Goal: Information Seeking & Learning: Check status

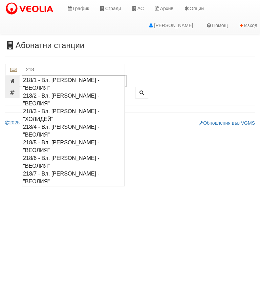
click at [65, 78] on div "218/1 - Вл. [PERSON_NAME] - "ВЕОЛИЯ"" at bounding box center [73, 84] width 101 height 16
type input "218/1 - Вл. [PERSON_NAME] - "ВЕОЛИЯ""
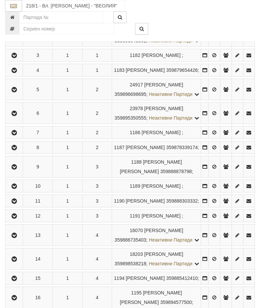
scroll to position [194, 0]
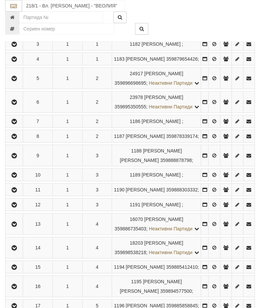
click at [15, 105] on icon "button" at bounding box center [14, 102] width 8 height 5
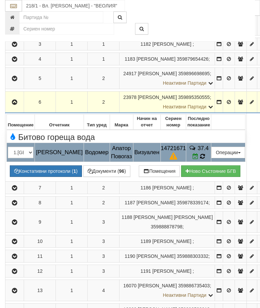
click at [205, 159] on icon at bounding box center [202, 157] width 5 height 6
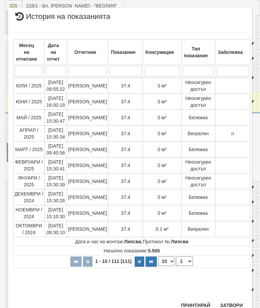
scroll to position [531, 0]
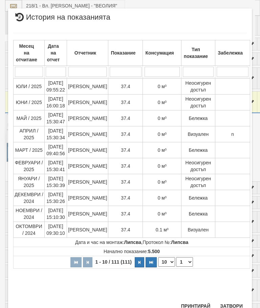
click at [233, 306] on button "Затвори" at bounding box center [231, 306] width 31 height 11
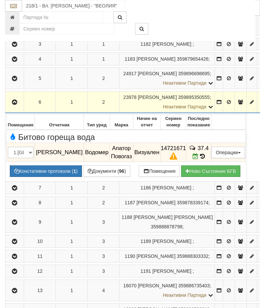
click at [16, 105] on icon "button" at bounding box center [15, 102] width 8 height 5
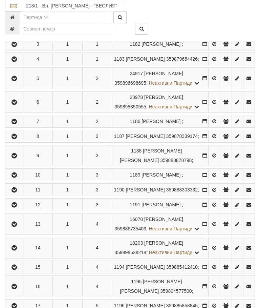
click at [15, 124] on icon "button" at bounding box center [14, 121] width 8 height 5
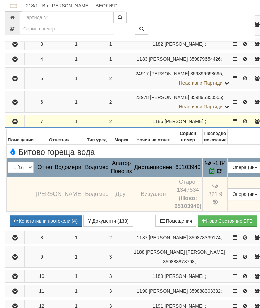
click at [222, 174] on icon at bounding box center [219, 171] width 5 height 6
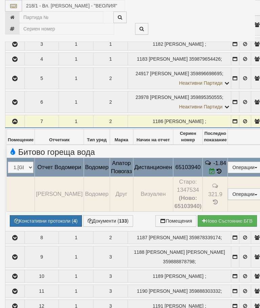
select select "10"
select select "1"
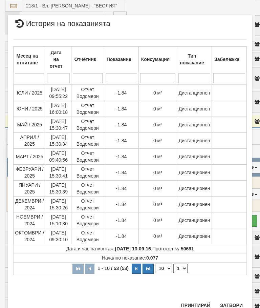
scroll to position [258, 0]
click at [235, 303] on button "Затвори" at bounding box center [231, 305] width 31 height 11
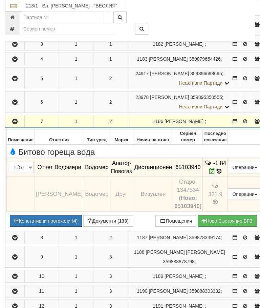
click at [15, 124] on icon "button" at bounding box center [15, 121] width 8 height 5
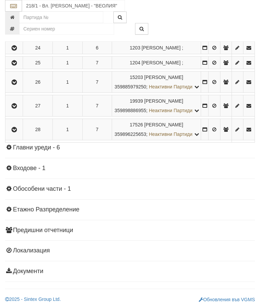
scroll to position [634, 0]
click at [14, 51] on icon "button" at bounding box center [14, 48] width 8 height 5
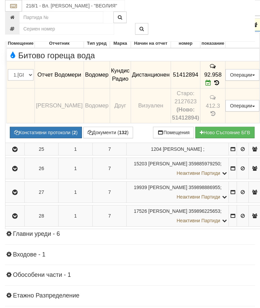
click at [12, 27] on icon "button" at bounding box center [15, 25] width 8 height 5
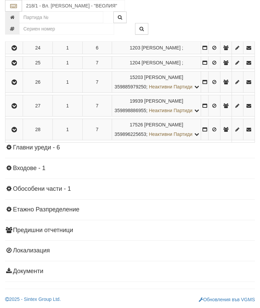
click at [15, 36] on icon "button" at bounding box center [14, 33] width 8 height 5
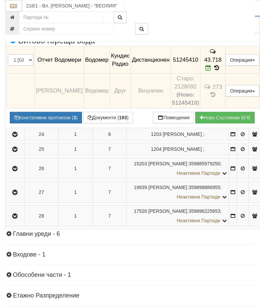
click at [14, 13] on icon "button" at bounding box center [15, 10] width 8 height 5
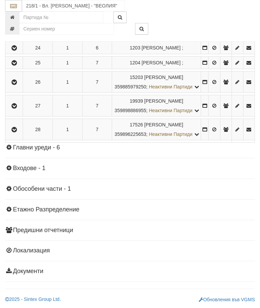
click at [16, 16] on icon "button" at bounding box center [14, 14] width 8 height 5
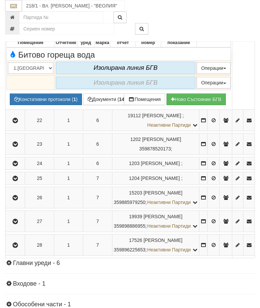
click at [18, 27] on icon "button" at bounding box center [15, 24] width 8 height 5
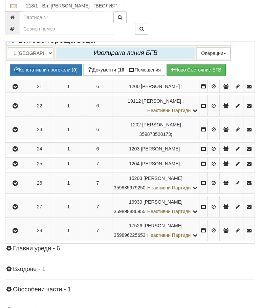
click at [14, 7] on icon "button" at bounding box center [15, 5] width 8 height 5
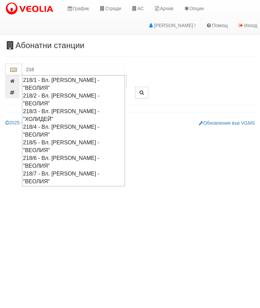
click at [105, 92] on div "218/2 - Вл. [PERSON_NAME] - "ВЕОЛИЯ"" at bounding box center [73, 100] width 101 height 16
type input "218/2 - Вл. [PERSON_NAME] - "ВЕОЛИЯ""
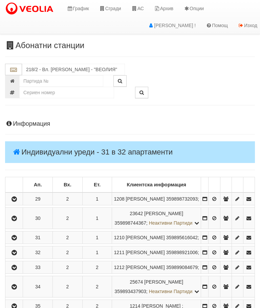
click at [14, 201] on icon "button" at bounding box center [14, 199] width 8 height 5
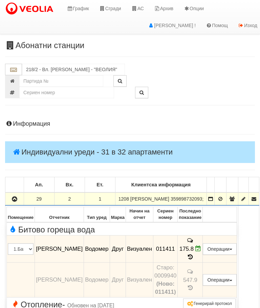
click at [194, 258] on icon at bounding box center [190, 257] width 7 height 6
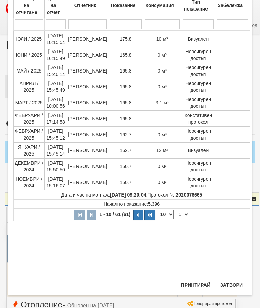
scroll to position [55, 0]
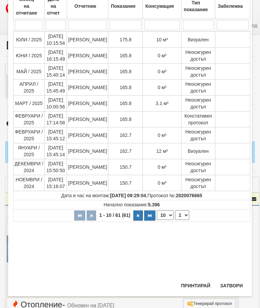
click at [231, 288] on button "Затвори" at bounding box center [231, 285] width 31 height 11
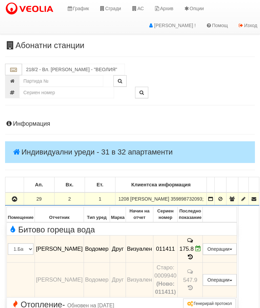
click at [16, 202] on icon "button" at bounding box center [15, 199] width 8 height 5
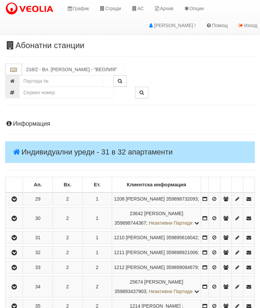
click at [14, 223] on button "button" at bounding box center [13, 218] width 15 height 10
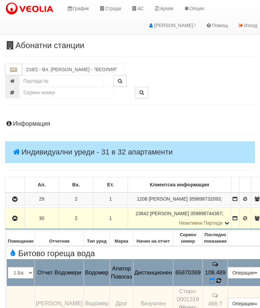
click at [221, 278] on icon at bounding box center [219, 281] width 5 height 6
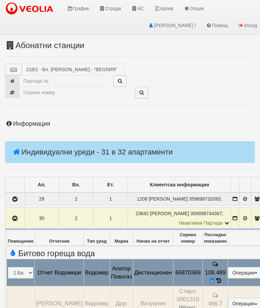
select select "10"
select select "1"
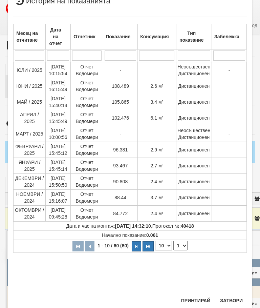
scroll to position [167, 0]
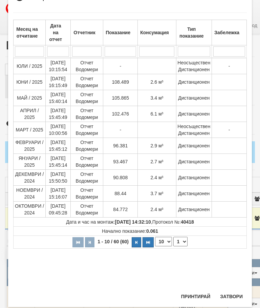
click at [233, 296] on button "Затвори" at bounding box center [231, 296] width 31 height 11
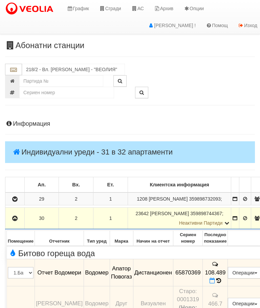
click at [14, 220] on icon "button" at bounding box center [15, 218] width 8 height 5
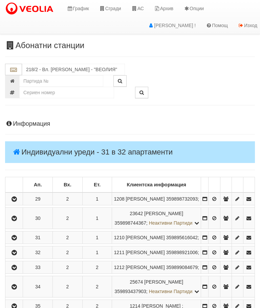
click at [18, 240] on icon "button" at bounding box center [14, 238] width 8 height 5
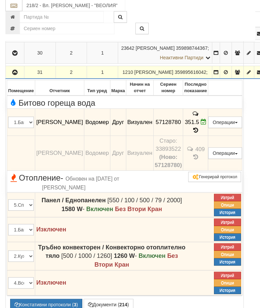
scroll to position [165, 0]
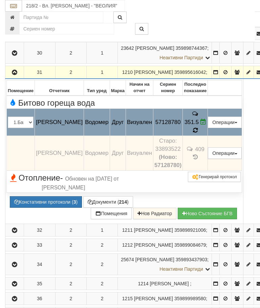
click at [199, 136] on td "351.5" at bounding box center [195, 122] width 25 height 27
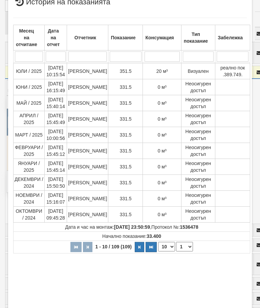
scroll to position [46, 0]
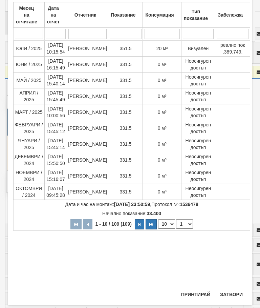
click at [231, 291] on button "Затвори" at bounding box center [231, 294] width 31 height 11
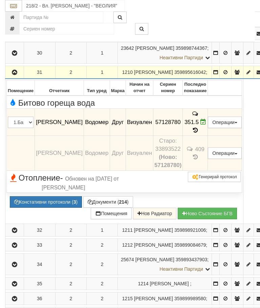
click at [10, 77] on button "button" at bounding box center [14, 72] width 16 height 10
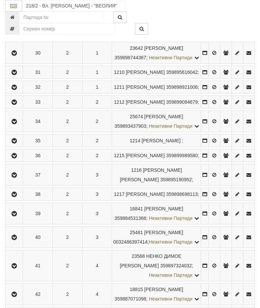
click at [13, 90] on icon "button" at bounding box center [14, 87] width 8 height 5
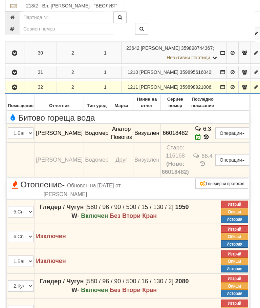
click at [11, 92] on button "button" at bounding box center [14, 87] width 17 height 10
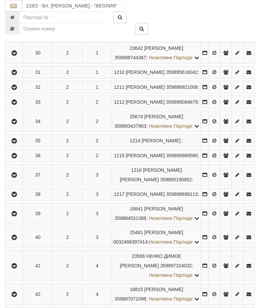
click at [11, 107] on button "button" at bounding box center [13, 102] width 15 height 10
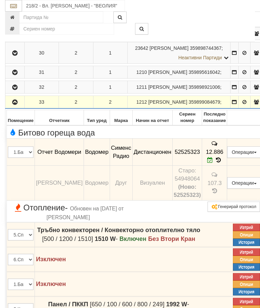
click at [12, 105] on icon "button" at bounding box center [15, 102] width 8 height 5
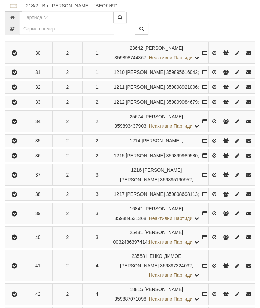
click at [17, 124] on icon "button" at bounding box center [14, 121] width 8 height 5
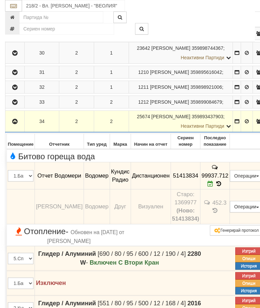
click at [13, 124] on icon "button" at bounding box center [15, 121] width 8 height 5
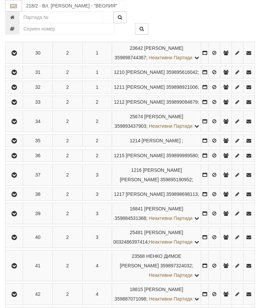
click at [20, 146] on button "button" at bounding box center [13, 141] width 15 height 10
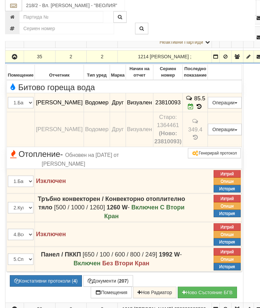
scroll to position [249, 0]
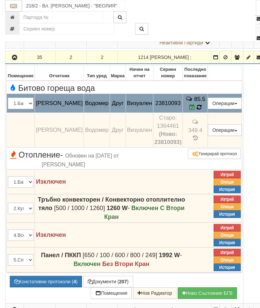
click at [198, 102] on span "85.5" at bounding box center [200, 99] width 11 height 6
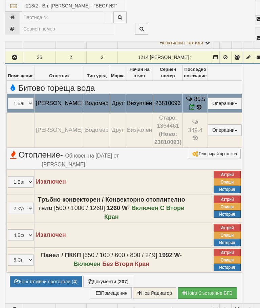
select select "10"
select select "1"
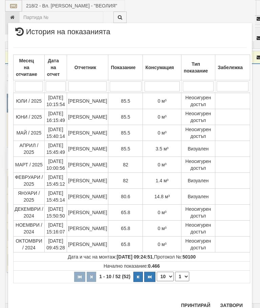
scroll to position [298, 0]
click at [230, 303] on button "Затвори" at bounding box center [231, 305] width 31 height 11
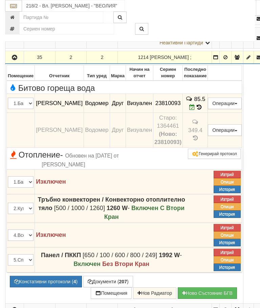
click at [14, 60] on icon "button" at bounding box center [15, 57] width 8 height 5
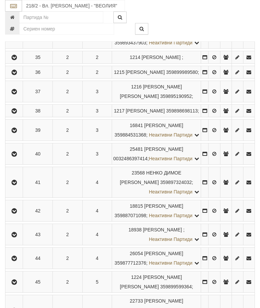
click at [13, 77] on button "button" at bounding box center [13, 72] width 15 height 10
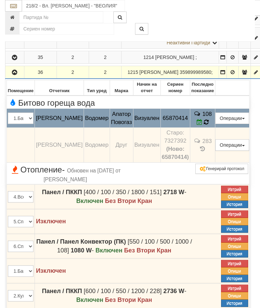
click at [208, 125] on icon at bounding box center [206, 122] width 5 height 6
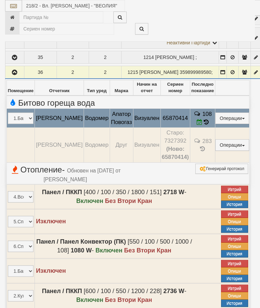
select select "10"
select select "1"
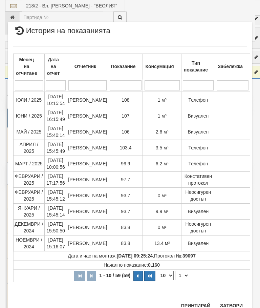
scroll to position [345, 0]
click at [234, 304] on button "Затвори" at bounding box center [231, 306] width 31 height 11
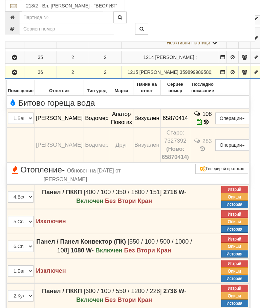
click at [14, 75] on icon "button" at bounding box center [15, 72] width 8 height 5
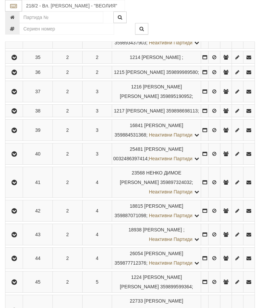
click at [12, 94] on icon "button" at bounding box center [14, 91] width 8 height 5
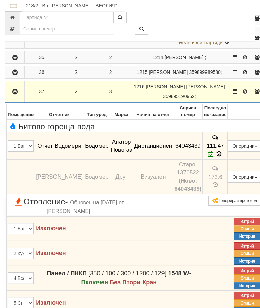
click at [13, 94] on icon "button" at bounding box center [15, 91] width 8 height 5
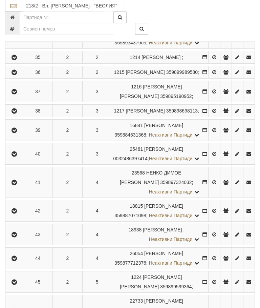
click at [14, 114] on icon "button" at bounding box center [14, 111] width 8 height 5
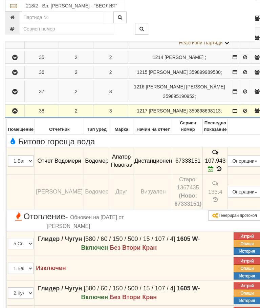
click at [9, 116] on button "button" at bounding box center [14, 111] width 17 height 10
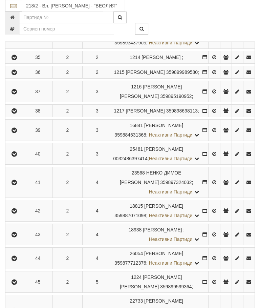
click at [18, 133] on icon "button" at bounding box center [14, 130] width 8 height 5
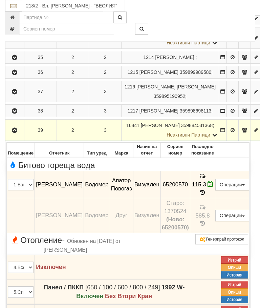
click at [16, 133] on icon "button" at bounding box center [15, 130] width 8 height 5
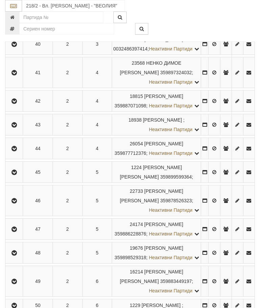
scroll to position [360, 0]
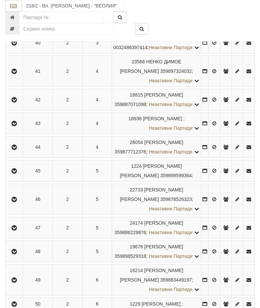
click at [9, 48] on button "button" at bounding box center [13, 43] width 15 height 10
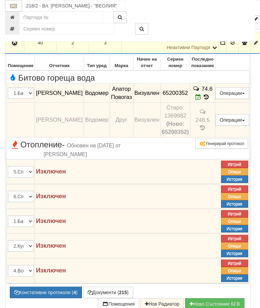
click at [12, 45] on icon "button" at bounding box center [15, 43] width 8 height 5
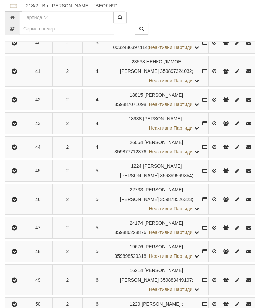
click at [18, 74] on icon "button" at bounding box center [14, 71] width 8 height 5
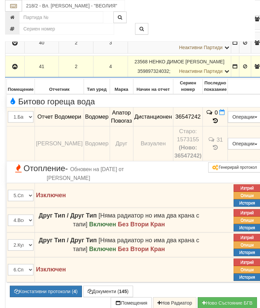
click at [15, 69] on icon "button" at bounding box center [15, 66] width 8 height 5
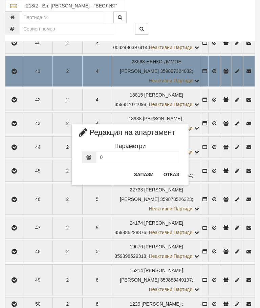
click at [173, 175] on button "Отказ" at bounding box center [172, 174] width 24 height 11
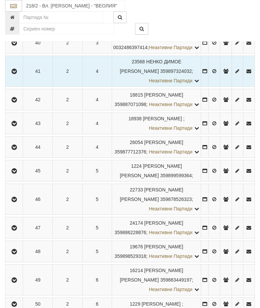
click at [7, 105] on button "button" at bounding box center [13, 100] width 15 height 10
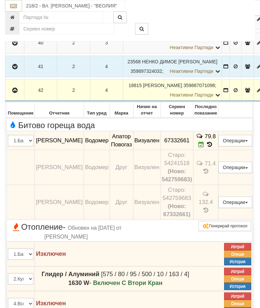
click at [12, 93] on icon "button" at bounding box center [15, 90] width 8 height 5
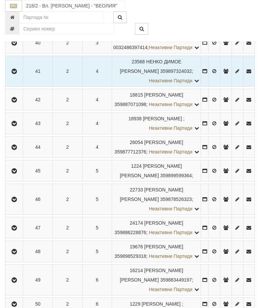
click at [18, 126] on icon "button" at bounding box center [14, 123] width 8 height 5
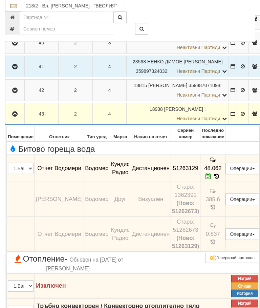
click at [10, 119] on button "button" at bounding box center [14, 114] width 17 height 10
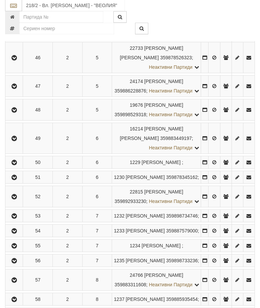
scroll to position [502, 0]
click at [16, 8] on icon "button" at bounding box center [14, 5] width 8 height 5
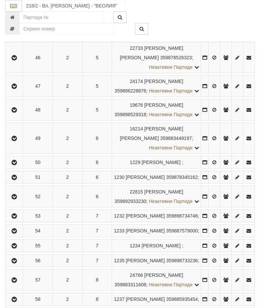
click at [17, 32] on icon "button" at bounding box center [14, 29] width 8 height 5
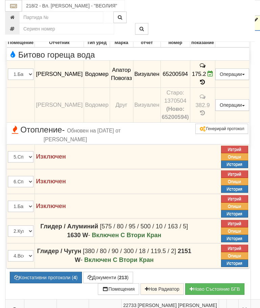
click at [13, 22] on icon "button" at bounding box center [15, 20] width 8 height 5
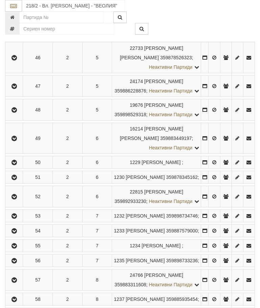
click at [19, 63] on button "button" at bounding box center [13, 58] width 15 height 10
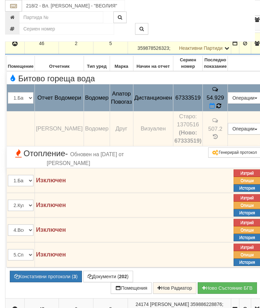
click at [222, 109] on icon at bounding box center [218, 106] width 5 height 6
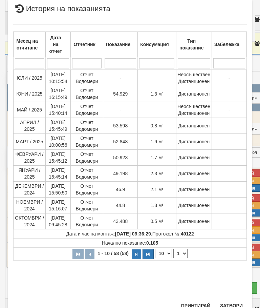
scroll to position [174, 0]
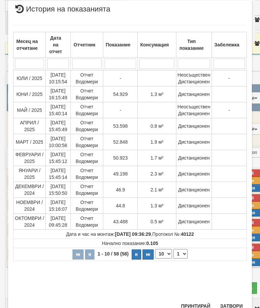
click at [232, 303] on button "Затвори" at bounding box center [231, 306] width 31 height 11
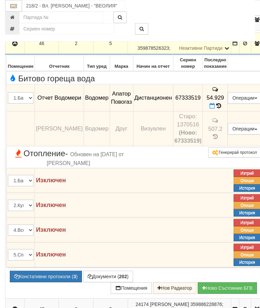
click at [16, 46] on icon "button" at bounding box center [15, 43] width 8 height 5
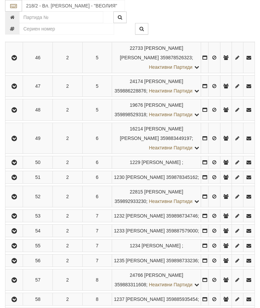
click at [15, 89] on icon "button" at bounding box center [14, 86] width 8 height 5
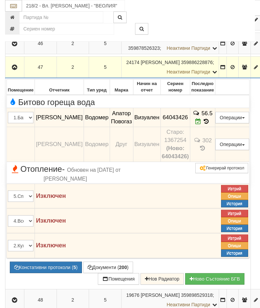
click at [12, 70] on icon "button" at bounding box center [15, 67] width 8 height 5
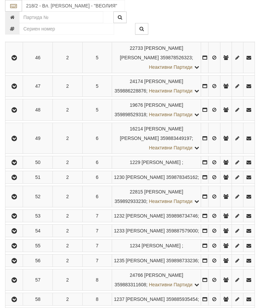
click at [17, 63] on button "button" at bounding box center [13, 58] width 15 height 10
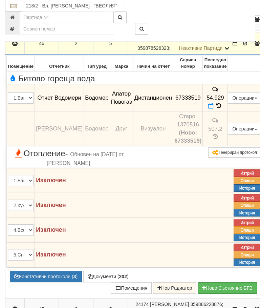
click at [0, 0] on button "Редакция / Протокол" at bounding box center [0, 0] width 0 height 0
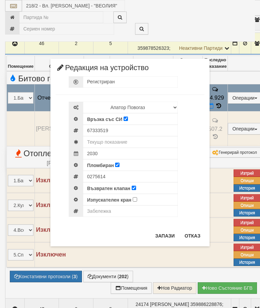
click at [189, 235] on button "Отказ" at bounding box center [193, 235] width 24 height 11
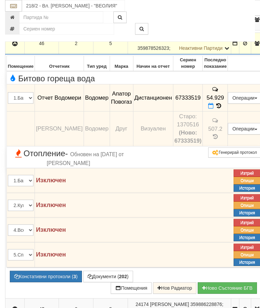
click at [8, 48] on button "button" at bounding box center [14, 43] width 17 height 10
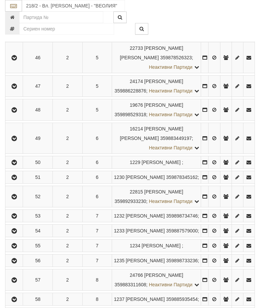
click at [18, 115] on button "button" at bounding box center [13, 110] width 15 height 10
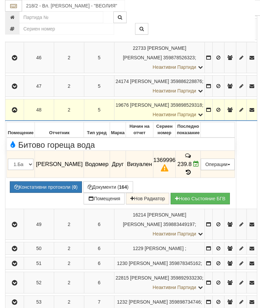
click at [16, 113] on icon "button" at bounding box center [15, 110] width 8 height 5
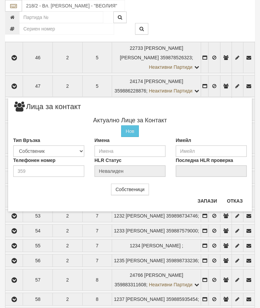
click at [234, 199] on button "Отказ" at bounding box center [235, 201] width 24 height 11
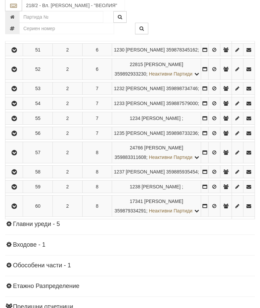
click at [14, 14] on icon "button" at bounding box center [14, 11] width 8 height 5
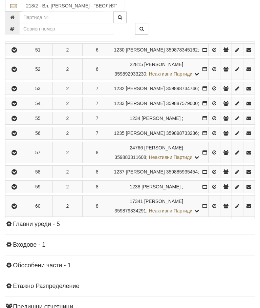
click at [18, 38] on icon "button" at bounding box center [14, 35] width 8 height 5
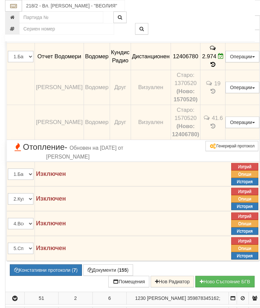
click at [12, 9] on icon "button" at bounding box center [15, 6] width 8 height 5
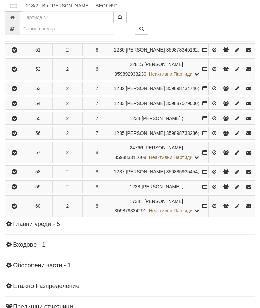
click at [16, 53] on icon "button" at bounding box center [14, 50] width 8 height 5
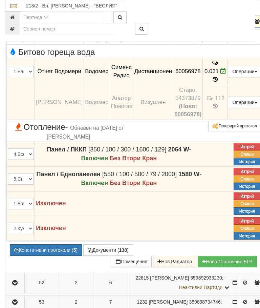
click at [17, 24] on icon "button" at bounding box center [15, 21] width 8 height 5
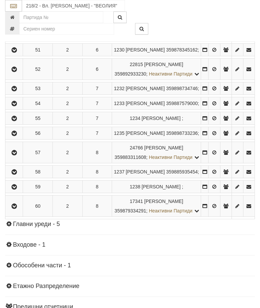
click at [21, 74] on button "button" at bounding box center [13, 69] width 15 height 10
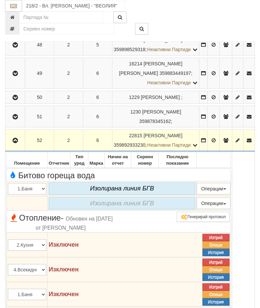
click at [22, 145] on button "button" at bounding box center [14, 140] width 17 height 10
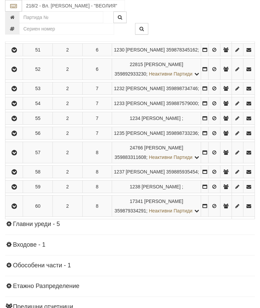
click at [16, 91] on icon "button" at bounding box center [14, 88] width 8 height 5
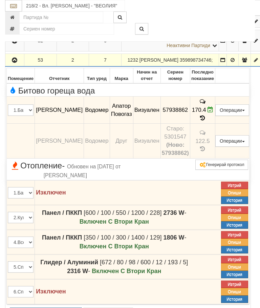
click at [14, 63] on icon "button" at bounding box center [15, 60] width 8 height 5
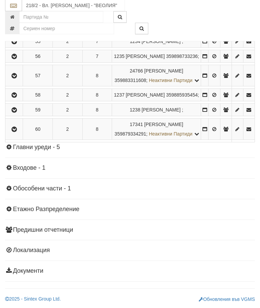
scroll to position [741, 0]
click at [15, 29] on icon "button" at bounding box center [14, 27] width 8 height 5
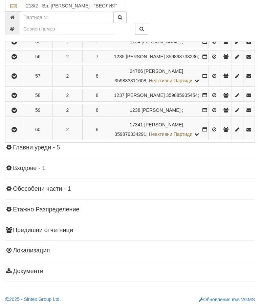
click at [19, 47] on button "button" at bounding box center [13, 42] width 15 height 10
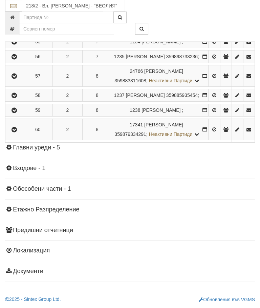
click at [21, 62] on button "button" at bounding box center [13, 57] width 15 height 10
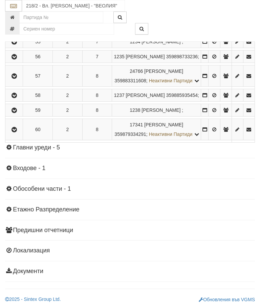
click at [18, 79] on icon "button" at bounding box center [14, 76] width 8 height 5
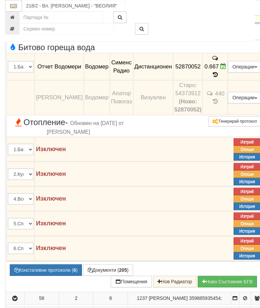
click at [16, 15] on icon "button" at bounding box center [15, 12] width 8 height 5
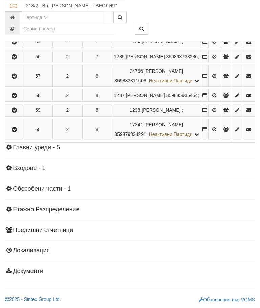
click at [18, 98] on icon "button" at bounding box center [14, 95] width 8 height 5
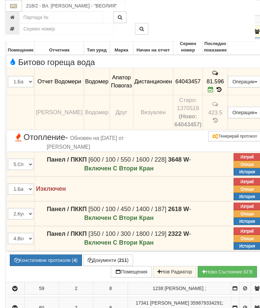
click at [15, 34] on icon "button" at bounding box center [15, 31] width 8 height 5
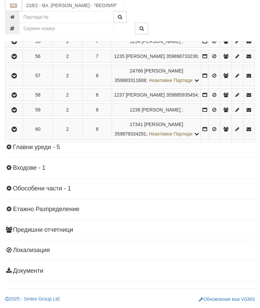
scroll to position [862, 0]
click at [16, 115] on button "button" at bounding box center [13, 110] width 15 height 10
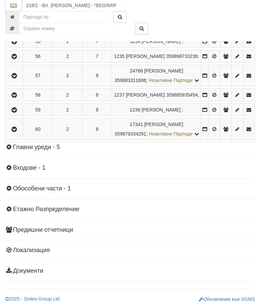
scroll to position [819, 0]
click at [15, 132] on icon "button" at bounding box center [14, 129] width 8 height 5
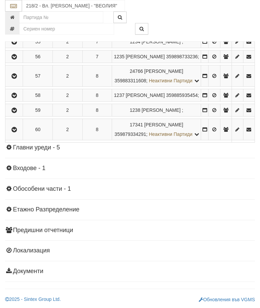
scroll to position [531, 0]
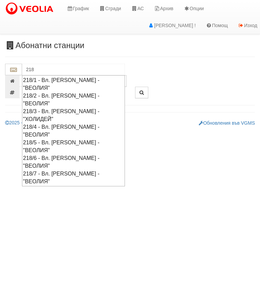
click at [86, 139] on div "218/5 - Вл. [PERSON_NAME] - "ВЕОЛИЯ"" at bounding box center [73, 147] width 101 height 16
type input "218/5 - Вл. [PERSON_NAME] - "ВЕОЛИЯ""
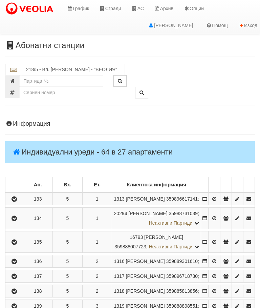
click at [14, 202] on icon "button" at bounding box center [14, 199] width 8 height 5
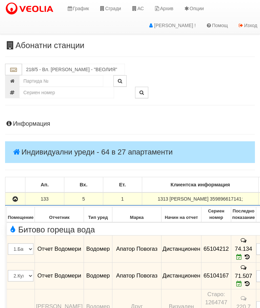
click at [12, 202] on icon "button" at bounding box center [15, 199] width 8 height 5
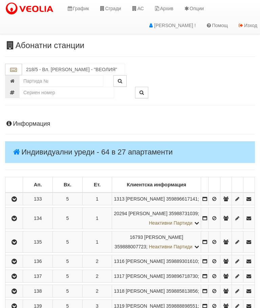
click at [21, 223] on button "button" at bounding box center [13, 218] width 15 height 10
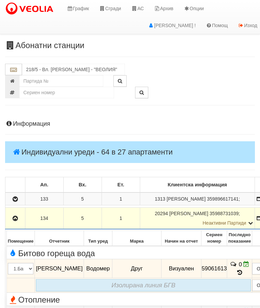
click at [14, 221] on icon "button" at bounding box center [15, 218] width 8 height 5
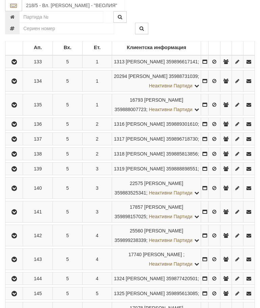
scroll to position [138, 0]
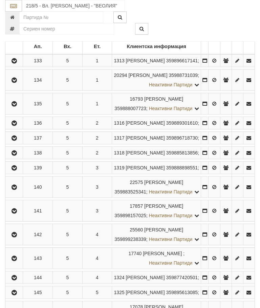
click at [15, 109] on button "button" at bounding box center [13, 104] width 15 height 10
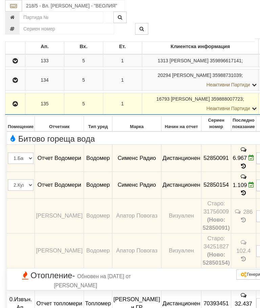
click at [18, 106] on icon "button" at bounding box center [15, 104] width 8 height 5
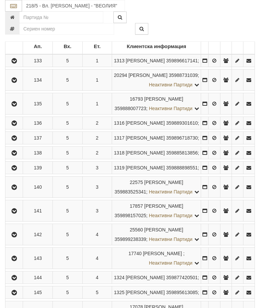
click at [15, 126] on icon "button" at bounding box center [14, 123] width 8 height 5
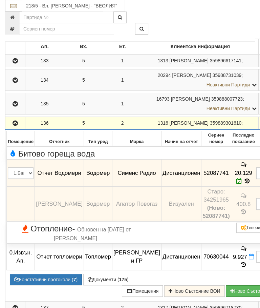
click at [14, 126] on icon "button" at bounding box center [15, 123] width 8 height 5
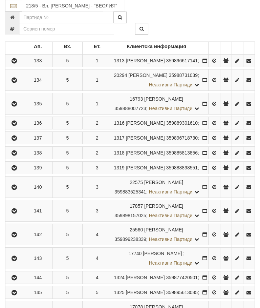
click at [14, 143] on button "button" at bounding box center [13, 138] width 15 height 10
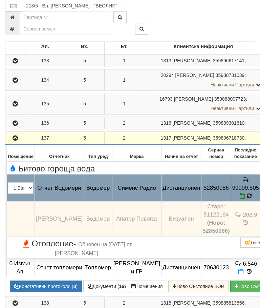
click at [247, 199] on icon at bounding box center [249, 196] width 5 height 6
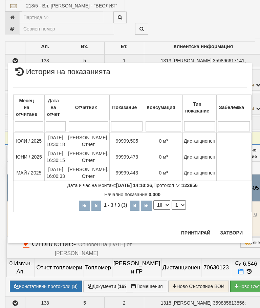
click at [235, 229] on button "Затвори" at bounding box center [231, 232] width 31 height 11
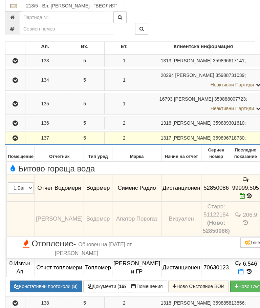
click at [12, 143] on button "button" at bounding box center [15, 138] width 18 height 10
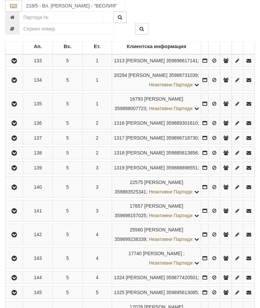
click at [18, 156] on icon "button" at bounding box center [14, 153] width 8 height 5
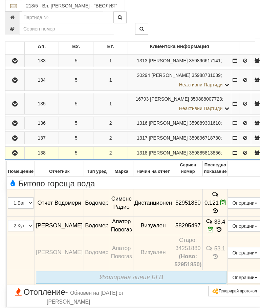
click at [9, 158] on button "button" at bounding box center [14, 153] width 17 height 10
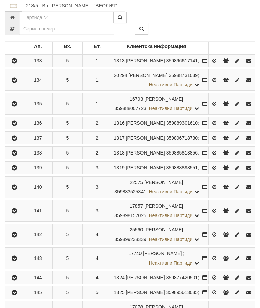
click at [13, 170] on icon "button" at bounding box center [14, 168] width 8 height 5
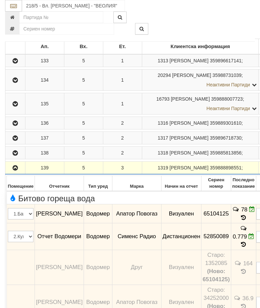
click at [18, 170] on icon "button" at bounding box center [15, 168] width 8 height 5
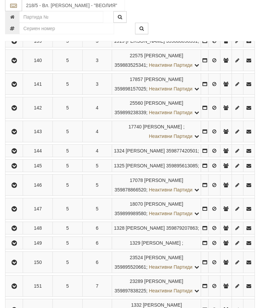
scroll to position [265, 0]
click at [18, 65] on button "button" at bounding box center [13, 60] width 15 height 10
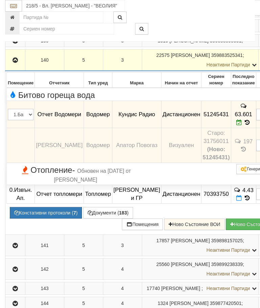
click at [20, 65] on button "button" at bounding box center [15, 60] width 18 height 10
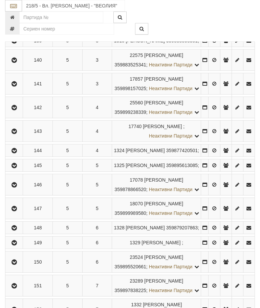
click at [16, 86] on icon "button" at bounding box center [14, 84] width 8 height 5
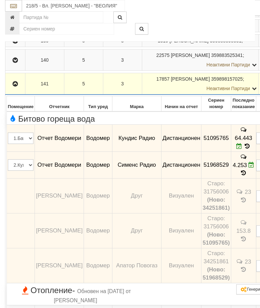
click at [16, 86] on icon "button" at bounding box center [15, 84] width 8 height 5
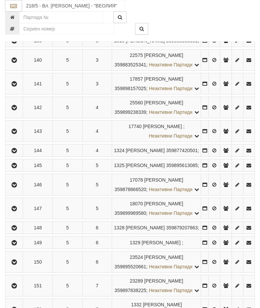
click at [15, 110] on icon "button" at bounding box center [14, 107] width 8 height 5
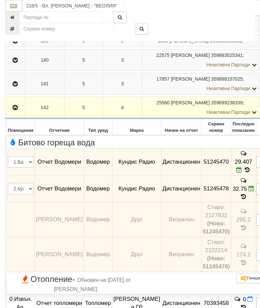
click at [19, 110] on icon "button" at bounding box center [15, 107] width 8 height 5
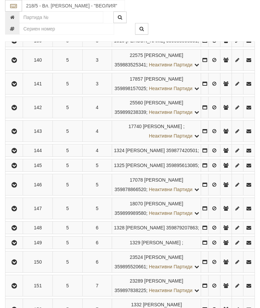
click at [13, 136] on button "button" at bounding box center [13, 131] width 15 height 10
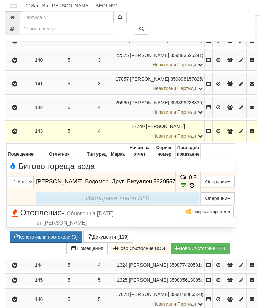
click at [13, 134] on icon "button" at bounding box center [15, 131] width 8 height 5
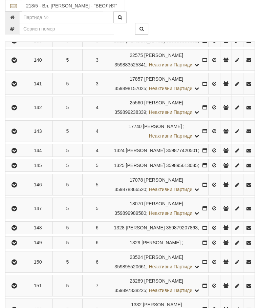
click at [13, 156] on button "button" at bounding box center [13, 150] width 15 height 10
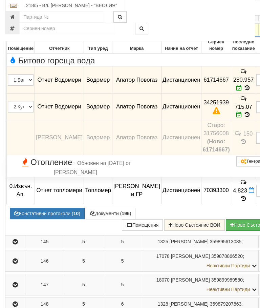
scroll to position [397, 0]
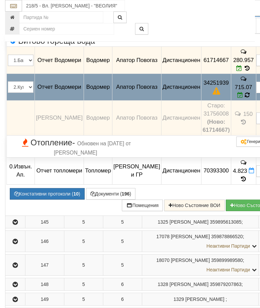
click at [245, 98] on icon at bounding box center [247, 95] width 5 height 6
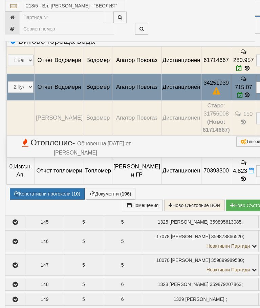
select select "10"
select select "1"
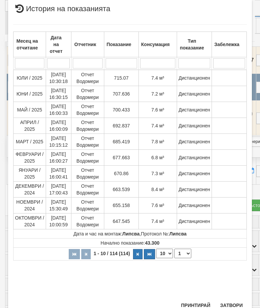
scroll to position [402, 0]
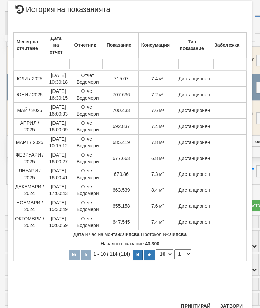
click at [234, 305] on button "Затвори" at bounding box center [231, 306] width 31 height 11
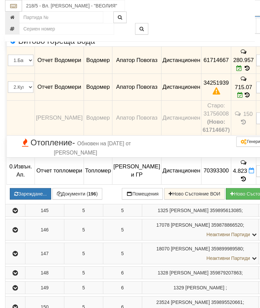
click at [43, 200] on button "Зареждане..." at bounding box center [30, 194] width 41 height 12
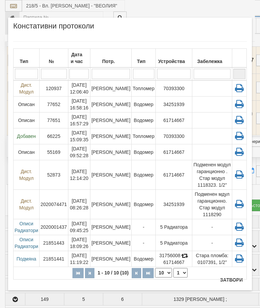
click at [109, 94] on td "Дончо Дончев" at bounding box center [110, 88] width 41 height 16
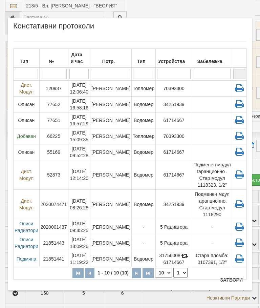
click at [161, 194] on td "34251939" at bounding box center [174, 203] width 37 height 29
click at [232, 280] on button "Затвори" at bounding box center [231, 280] width 31 height 11
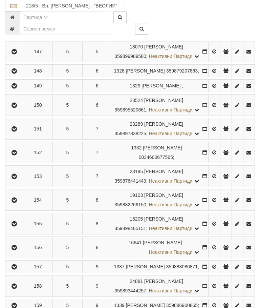
click at [14, 11] on icon "button" at bounding box center [14, 8] width 8 height 5
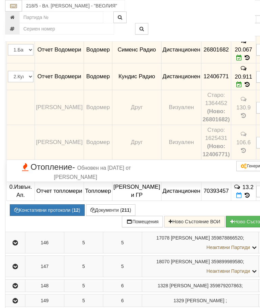
click at [13, 2] on icon "button" at bounding box center [15, 0] width 8 height 5
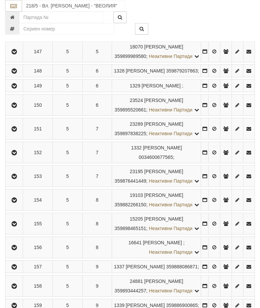
click at [15, 31] on icon "button" at bounding box center [14, 28] width 8 height 5
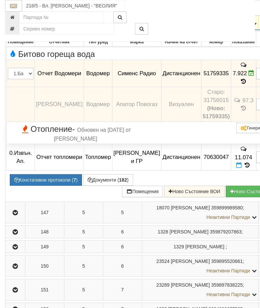
click at [15, 22] on icon "button" at bounding box center [15, 19] width 8 height 5
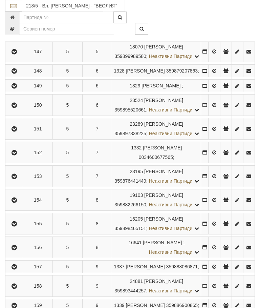
click at [8, 57] on button "button" at bounding box center [13, 51] width 15 height 10
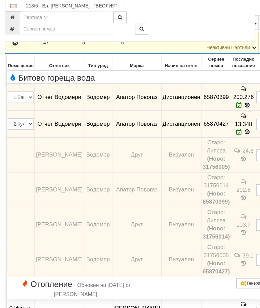
click at [14, 45] on icon "button" at bounding box center [15, 43] width 8 height 5
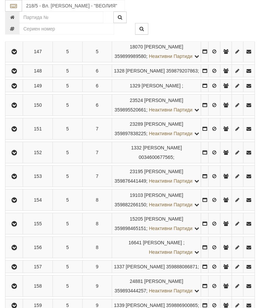
click at [18, 74] on icon "button" at bounding box center [14, 71] width 8 height 5
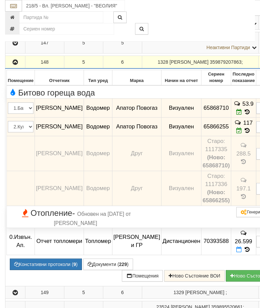
click at [14, 65] on icon "button" at bounding box center [15, 62] width 8 height 5
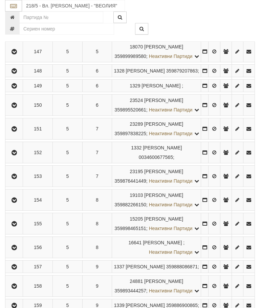
click at [18, 91] on button "button" at bounding box center [13, 86] width 15 height 10
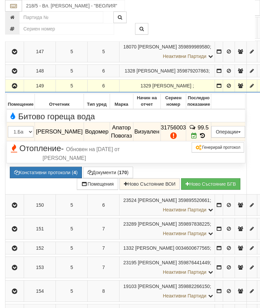
click at [44, 178] on button "Констативни протоколи ( 4 )" at bounding box center [46, 173] width 72 height 12
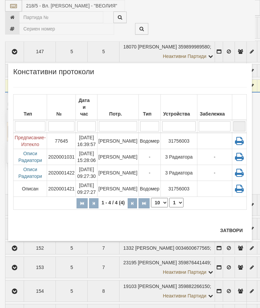
click at [233, 229] on button "Затвори" at bounding box center [231, 230] width 31 height 11
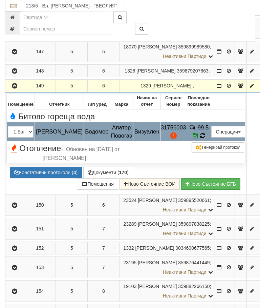
click at [203, 139] on span at bounding box center [202, 136] width 5 height 6
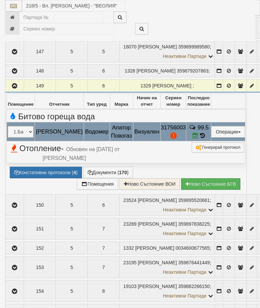
select select "10"
select select "1"
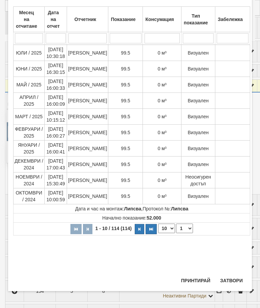
scroll to position [416, 0]
click at [232, 282] on button "Затвори" at bounding box center [231, 280] width 31 height 11
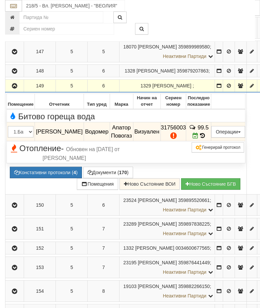
click at [17, 88] on icon "button" at bounding box center [15, 86] width 8 height 5
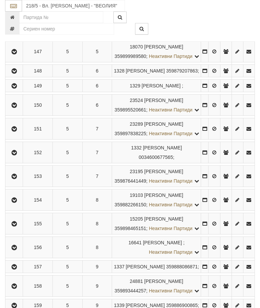
click at [16, 108] on icon "button" at bounding box center [14, 105] width 8 height 5
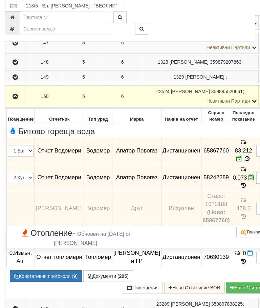
click at [8, 101] on button "button" at bounding box center [15, 96] width 18 height 10
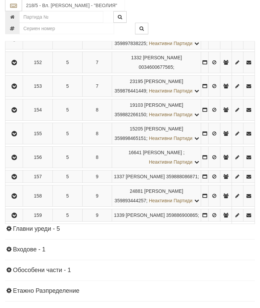
click at [12, 44] on button "button" at bounding box center [13, 39] width 15 height 10
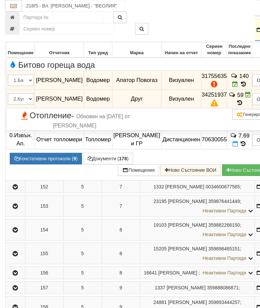
click at [236, 106] on icon at bounding box center [239, 103] width 7 height 6
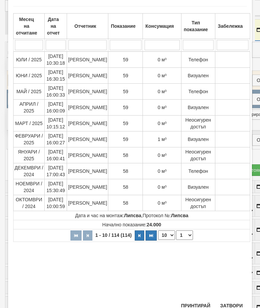
scroll to position [35, 0]
click at [231, 303] on button "Затвори" at bounding box center [231, 306] width 31 height 11
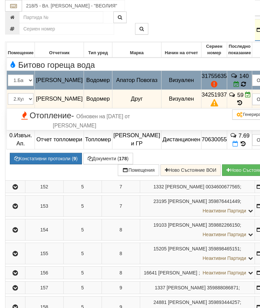
click at [241, 87] on span at bounding box center [243, 84] width 5 height 6
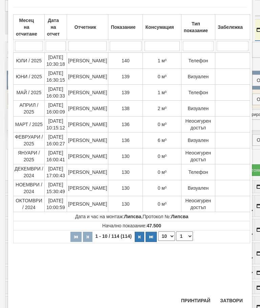
scroll to position [144, 0]
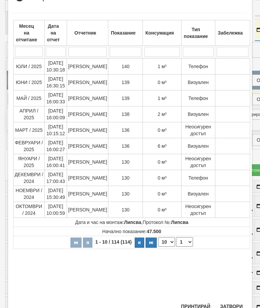
click at [232, 302] on button "Затвори" at bounding box center [231, 306] width 31 height 11
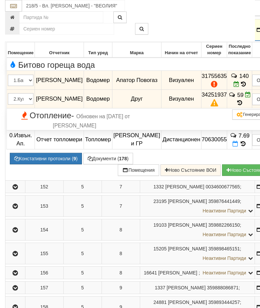
click at [15, 35] on button "button" at bounding box center [15, 30] width 18 height 10
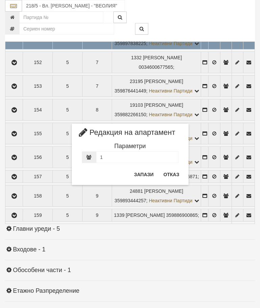
click at [170, 175] on button "Отказ" at bounding box center [172, 174] width 24 height 11
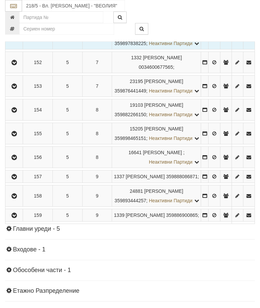
click at [14, 65] on icon "button" at bounding box center [14, 62] width 8 height 5
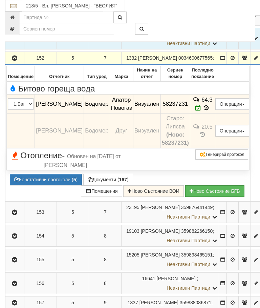
click at [8, 63] on button "button" at bounding box center [14, 58] width 17 height 10
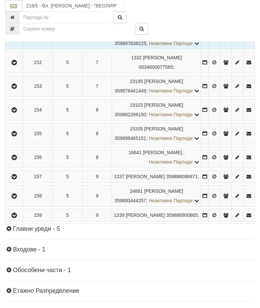
click at [14, 89] on icon "button" at bounding box center [14, 86] width 8 height 5
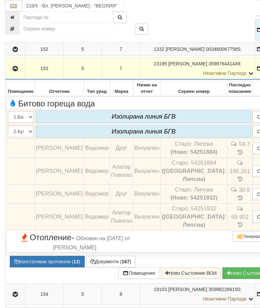
click at [16, 71] on icon "button" at bounding box center [15, 68] width 8 height 5
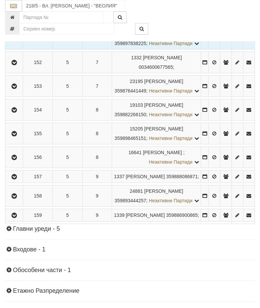
click at [15, 113] on icon "button" at bounding box center [14, 110] width 8 height 5
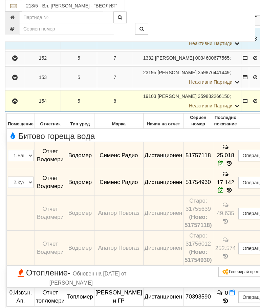
click at [12, 104] on icon "button" at bounding box center [15, 101] width 8 height 5
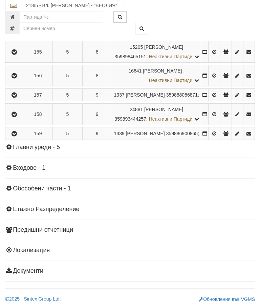
scroll to position [632, 0]
click at [16, 55] on icon "button" at bounding box center [14, 52] width 8 height 5
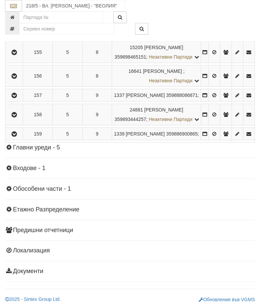
click at [18, 79] on icon "button" at bounding box center [14, 76] width 8 height 5
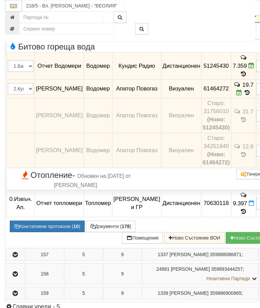
click at [16, 19] on icon "button" at bounding box center [15, 16] width 8 height 5
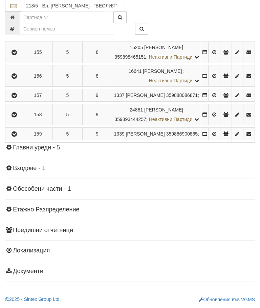
click at [21, 100] on button "button" at bounding box center [13, 95] width 15 height 10
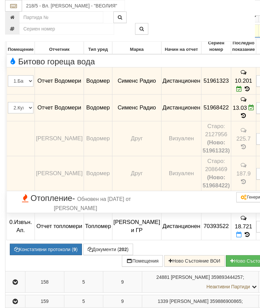
click at [14, 34] on icon "button" at bounding box center [15, 31] width 8 height 5
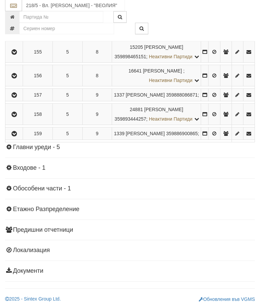
click at [17, 117] on icon "button" at bounding box center [14, 115] width 8 height 5
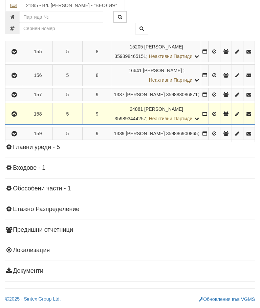
scroll to position [725, 0]
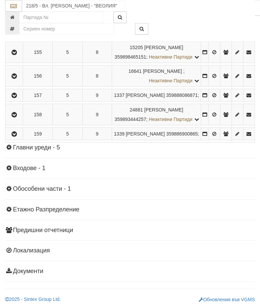
scroll to position [651, 0]
click at [20, 139] on button "button" at bounding box center [13, 134] width 15 height 10
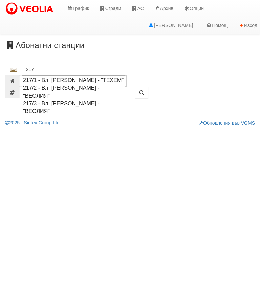
click at [81, 79] on div "217/1 - Вл. [PERSON_NAME] - "ТЕХЕМ"" at bounding box center [73, 80] width 101 height 8
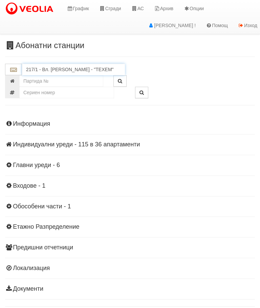
click at [66, 64] on input "217/1 - Вл. [PERSON_NAME] - "ТЕХЕМ"" at bounding box center [73, 70] width 103 height 12
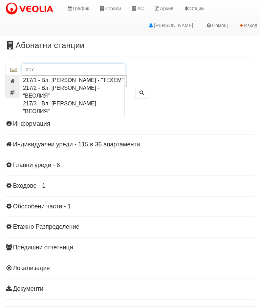
click at [99, 86] on div "217/2 - Вл. [PERSON_NAME] - "ВЕОЛИЯ"" at bounding box center [73, 92] width 101 height 16
type input "217/2 - Вл. [PERSON_NAME] - "ВЕОЛИЯ""
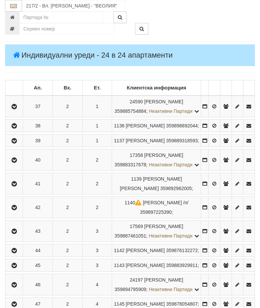
scroll to position [111, 0]
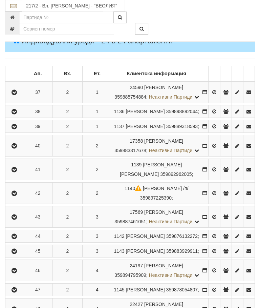
click at [16, 93] on button "button" at bounding box center [13, 92] width 15 height 10
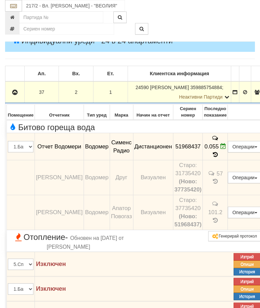
click at [18, 90] on icon "button" at bounding box center [15, 92] width 8 height 5
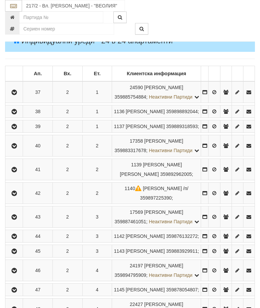
click at [17, 114] on icon "button" at bounding box center [14, 111] width 8 height 5
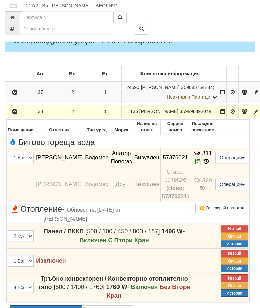
click at [10, 117] on button "button" at bounding box center [14, 111] width 17 height 10
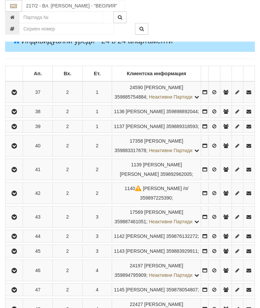
click at [15, 132] on button "button" at bounding box center [13, 126] width 15 height 10
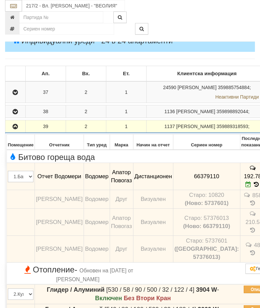
click at [15, 129] on icon "button" at bounding box center [15, 126] width 8 height 5
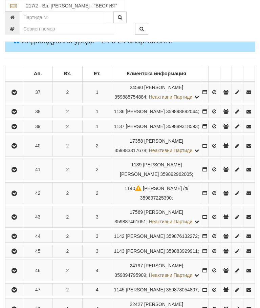
click at [18, 148] on icon "button" at bounding box center [14, 146] width 8 height 5
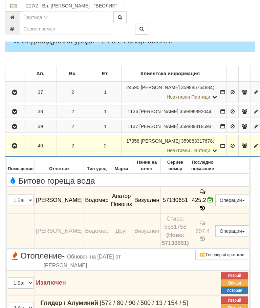
click at [14, 148] on icon "button" at bounding box center [15, 146] width 8 height 5
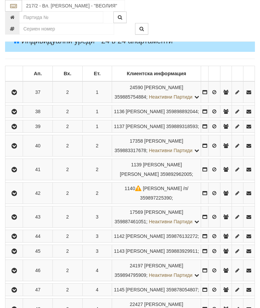
click at [20, 175] on button "button" at bounding box center [13, 169] width 15 height 10
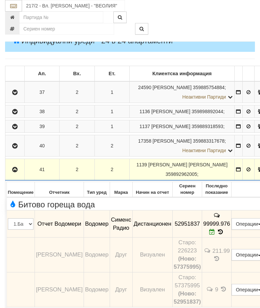
click at [12, 172] on icon "button" at bounding box center [15, 169] width 8 height 5
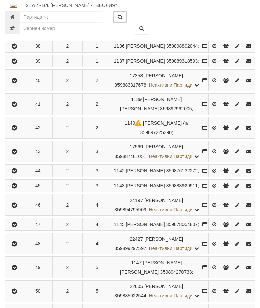
click at [21, 133] on button "button" at bounding box center [13, 128] width 15 height 10
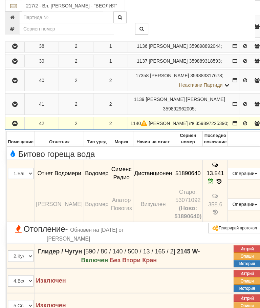
click at [17, 126] on icon "button" at bounding box center [15, 123] width 8 height 5
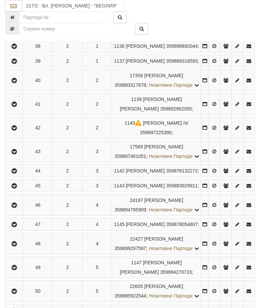
click at [14, 154] on icon "button" at bounding box center [14, 151] width 8 height 5
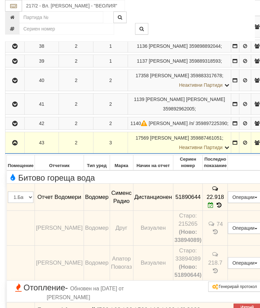
click at [13, 145] on icon "button" at bounding box center [15, 143] width 8 height 5
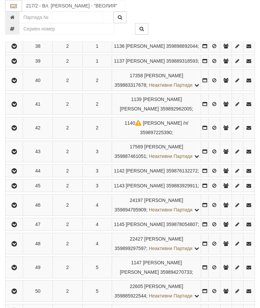
click at [18, 174] on icon "button" at bounding box center [14, 171] width 8 height 5
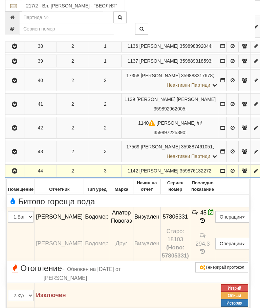
click at [13, 174] on icon "button" at bounding box center [15, 171] width 8 height 5
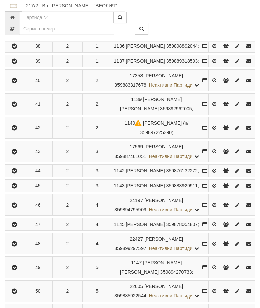
click at [21, 191] on button "button" at bounding box center [13, 186] width 15 height 10
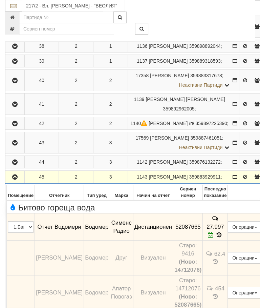
click at [15, 180] on icon "button" at bounding box center [15, 177] width 8 height 5
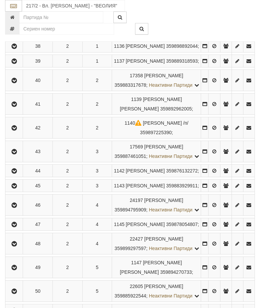
click at [18, 208] on icon "button" at bounding box center [14, 205] width 8 height 5
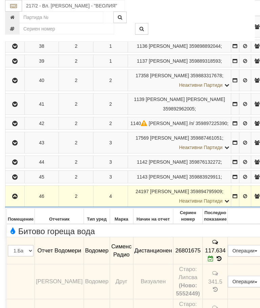
click at [15, 199] on icon "button" at bounding box center [15, 196] width 8 height 5
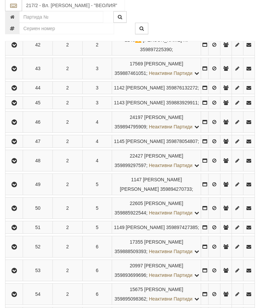
click at [16, 144] on icon "button" at bounding box center [14, 142] width 8 height 5
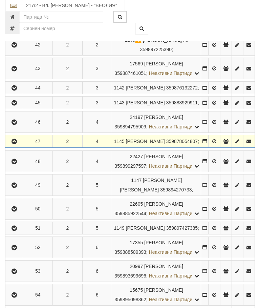
scroll to position [260, 0]
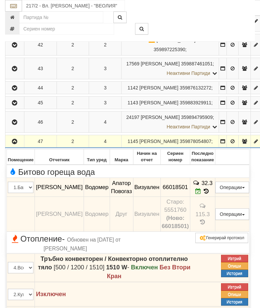
click at [11, 144] on icon "button" at bounding box center [15, 141] width 8 height 5
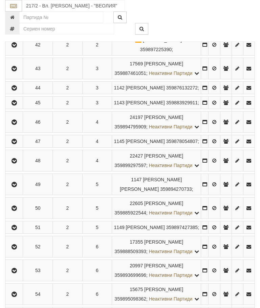
click at [18, 163] on icon "button" at bounding box center [14, 161] width 8 height 5
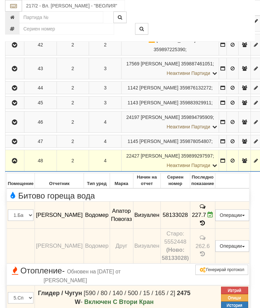
click at [9, 166] on button "button" at bounding box center [14, 161] width 17 height 10
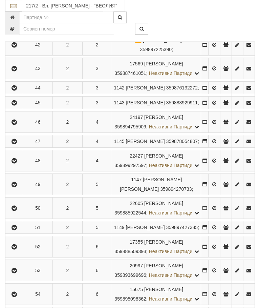
click at [18, 187] on icon "button" at bounding box center [14, 184] width 8 height 5
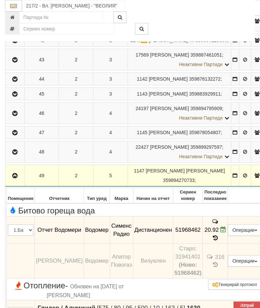
click at [8, 181] on button "button" at bounding box center [14, 175] width 17 height 10
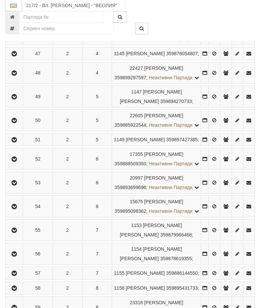
scroll to position [356, 0]
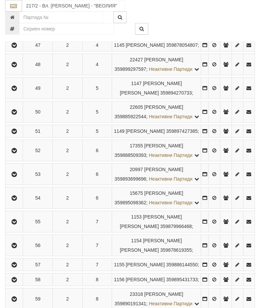
click at [12, 117] on button "button" at bounding box center [13, 112] width 15 height 10
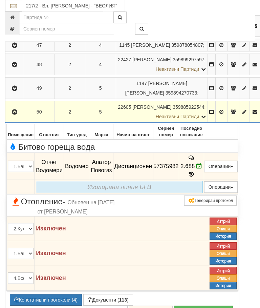
click at [16, 115] on icon "button" at bounding box center [15, 112] width 8 height 5
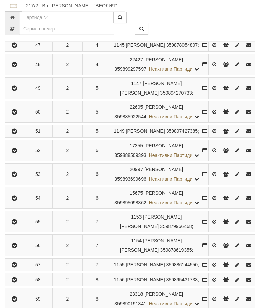
click at [17, 136] on button "button" at bounding box center [13, 131] width 15 height 10
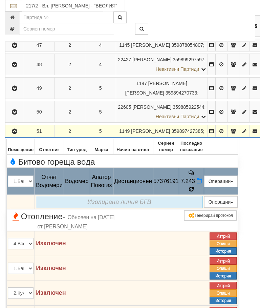
click at [195, 193] on icon at bounding box center [191, 189] width 7 height 6
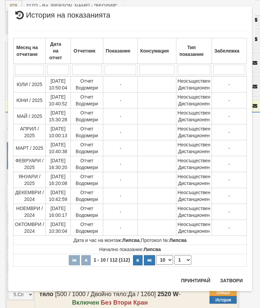
scroll to position [0, 0]
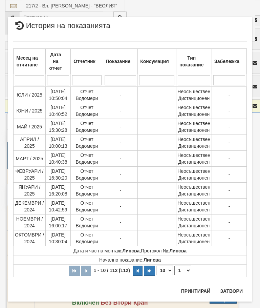
click at [245, 137] on td "-" at bounding box center [229, 143] width 35 height 16
click at [186, 272] on select "1 2 3 4 5 6 7 8 9 10 11 12" at bounding box center [183, 270] width 17 height 9
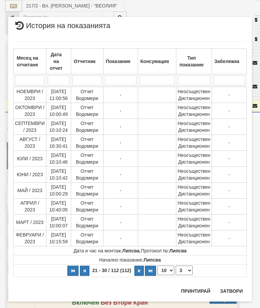
click at [186, 271] on select "1 2 3 4 5 6 7 8 9 10 11 12" at bounding box center [184, 270] width 17 height 9
select select "4"
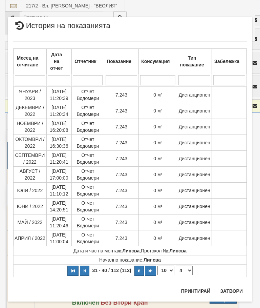
click at [230, 289] on button "Затвори" at bounding box center [231, 291] width 31 height 11
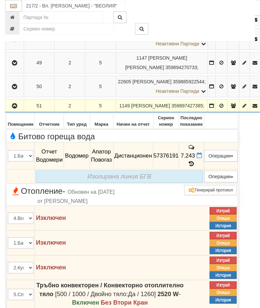
click at [17, 108] on icon "button" at bounding box center [15, 106] width 8 height 5
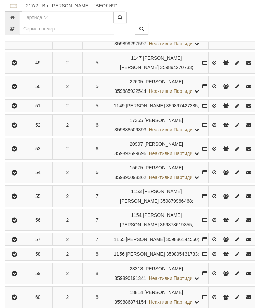
click at [16, 128] on icon "button" at bounding box center [14, 125] width 8 height 5
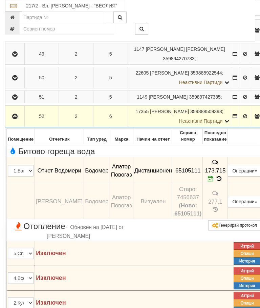
click at [87, 240] on span "Отопление - Обновен на 14/02/2024г. от Слави Славов" at bounding box center [68, 231] width 121 height 18
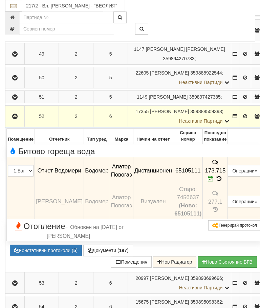
click at [23, 121] on button "button" at bounding box center [14, 116] width 17 height 10
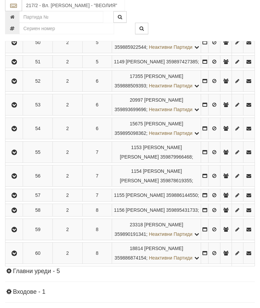
scroll to position [423, 0]
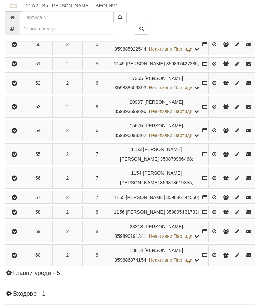
click at [18, 109] on icon "button" at bounding box center [14, 107] width 8 height 5
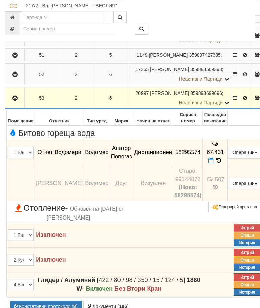
click at [223, 163] on icon at bounding box center [218, 161] width 7 height 6
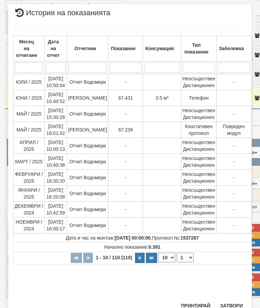
scroll to position [449, 0]
click at [228, 305] on button "Затвори" at bounding box center [231, 306] width 31 height 11
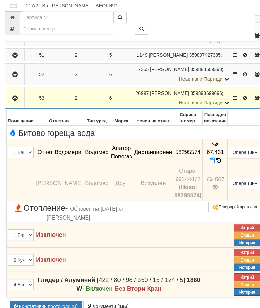
click at [16, 103] on button "button" at bounding box center [14, 98] width 17 height 10
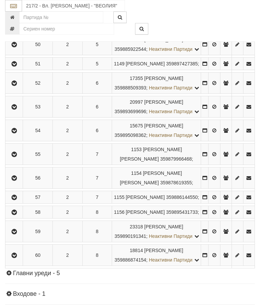
click at [20, 136] on button "button" at bounding box center [13, 130] width 15 height 10
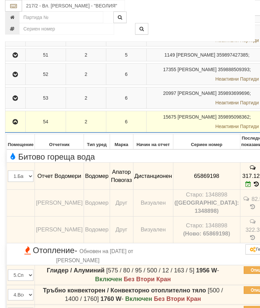
click at [9, 127] on button "button" at bounding box center [15, 122] width 18 height 10
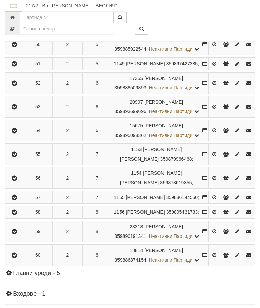
click at [17, 157] on icon "button" at bounding box center [14, 154] width 8 height 5
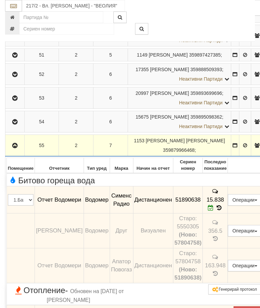
click at [15, 148] on icon "button" at bounding box center [15, 145] width 8 height 5
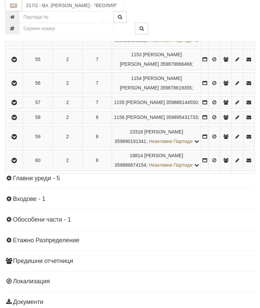
scroll to position [518, 0]
click at [15, 86] on icon "button" at bounding box center [14, 83] width 8 height 5
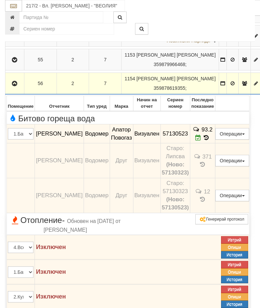
click at [17, 88] on button "button" at bounding box center [14, 83] width 17 height 10
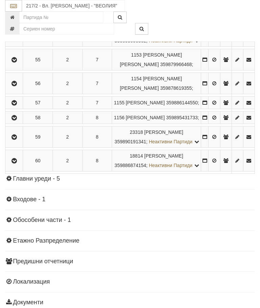
click at [17, 108] on button "button" at bounding box center [13, 103] width 15 height 10
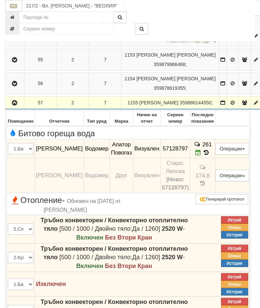
click at [19, 108] on button "button" at bounding box center [14, 103] width 17 height 10
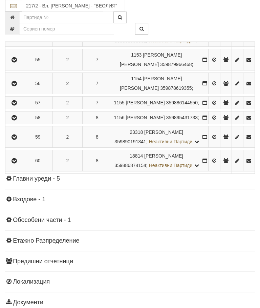
click at [19, 123] on button "button" at bounding box center [13, 118] width 15 height 10
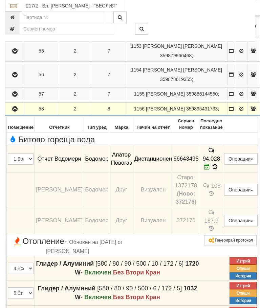
click at [15, 112] on icon "button" at bounding box center [15, 109] width 8 height 5
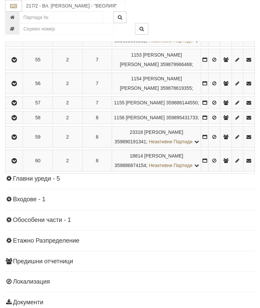
click at [21, 142] on button "button" at bounding box center [13, 137] width 15 height 10
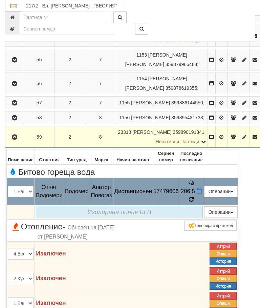
click at [194, 202] on icon at bounding box center [191, 199] width 5 height 6
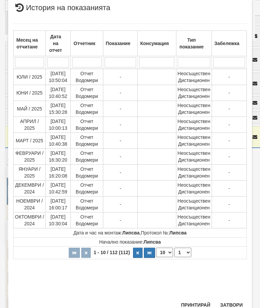
click at [185, 255] on select "1 2 3 4 5 6 7 8 9 10 11 12" at bounding box center [183, 252] width 17 height 9
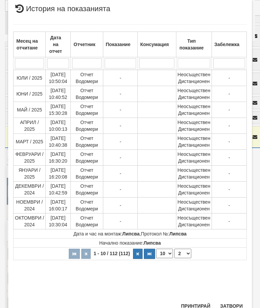
select select "2"
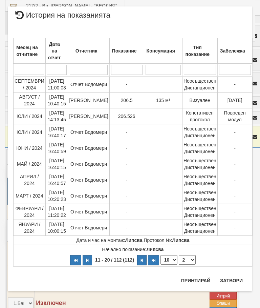
scroll to position [0, 0]
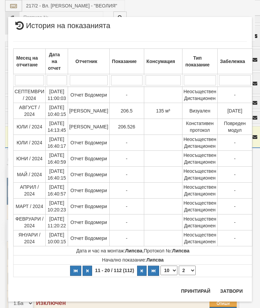
click at [232, 293] on button "Затвори" at bounding box center [231, 291] width 31 height 11
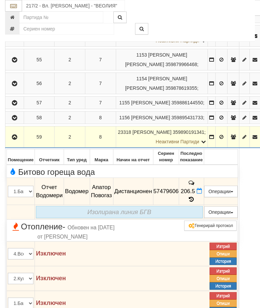
click at [11, 142] on button "button" at bounding box center [14, 137] width 16 height 10
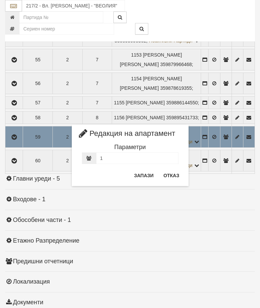
click at [167, 176] on button "Отказ" at bounding box center [172, 175] width 24 height 11
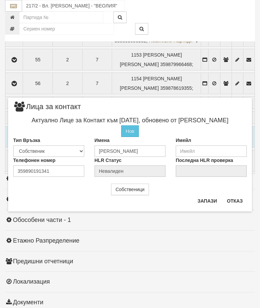
click at [237, 199] on button "Отказ" at bounding box center [235, 201] width 24 height 11
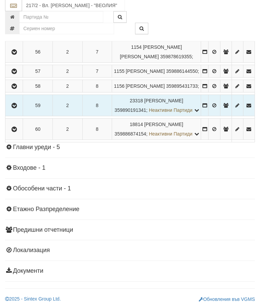
scroll to position [655, 0]
click at [17, 132] on icon "button" at bounding box center [14, 129] width 8 height 5
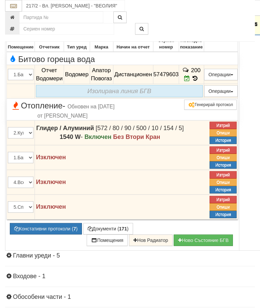
click at [12, 29] on button "button" at bounding box center [14, 24] width 16 height 10
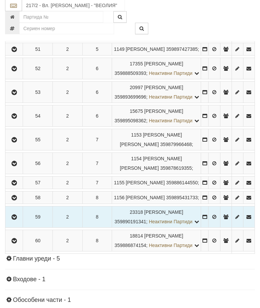
scroll to position [436, 0]
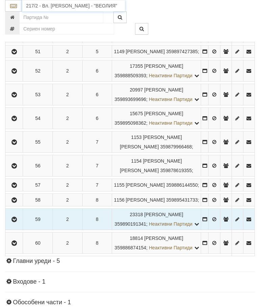
click at [67, 6] on input "217/2 - Вл. Варненчик - "ВЕОЛИЯ"" at bounding box center [73, 6] width 103 height 12
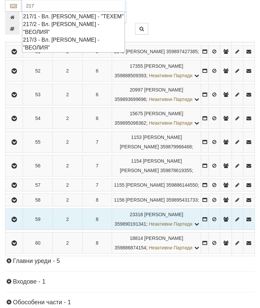
click at [75, 36] on div "217/3 - Вл. Варненчик - "ВЕОЛИЯ"" at bounding box center [73, 44] width 101 height 16
type input "217/3 - Вл. Варненчик - "ВЕОЛИЯ""
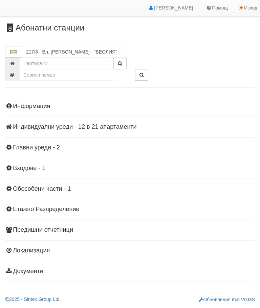
scroll to position [15, 0]
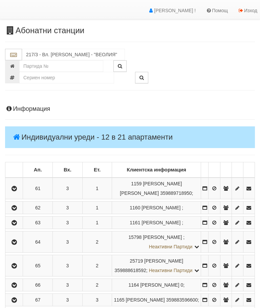
click at [15, 188] on icon "button" at bounding box center [14, 188] width 8 height 5
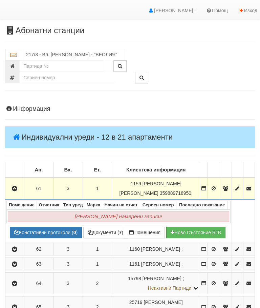
click at [15, 190] on icon "button" at bounding box center [15, 188] width 8 height 5
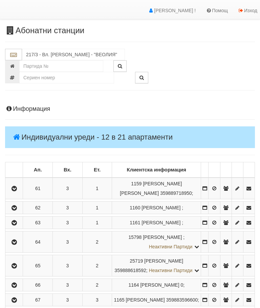
click at [17, 210] on icon "button" at bounding box center [14, 208] width 8 height 5
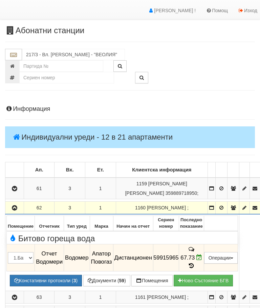
click at [15, 206] on icon "button" at bounding box center [15, 208] width 8 height 5
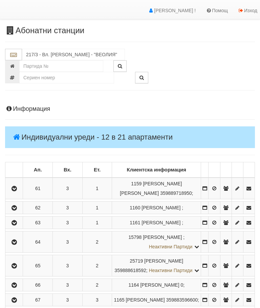
click at [18, 225] on icon "button" at bounding box center [14, 223] width 8 height 5
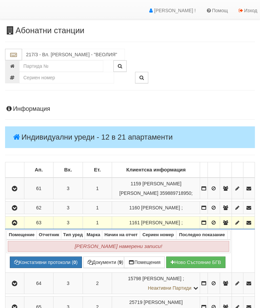
click at [17, 228] on button "button" at bounding box center [14, 223] width 17 height 10
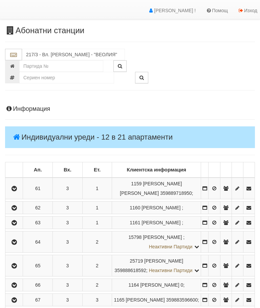
click at [19, 253] on td at bounding box center [14, 242] width 18 height 21
click at [16, 245] on icon "button" at bounding box center [14, 242] width 8 height 5
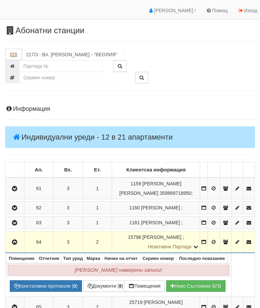
click at [17, 245] on icon "button" at bounding box center [15, 242] width 8 height 5
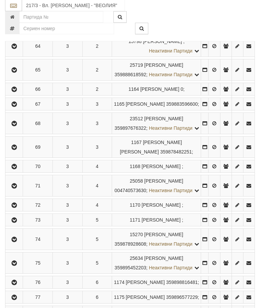
click at [16, 73] on icon "button" at bounding box center [14, 70] width 8 height 5
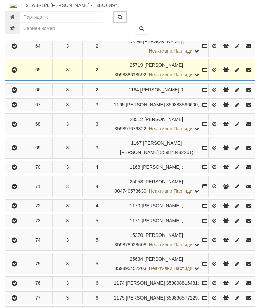
scroll to position [211, 0]
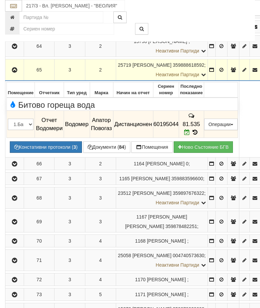
click at [15, 68] on icon "button" at bounding box center [15, 70] width 8 height 5
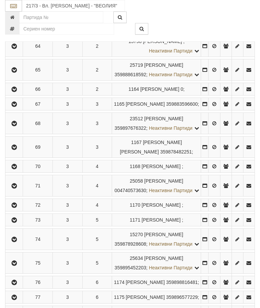
click at [16, 92] on icon "button" at bounding box center [14, 89] width 8 height 5
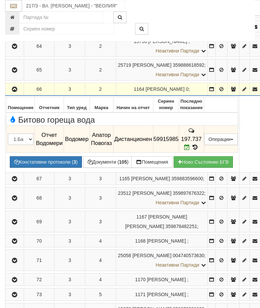
click at [15, 87] on icon "button" at bounding box center [15, 89] width 8 height 5
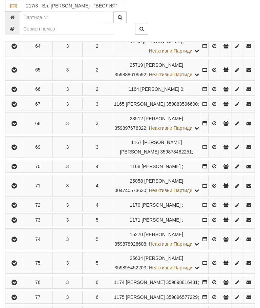
click at [16, 110] on td at bounding box center [14, 104] width 18 height 13
click at [16, 107] on icon "button" at bounding box center [14, 104] width 8 height 5
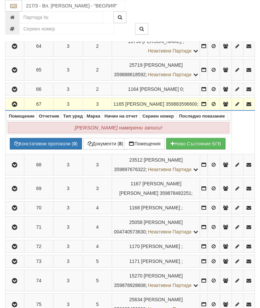
click at [19, 107] on icon "button" at bounding box center [15, 104] width 8 height 5
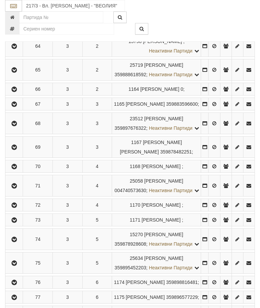
click at [21, 128] on button "button" at bounding box center [13, 123] width 15 height 10
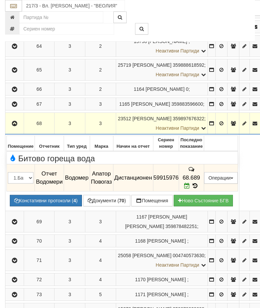
click at [12, 124] on icon "button" at bounding box center [15, 123] width 8 height 5
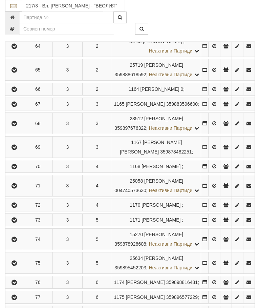
click at [17, 150] on icon "button" at bounding box center [14, 147] width 8 height 5
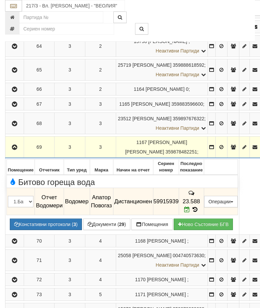
click at [17, 152] on button "button" at bounding box center [14, 147] width 16 height 10
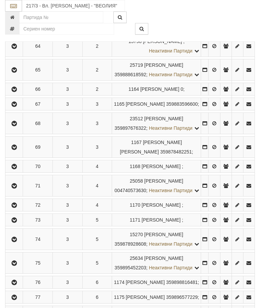
click at [17, 169] on icon "button" at bounding box center [14, 166] width 8 height 5
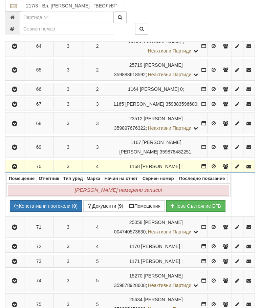
click at [11, 173] on td at bounding box center [14, 166] width 19 height 13
click at [21, 172] on button "button" at bounding box center [14, 166] width 17 height 10
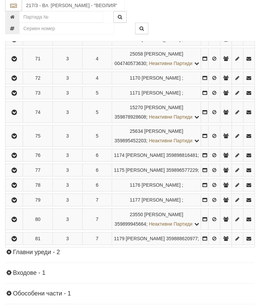
click at [17, 62] on icon "button" at bounding box center [14, 59] width 8 height 5
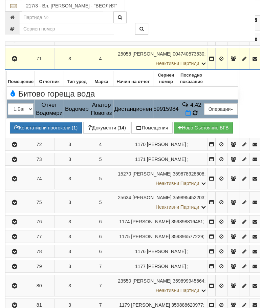
click at [198, 116] on span at bounding box center [195, 113] width 5 height 6
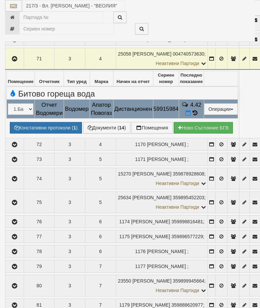
select select "10"
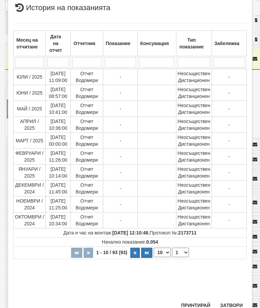
scroll to position [294, 0]
click at [183, 253] on select "1 2 3 4 5 6 7 8 9 10" at bounding box center [180, 252] width 17 height 9
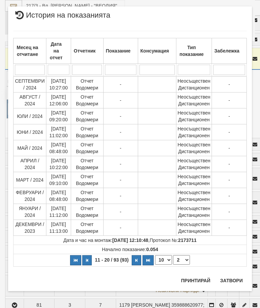
scroll to position [0, 0]
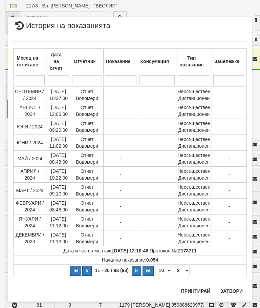
click at [186, 274] on select "1 2 3 4 5 6 7 8 9 10" at bounding box center [181, 270] width 17 height 9
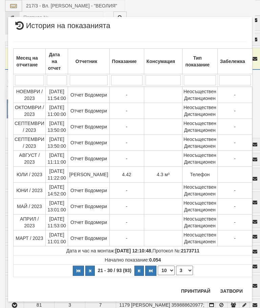
click at [183, 269] on select "1 2 3 4 5 6 7 8 9 10" at bounding box center [184, 270] width 17 height 9
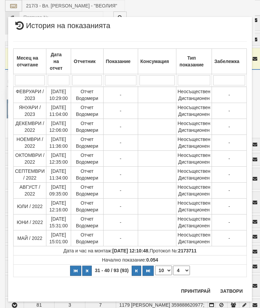
click at [182, 268] on select "1 2 3 4 5 6 7 8 9 10" at bounding box center [181, 270] width 17 height 9
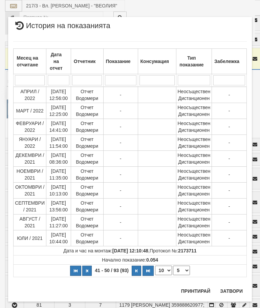
click at [183, 270] on select "1 2 3 4 5 6 7 8 9 10" at bounding box center [181, 270] width 17 height 9
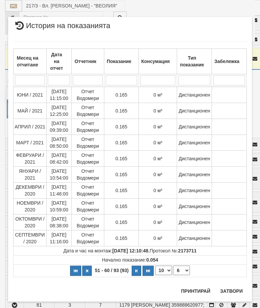
click at [185, 268] on select "1 2 3 4 5 6 7 8 9 10" at bounding box center [181, 270] width 17 height 9
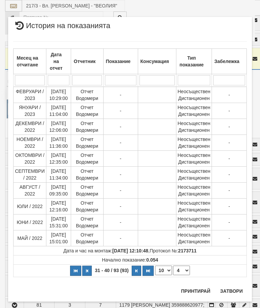
click at [182, 273] on select "1 2 3 4 5 6 7 8 9 10" at bounding box center [181, 270] width 17 height 9
select select "3"
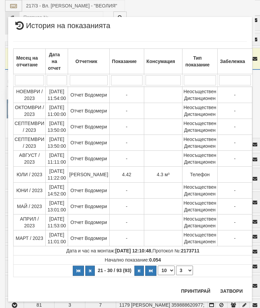
click at [231, 287] on button "Затвори" at bounding box center [231, 291] width 31 height 11
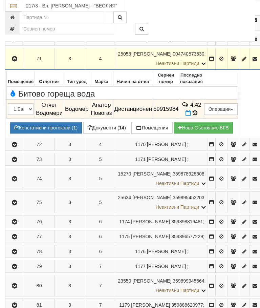
click at [15, 61] on icon "button" at bounding box center [15, 59] width 8 height 5
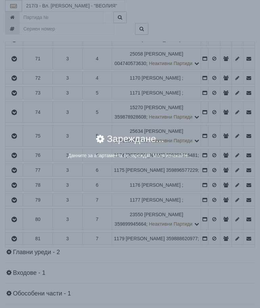
click at [213, 136] on div "Зареждане..." at bounding box center [130, 143] width 234 height 18
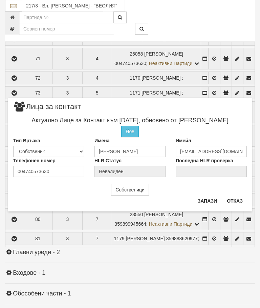
click at [238, 199] on button "Отказ" at bounding box center [235, 201] width 24 height 11
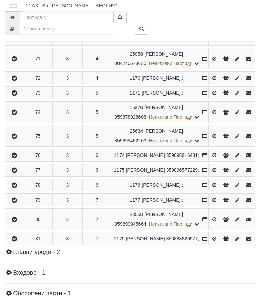
click at [16, 61] on icon "button" at bounding box center [14, 59] width 8 height 5
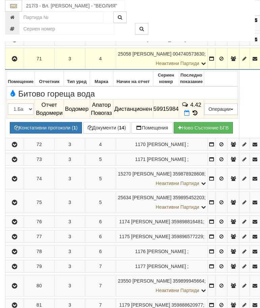
click at [0, 0] on button "Редакция / Протокол" at bounding box center [0, 0] width 0 height 0
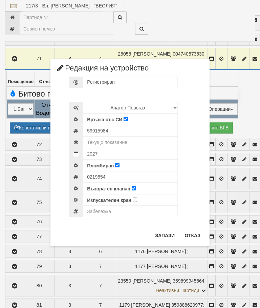
click at [195, 233] on button "Отказ" at bounding box center [193, 235] width 24 height 11
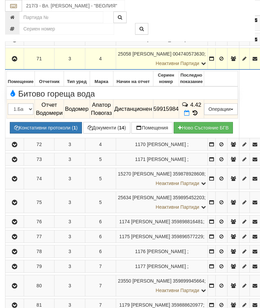
click at [17, 61] on icon "button" at bounding box center [15, 59] width 8 height 5
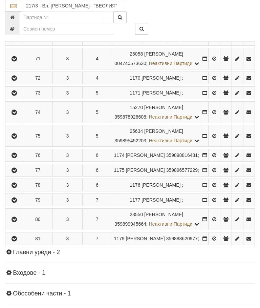
click at [16, 81] on icon "button" at bounding box center [14, 78] width 8 height 5
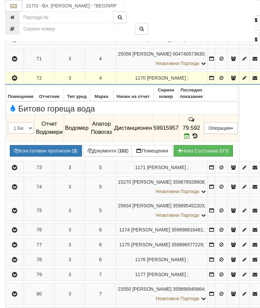
click at [15, 81] on icon "button" at bounding box center [15, 78] width 8 height 5
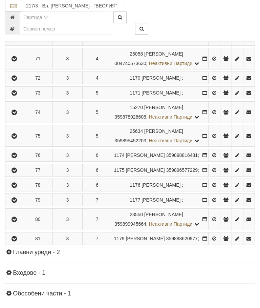
click at [17, 96] on icon "button" at bounding box center [14, 93] width 8 height 5
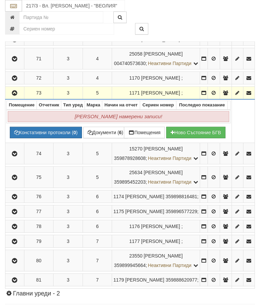
click at [15, 96] on icon "button" at bounding box center [15, 93] width 8 height 5
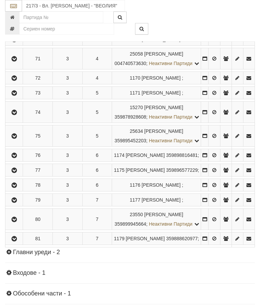
click at [21, 117] on button "button" at bounding box center [13, 112] width 15 height 10
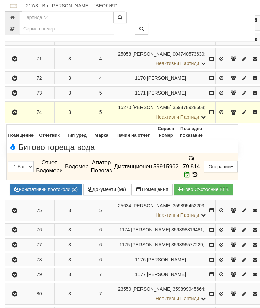
click at [15, 115] on icon "button" at bounding box center [15, 112] width 8 height 5
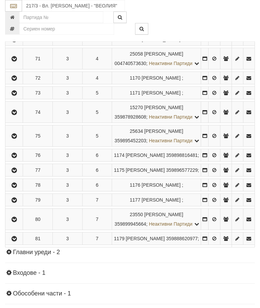
click at [18, 139] on icon "button" at bounding box center [14, 136] width 8 height 5
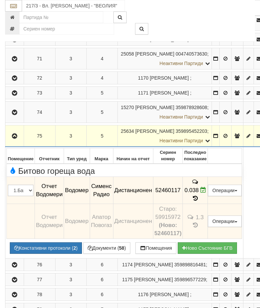
click at [13, 134] on icon "button" at bounding box center [15, 136] width 8 height 5
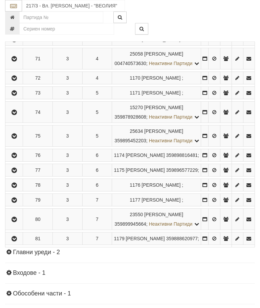
click at [18, 158] on icon "button" at bounding box center [14, 155] width 8 height 5
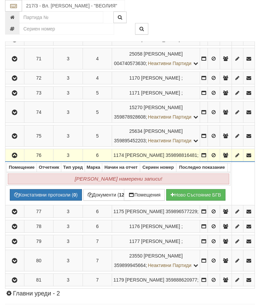
click at [16, 158] on icon "button" at bounding box center [15, 155] width 8 height 5
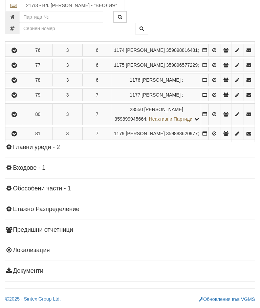
scroll to position [473, 0]
click at [17, 68] on icon "button" at bounding box center [14, 65] width 8 height 5
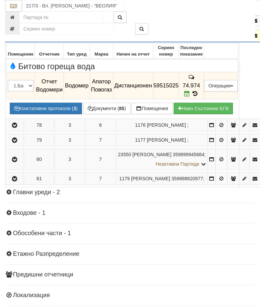
click at [11, 41] on button "button" at bounding box center [14, 36] width 16 height 10
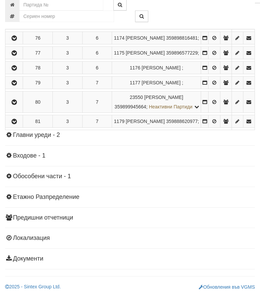
scroll to position [437, 0]
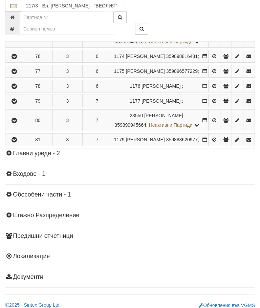
click at [18, 89] on icon "button" at bounding box center [14, 86] width 8 height 5
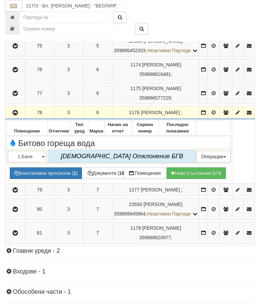
click at [14, 115] on icon "button" at bounding box center [15, 112] width 8 height 5
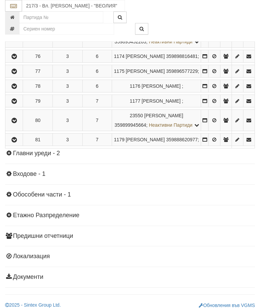
click at [17, 104] on icon "button" at bounding box center [14, 101] width 8 height 5
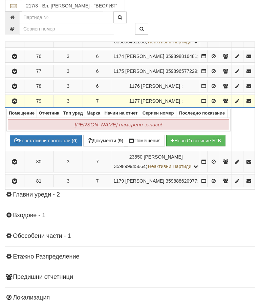
click at [18, 104] on icon "button" at bounding box center [15, 101] width 8 height 5
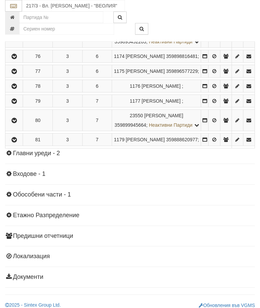
click at [17, 123] on icon "button" at bounding box center [14, 120] width 8 height 5
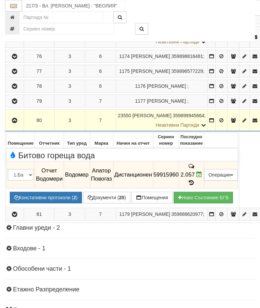
click at [11, 123] on icon "button" at bounding box center [15, 120] width 8 height 5
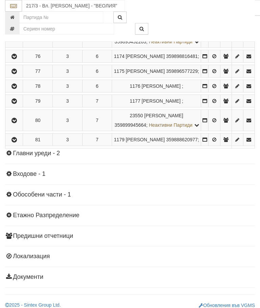
scroll to position [437, 0]
click at [17, 143] on icon "button" at bounding box center [14, 140] width 8 height 5
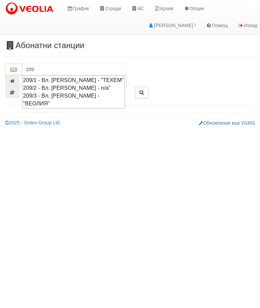
click at [113, 94] on div "209/3 - Вл. [PERSON_NAME] - "ВЕОЛИЯ"" at bounding box center [73, 100] width 101 height 16
type input "209/3 - Вл. [PERSON_NAME] - "ВЕОЛИЯ""
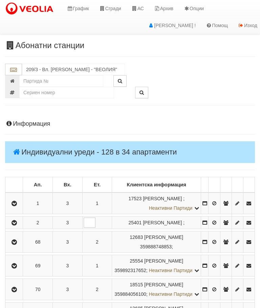
click at [16, 198] on button "button" at bounding box center [13, 203] width 15 height 10
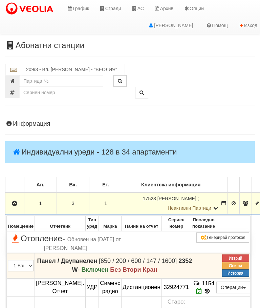
click at [16, 201] on icon "button" at bounding box center [15, 203] width 8 height 5
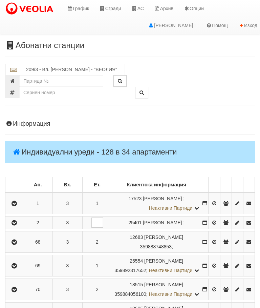
click at [16, 225] on icon "button" at bounding box center [14, 223] width 8 height 5
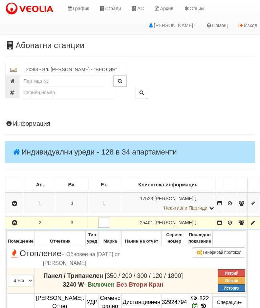
click at [17, 219] on button "button" at bounding box center [14, 223] width 17 height 10
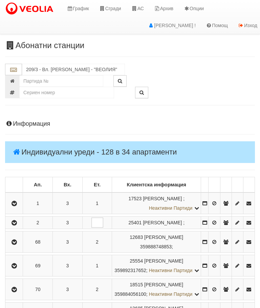
click at [17, 245] on icon "button" at bounding box center [14, 242] width 8 height 5
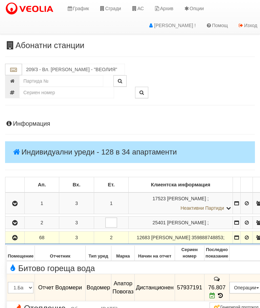
click at [15, 240] on icon "button" at bounding box center [15, 238] width 8 height 5
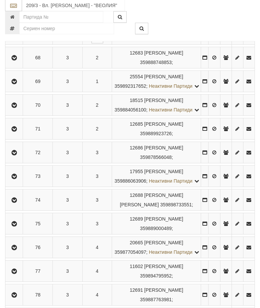
click at [21, 87] on button "button" at bounding box center [13, 82] width 15 height 10
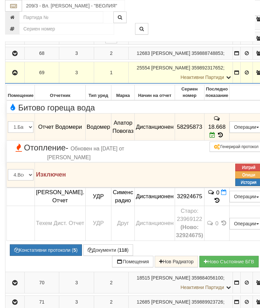
click at [17, 75] on icon "button" at bounding box center [15, 73] width 8 height 5
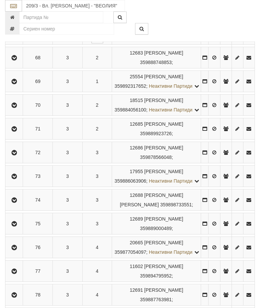
click at [15, 108] on icon "button" at bounding box center [14, 105] width 8 height 5
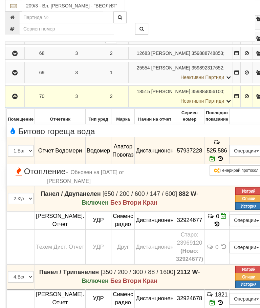
click at [15, 99] on icon "button" at bounding box center [15, 96] width 8 height 5
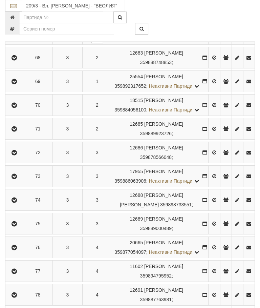
click at [15, 132] on icon "button" at bounding box center [14, 129] width 8 height 5
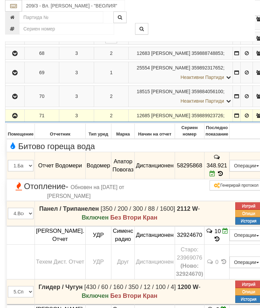
click at [9, 121] on button "button" at bounding box center [14, 115] width 17 height 10
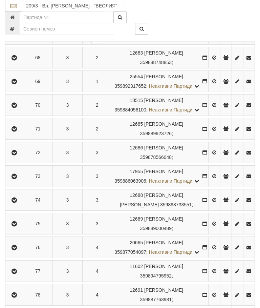
click at [16, 155] on icon "button" at bounding box center [14, 152] width 8 height 5
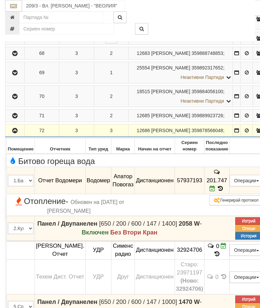
click at [13, 133] on icon "button" at bounding box center [15, 130] width 8 height 5
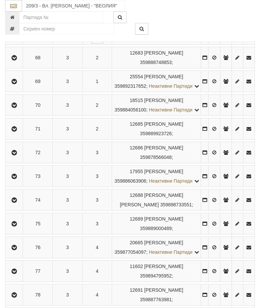
click at [16, 181] on button "button" at bounding box center [13, 176] width 15 height 10
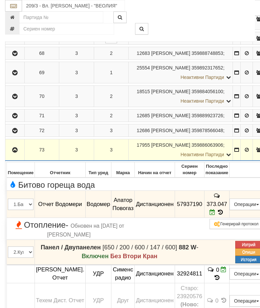
click at [14, 153] on icon "button" at bounding box center [15, 150] width 8 height 5
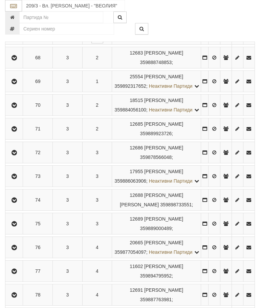
click at [17, 203] on icon "button" at bounding box center [14, 200] width 8 height 5
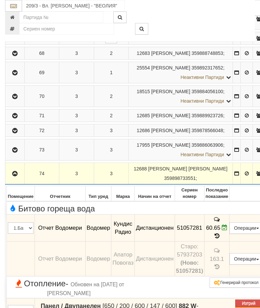
click at [16, 176] on icon "button" at bounding box center [15, 174] width 8 height 5
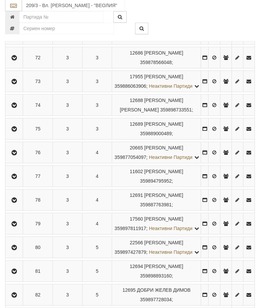
click at [18, 132] on icon "button" at bounding box center [14, 129] width 8 height 5
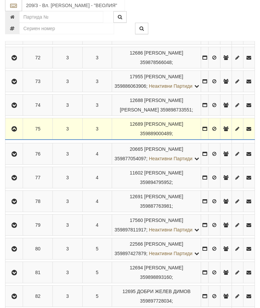
scroll to position [279, 0]
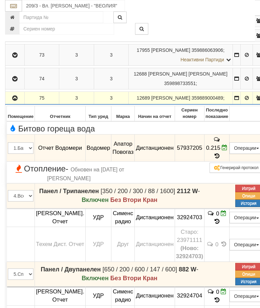
click at [16, 101] on icon "button" at bounding box center [15, 98] width 8 height 5
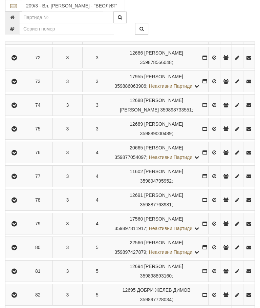
click at [16, 155] on icon "button" at bounding box center [14, 152] width 8 height 5
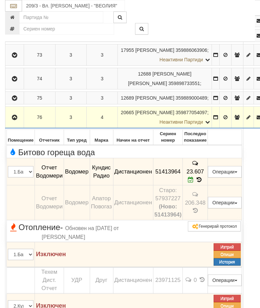
click at [13, 120] on icon "button" at bounding box center [15, 117] width 8 height 5
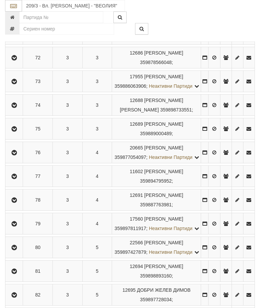
click at [15, 181] on button "button" at bounding box center [13, 176] width 15 height 10
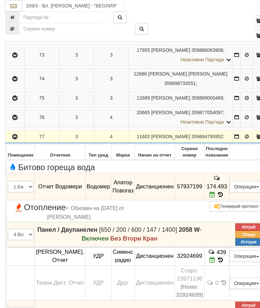
click at [15, 139] on icon "button" at bounding box center [15, 137] width 8 height 5
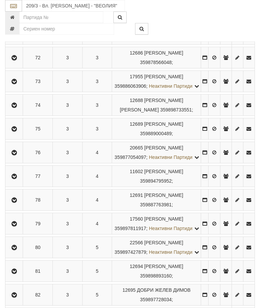
click at [19, 205] on button "button" at bounding box center [13, 200] width 15 height 10
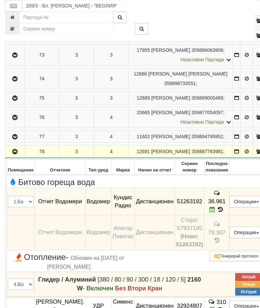
click at [17, 154] on icon "button" at bounding box center [15, 151] width 8 height 5
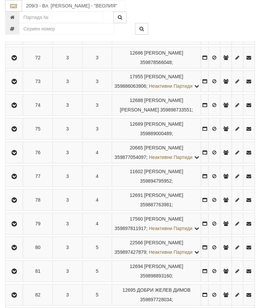
click at [20, 235] on td at bounding box center [14, 223] width 18 height 21
click at [18, 226] on icon "button" at bounding box center [14, 224] width 8 height 5
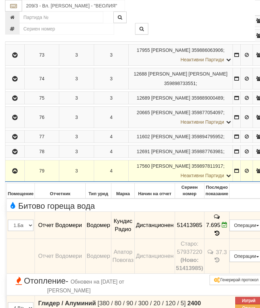
click at [14, 174] on icon "button" at bounding box center [15, 171] width 8 height 5
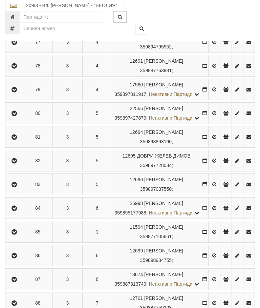
scroll to position [416, 0]
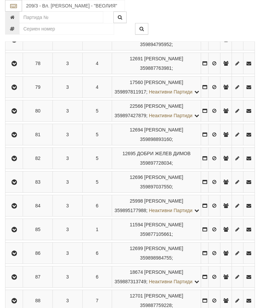
click at [15, 114] on icon "button" at bounding box center [14, 111] width 8 height 5
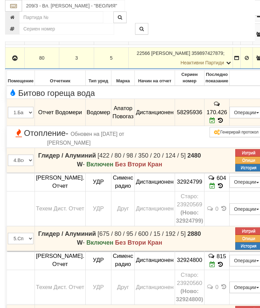
click at [19, 61] on icon "button" at bounding box center [15, 58] width 8 height 5
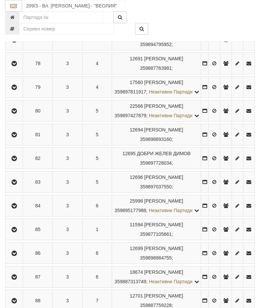
click at [17, 140] on button "button" at bounding box center [13, 134] width 15 height 10
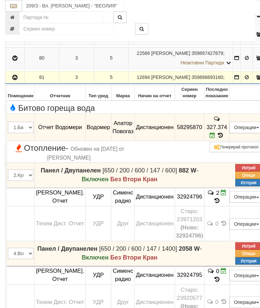
click at [12, 80] on icon "button" at bounding box center [15, 77] width 8 height 5
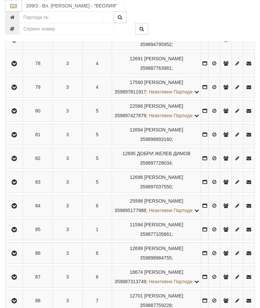
click at [18, 161] on icon "button" at bounding box center [14, 158] width 8 height 5
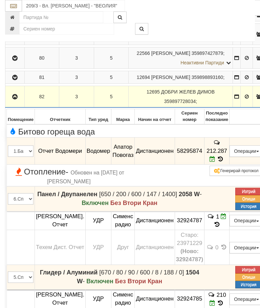
click at [12, 99] on icon "button" at bounding box center [15, 97] width 8 height 5
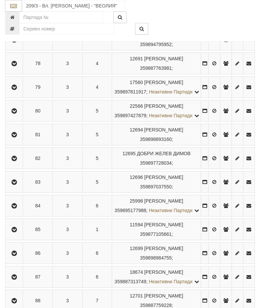
click at [18, 185] on icon "button" at bounding box center [14, 182] width 8 height 5
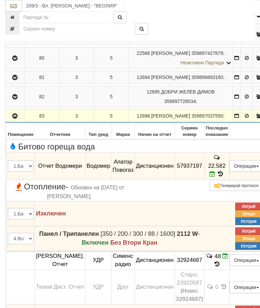
click at [16, 119] on icon "button" at bounding box center [15, 116] width 8 height 5
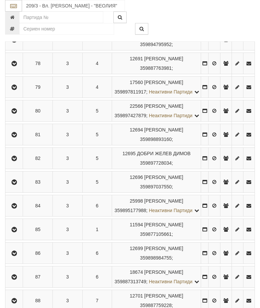
click at [18, 208] on icon "button" at bounding box center [14, 206] width 8 height 5
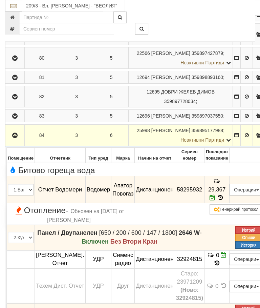
click at [17, 138] on icon "button" at bounding box center [15, 135] width 8 height 5
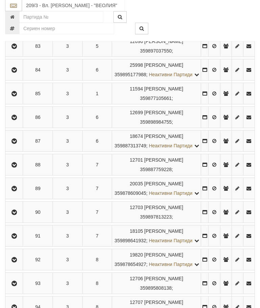
click at [16, 97] on icon "button" at bounding box center [14, 94] width 8 height 5
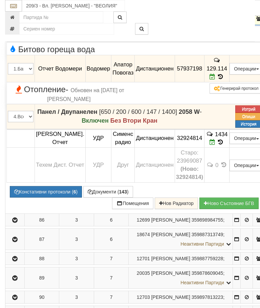
click at [13, 21] on icon "button" at bounding box center [15, 19] width 8 height 5
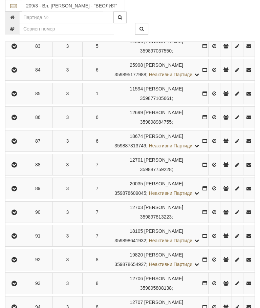
click at [18, 120] on icon "button" at bounding box center [14, 117] width 8 height 5
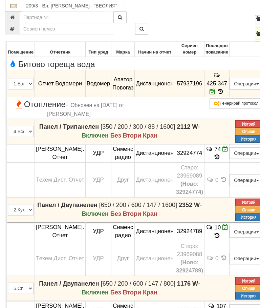
click at [13, 36] on icon "button" at bounding box center [15, 34] width 8 height 5
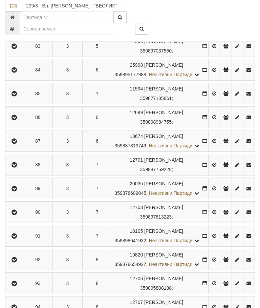
click at [17, 144] on icon "button" at bounding box center [14, 141] width 8 height 5
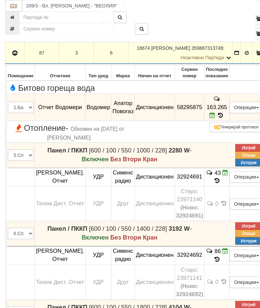
click at [14, 56] on icon "button" at bounding box center [15, 53] width 8 height 5
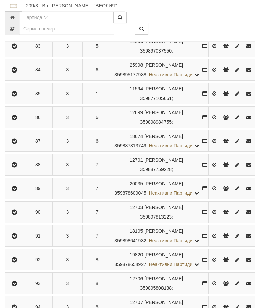
click at [17, 194] on button "button" at bounding box center [13, 188] width 15 height 10
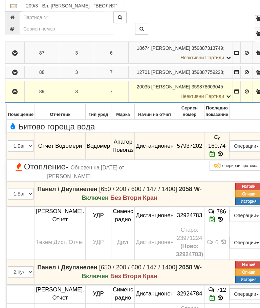
click at [14, 94] on icon "button" at bounding box center [15, 91] width 8 height 5
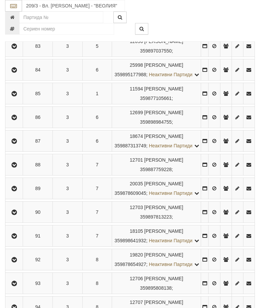
click at [17, 167] on icon "button" at bounding box center [14, 165] width 8 height 5
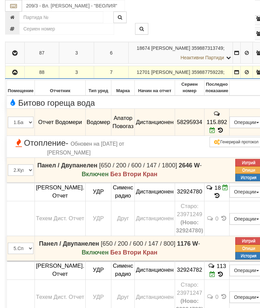
click at [11, 75] on icon "button" at bounding box center [15, 72] width 8 height 5
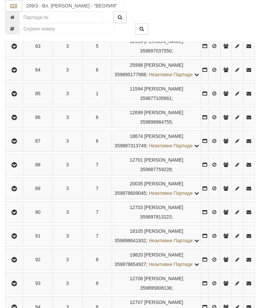
click at [20, 217] on button "button" at bounding box center [13, 212] width 15 height 10
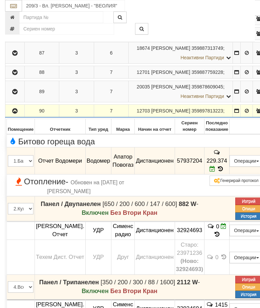
click at [11, 114] on icon "button" at bounding box center [15, 111] width 8 height 5
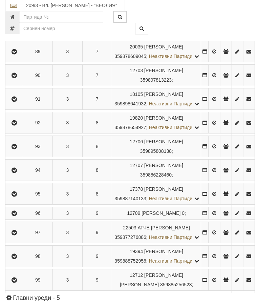
click at [15, 102] on icon "button" at bounding box center [14, 99] width 8 height 5
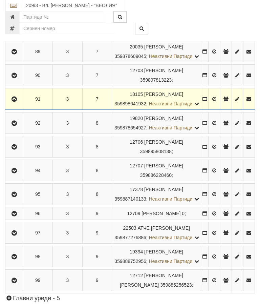
scroll to position [689, 0]
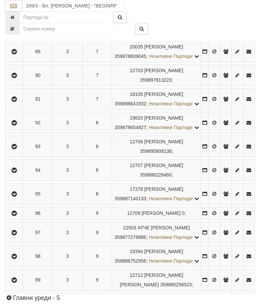
click at [15, 125] on icon "button" at bounding box center [14, 123] width 8 height 5
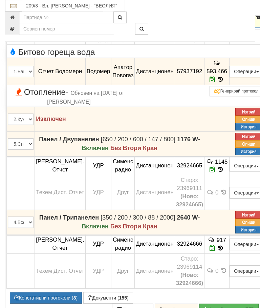
click at [14, 20] on icon "button" at bounding box center [15, 17] width 8 height 5
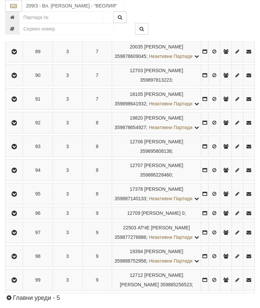
click at [17, 152] on button "button" at bounding box center [13, 146] width 15 height 10
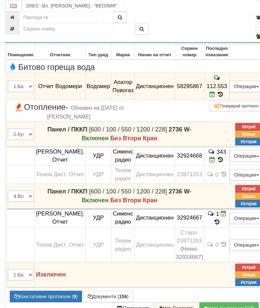
click at [14, 39] on icon "button" at bounding box center [15, 36] width 8 height 5
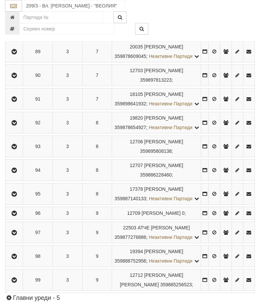
click at [17, 173] on icon "button" at bounding box center [14, 170] width 8 height 5
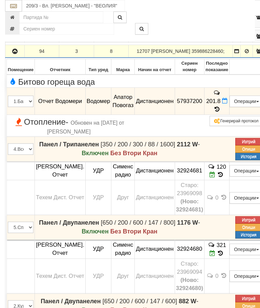
click at [230, 115] on td "201.8" at bounding box center [217, 101] width 25 height 27
click at [221, 112] on icon at bounding box center [217, 109] width 7 height 6
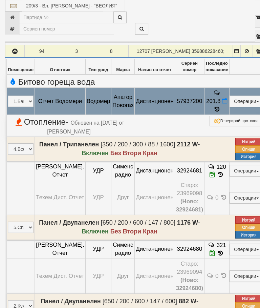
select select "10"
select select "1"
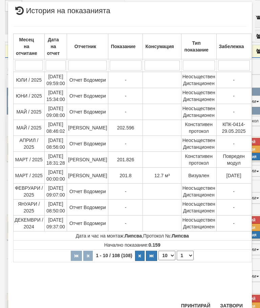
scroll to position [404, 0]
click at [240, 304] on button "Затвори" at bounding box center [231, 306] width 31 height 11
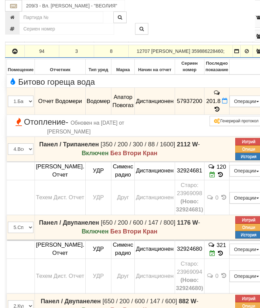
click at [12, 56] on button "button" at bounding box center [14, 51] width 17 height 10
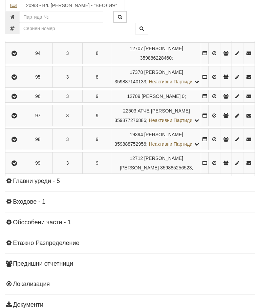
scroll to position [805, 0]
click at [15, 80] on icon "button" at bounding box center [14, 77] width 8 height 5
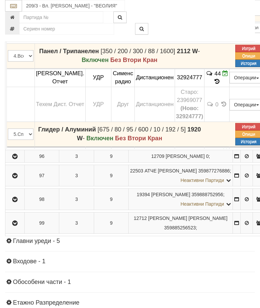
scroll to position [800, 0]
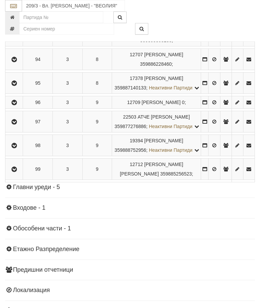
click at [14, 105] on icon "button" at bounding box center [14, 102] width 8 height 5
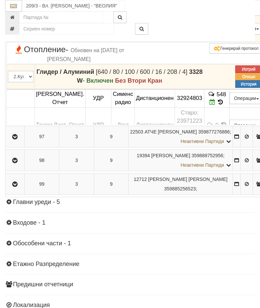
scroll to position [796, 0]
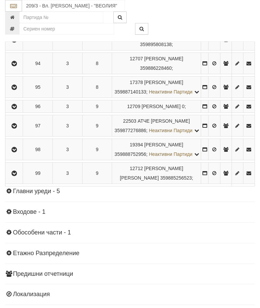
click at [16, 131] on button "button" at bounding box center [13, 126] width 15 height 10
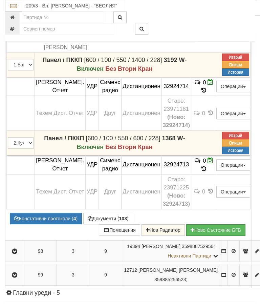
click at [13, 5] on icon "button" at bounding box center [15, 2] width 8 height 5
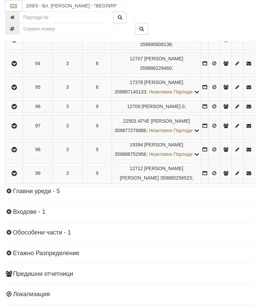
click at [18, 155] on button "button" at bounding box center [13, 149] width 15 height 10
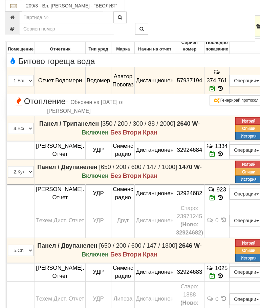
click at [13, 29] on icon "button" at bounding box center [15, 26] width 8 height 5
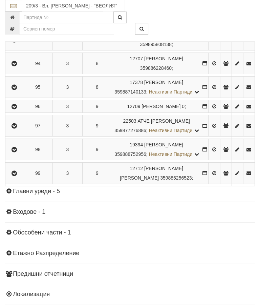
click at [17, 176] on icon "button" at bounding box center [14, 173] width 8 height 5
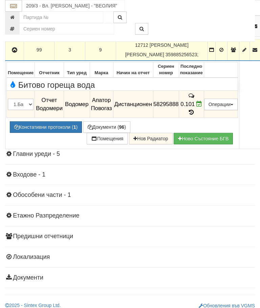
click at [12, 53] on icon "button" at bounding box center [15, 50] width 8 height 5
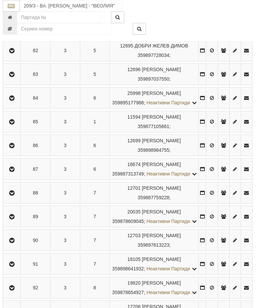
scroll to position [497, 2]
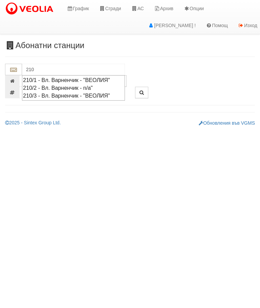
click at [115, 79] on div "210/1 - Вл. Варненчик - "ВЕОЛИЯ"" at bounding box center [73, 80] width 101 height 8
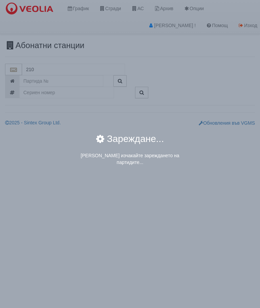
type input "210/1 - Вл. Варненчик - "ВЕОЛИЯ""
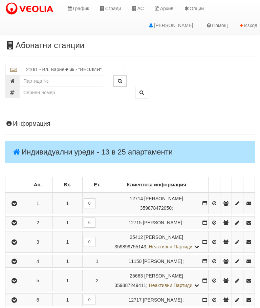
click at [15, 201] on icon "button" at bounding box center [14, 203] width 8 height 5
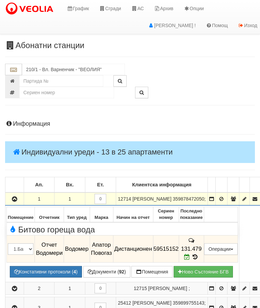
click at [13, 202] on icon "button" at bounding box center [15, 199] width 8 height 5
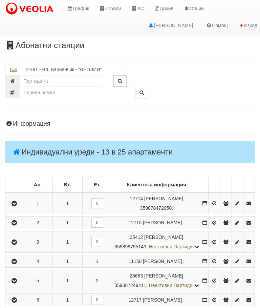
click at [16, 225] on icon "button" at bounding box center [14, 223] width 8 height 5
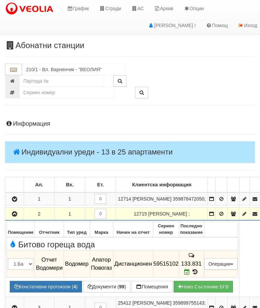
click at [15, 217] on icon "button" at bounding box center [15, 214] width 8 height 5
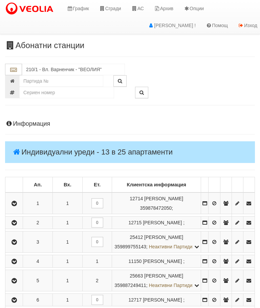
click at [17, 245] on icon "button" at bounding box center [14, 242] width 8 height 5
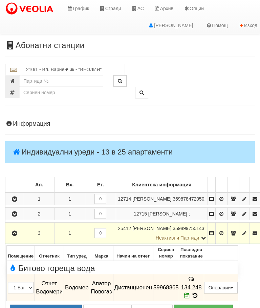
click at [14, 236] on icon "button" at bounding box center [15, 233] width 8 height 5
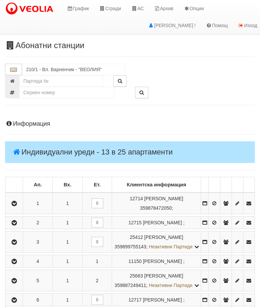
click at [17, 268] on td at bounding box center [14, 261] width 18 height 13
click at [15, 266] on button "button" at bounding box center [13, 261] width 15 height 10
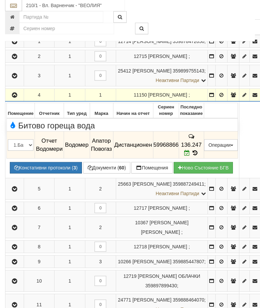
scroll to position [158, 0]
click at [16, 98] on icon "button" at bounding box center [15, 95] width 8 height 5
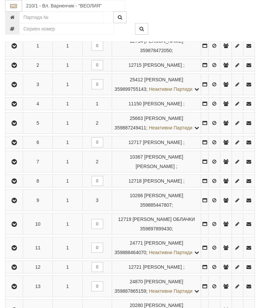
click at [15, 126] on icon "button" at bounding box center [14, 123] width 8 height 5
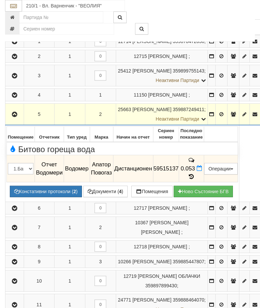
click at [14, 117] on icon "button" at bounding box center [15, 114] width 8 height 5
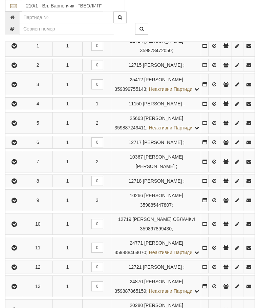
click at [17, 145] on icon "button" at bounding box center [14, 142] width 8 height 5
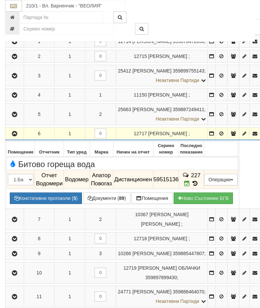
click at [199, 186] on icon at bounding box center [195, 184] width 7 height 6
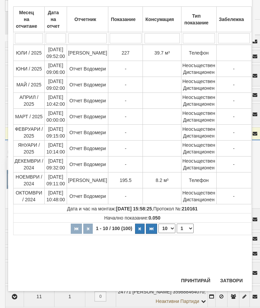
scroll to position [367, 0]
click at [232, 276] on button "Затвори" at bounding box center [231, 280] width 31 height 11
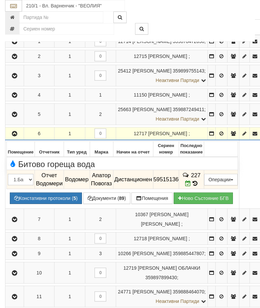
click at [16, 136] on icon "button" at bounding box center [15, 134] width 8 height 5
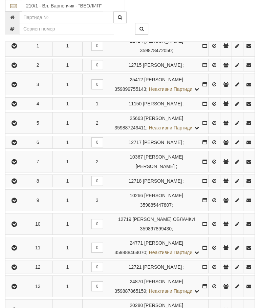
click at [22, 167] on button "button" at bounding box center [13, 162] width 15 height 10
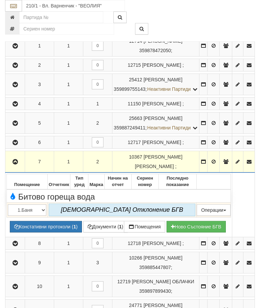
click at [14, 164] on icon "button" at bounding box center [15, 162] width 8 height 5
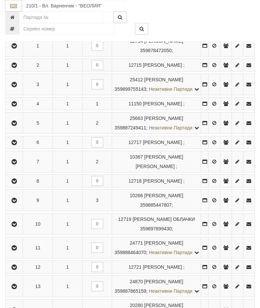
click at [18, 184] on icon "button" at bounding box center [14, 181] width 8 height 5
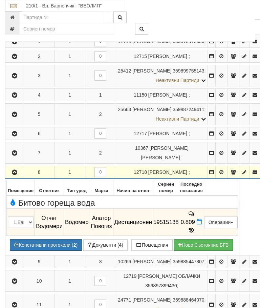
click at [15, 175] on icon "button" at bounding box center [15, 172] width 8 height 5
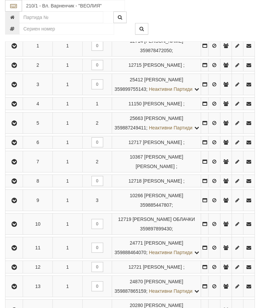
click at [18, 203] on icon "button" at bounding box center [14, 200] width 8 height 5
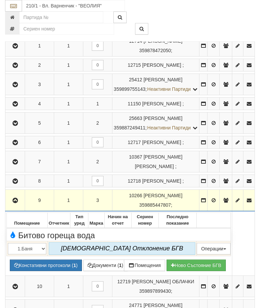
click at [12, 205] on button "button" at bounding box center [14, 200] width 17 height 10
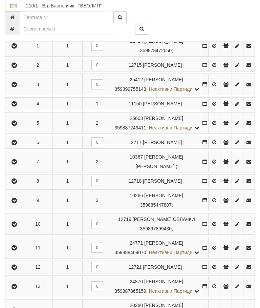
click at [15, 147] on button "button" at bounding box center [13, 142] width 15 height 10
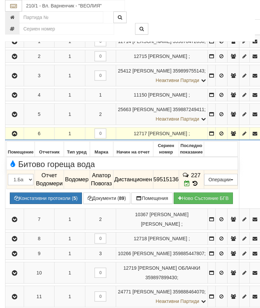
click at [199, 186] on icon at bounding box center [195, 184] width 7 height 6
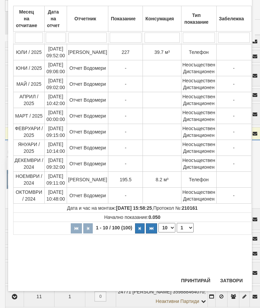
scroll to position [356, 0]
click at [239, 278] on button "Затвори" at bounding box center [231, 280] width 31 height 11
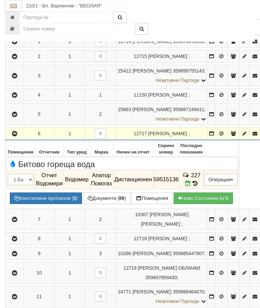
click at [17, 136] on icon "button" at bounding box center [15, 134] width 8 height 5
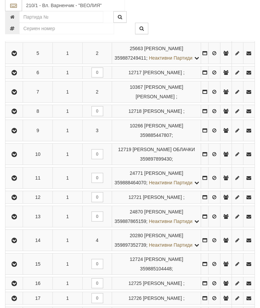
scroll to position [235, 0]
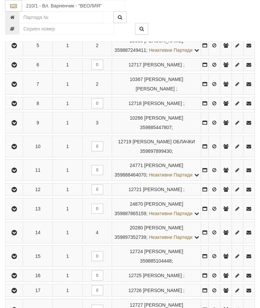
click at [15, 149] on icon "button" at bounding box center [14, 146] width 8 height 5
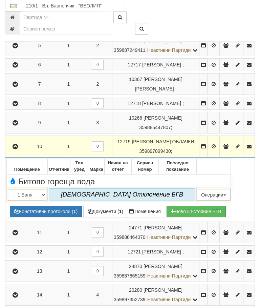
click at [11, 152] on button "button" at bounding box center [14, 146] width 17 height 10
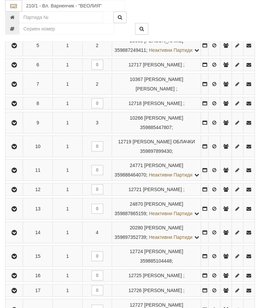
click at [17, 173] on icon "button" at bounding box center [14, 170] width 8 height 5
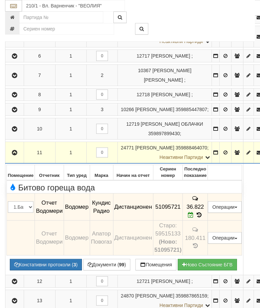
click at [17, 155] on icon "button" at bounding box center [15, 152] width 8 height 5
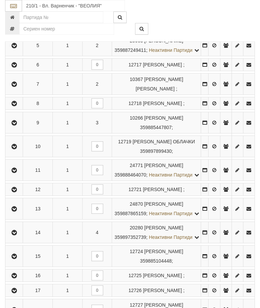
click at [18, 192] on icon "button" at bounding box center [14, 189] width 8 height 5
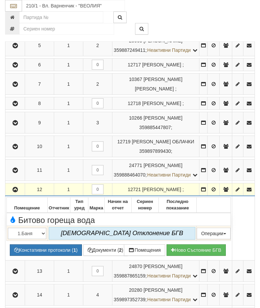
click at [12, 195] on button "button" at bounding box center [14, 189] width 17 height 10
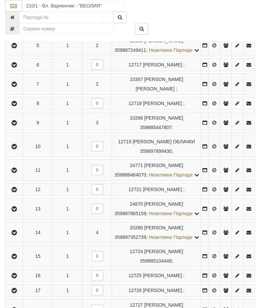
click at [18, 212] on icon "button" at bounding box center [14, 209] width 8 height 5
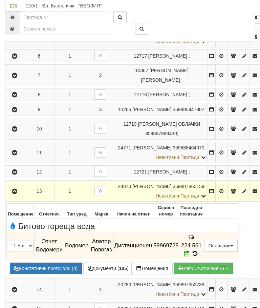
click at [14, 194] on icon "button" at bounding box center [15, 191] width 8 height 5
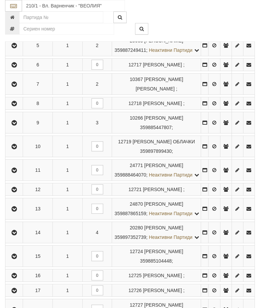
click at [18, 235] on icon "button" at bounding box center [14, 232] width 8 height 5
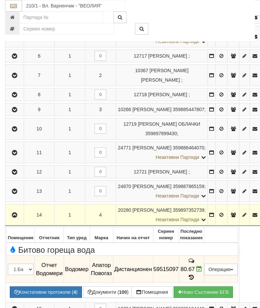
click at [14, 218] on icon "button" at bounding box center [15, 215] width 8 height 5
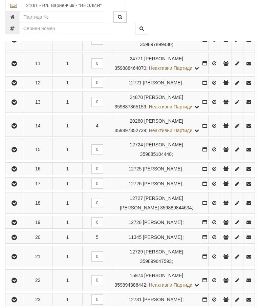
click at [12, 155] on button "button" at bounding box center [13, 150] width 15 height 10
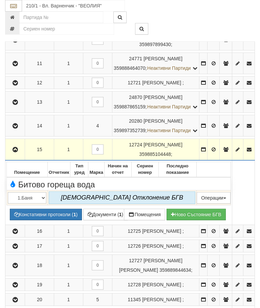
click at [15, 152] on icon "button" at bounding box center [15, 149] width 8 height 5
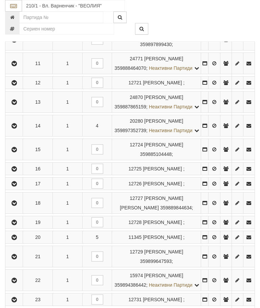
click at [15, 174] on button "button" at bounding box center [13, 169] width 15 height 10
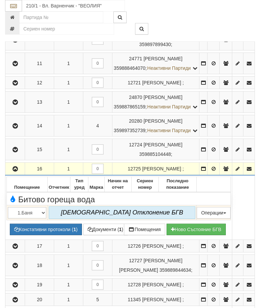
click at [16, 172] on icon "button" at bounding box center [15, 169] width 8 height 5
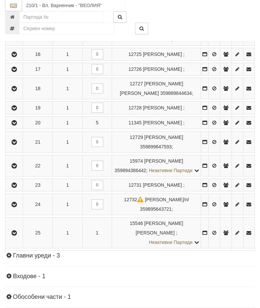
click at [16, 72] on icon "button" at bounding box center [14, 69] width 8 height 5
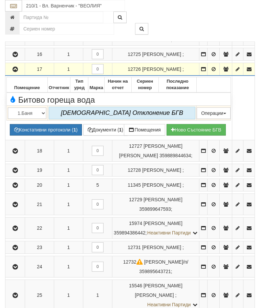
click at [14, 72] on icon "button" at bounding box center [15, 69] width 8 height 5
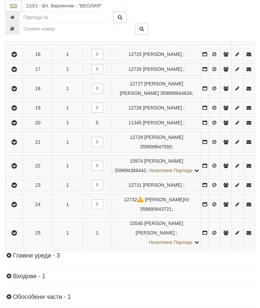
click at [16, 91] on icon "button" at bounding box center [14, 88] width 8 height 5
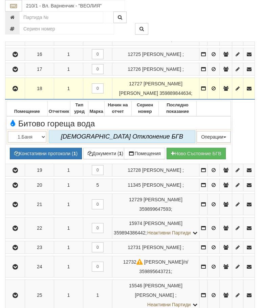
click at [13, 91] on icon "button" at bounding box center [15, 88] width 8 height 5
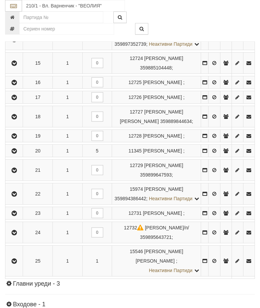
scroll to position [427, 0]
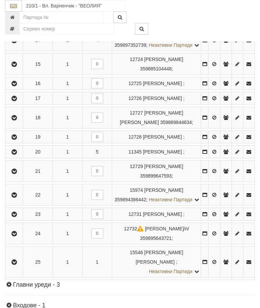
click at [16, 140] on icon "button" at bounding box center [14, 137] width 8 height 5
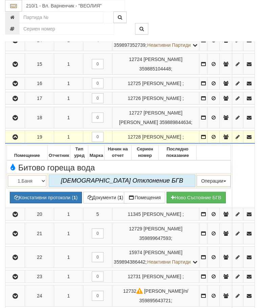
click at [15, 140] on icon "button" at bounding box center [15, 137] width 8 height 5
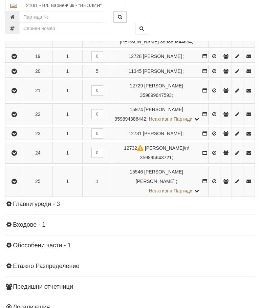
click at [17, 74] on icon "button" at bounding box center [14, 71] width 8 height 5
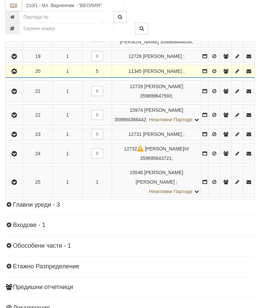
scroll to position [508, 0]
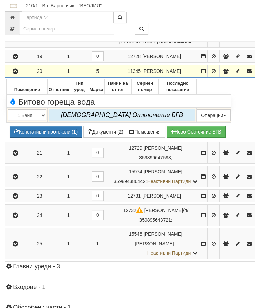
click at [10, 76] on button "button" at bounding box center [14, 71] width 17 height 10
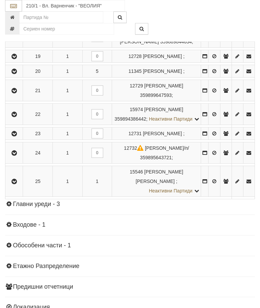
click at [17, 93] on icon "button" at bounding box center [14, 90] width 8 height 5
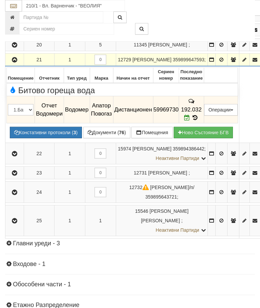
click at [16, 62] on icon "button" at bounding box center [15, 60] width 8 height 5
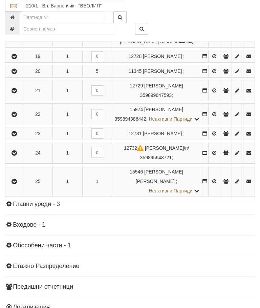
click at [18, 117] on icon "button" at bounding box center [14, 114] width 8 height 5
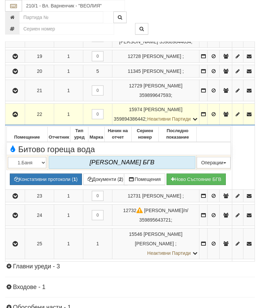
click at [16, 117] on icon "button" at bounding box center [15, 114] width 8 height 5
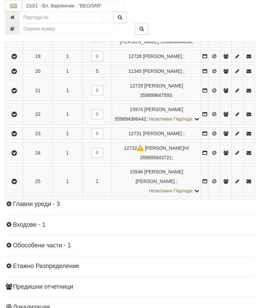
click at [16, 139] on button "button" at bounding box center [13, 133] width 15 height 10
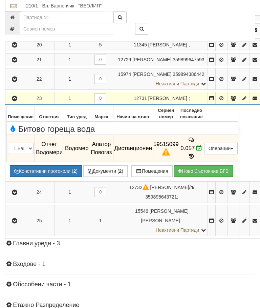
click at [14, 101] on icon "button" at bounding box center [15, 98] width 8 height 5
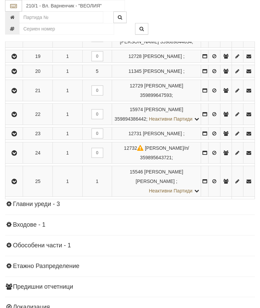
click at [16, 164] on td at bounding box center [14, 152] width 18 height 21
click at [15, 156] on icon "button" at bounding box center [14, 153] width 8 height 5
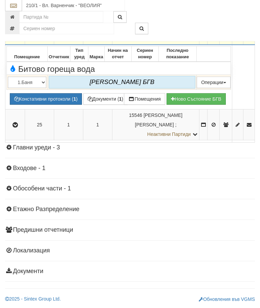
click at [12, 37] on icon "button" at bounding box center [15, 34] width 8 height 5
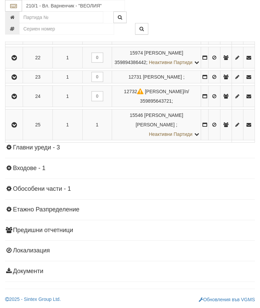
click at [14, 140] on td at bounding box center [14, 124] width 18 height 31
click at [11, 130] on button "button" at bounding box center [13, 125] width 15 height 10
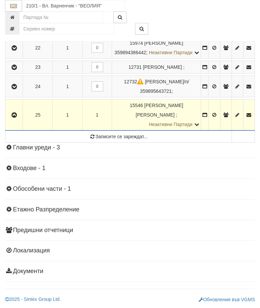
click at [14, 118] on icon "button" at bounding box center [14, 115] width 8 height 5
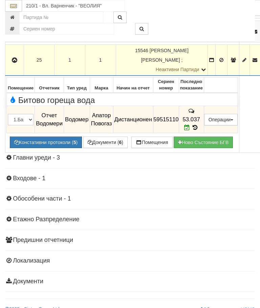
scroll to position [592, 0]
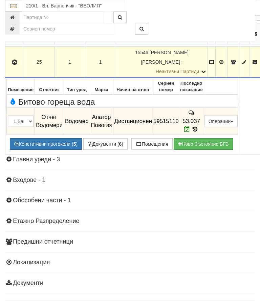
click at [13, 67] on button "button" at bounding box center [14, 62] width 16 height 10
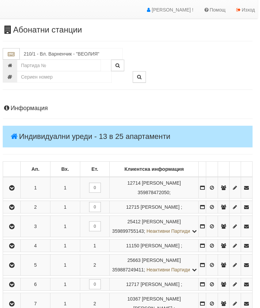
scroll to position [0, 2]
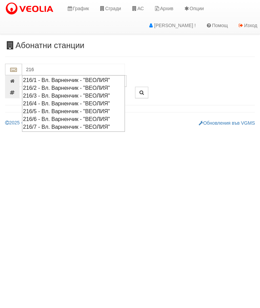
click at [68, 76] on div "216/1 - Вл. Варненчик - "ВЕОЛИЯ"" at bounding box center [73, 80] width 101 height 8
type input "216/1 - Вл. Варненчик - "ВЕОЛИЯ""
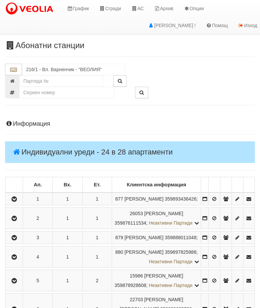
click at [22, 203] on button "button" at bounding box center [13, 199] width 15 height 10
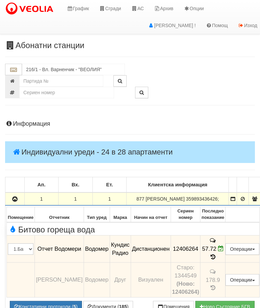
click at [17, 202] on icon "button" at bounding box center [15, 199] width 8 height 5
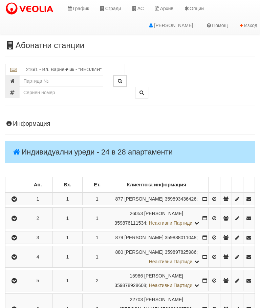
click at [15, 221] on icon "button" at bounding box center [14, 218] width 8 height 5
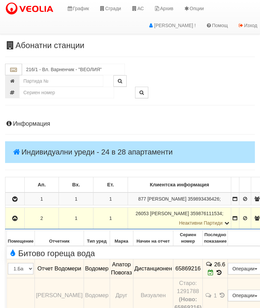
click at [11, 221] on icon "button" at bounding box center [15, 218] width 8 height 5
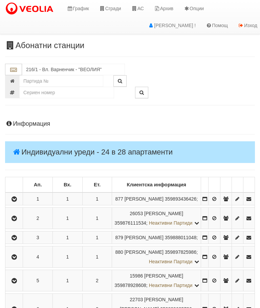
click at [16, 240] on icon "button" at bounding box center [14, 238] width 8 height 5
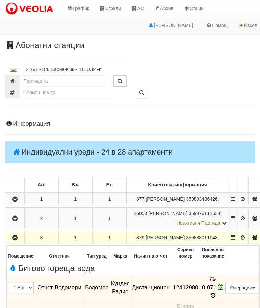
click at [15, 240] on icon "button" at bounding box center [15, 238] width 8 height 5
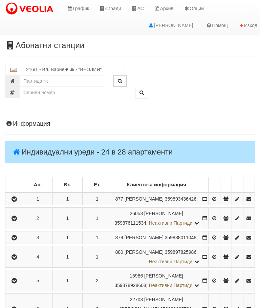
click at [17, 260] on icon "button" at bounding box center [14, 257] width 8 height 5
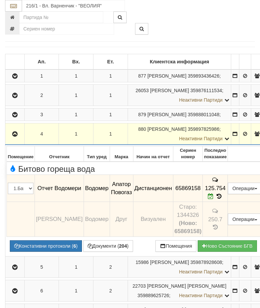
scroll to position [126, 0]
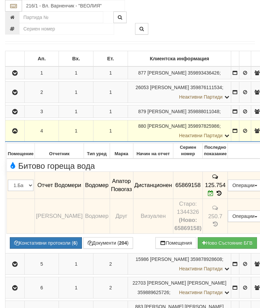
click at [9, 136] on button "button" at bounding box center [14, 131] width 17 height 10
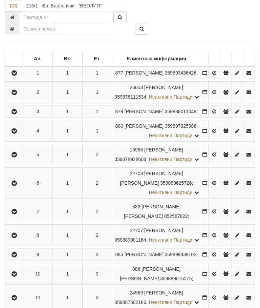
click at [12, 157] on icon "button" at bounding box center [14, 155] width 8 height 5
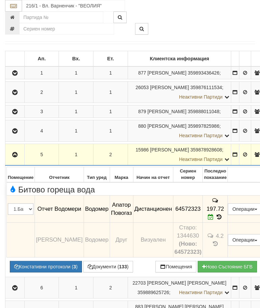
click at [25, 166] on td "5" at bounding box center [41, 155] width 35 height 22
click at [14, 157] on icon "button" at bounding box center [15, 155] width 8 height 5
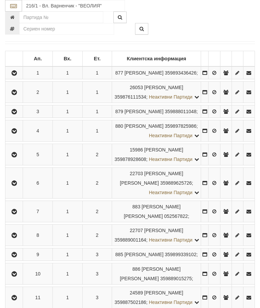
click at [17, 188] on button "button" at bounding box center [13, 183] width 15 height 10
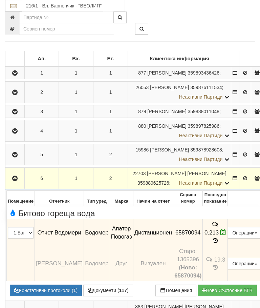
click at [8, 183] on button "button" at bounding box center [14, 178] width 17 height 10
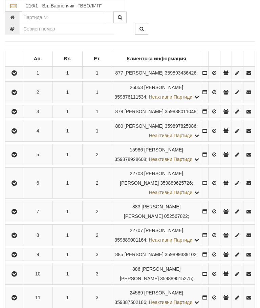
click at [15, 217] on button "button" at bounding box center [13, 211] width 15 height 10
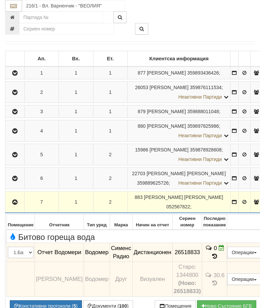
click at [19, 207] on button "button" at bounding box center [14, 202] width 17 height 10
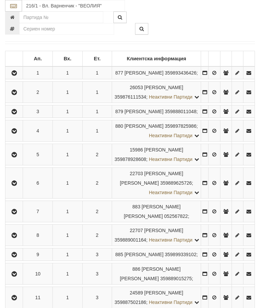
click at [16, 240] on button "button" at bounding box center [13, 235] width 15 height 10
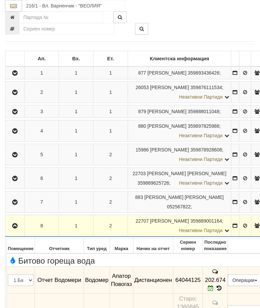
click at [15, 228] on icon "button" at bounding box center [15, 226] width 8 height 5
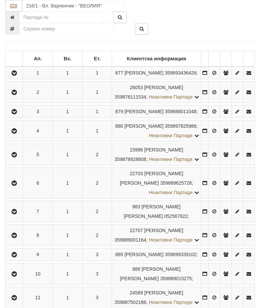
click at [12, 260] on button "button" at bounding box center [13, 254] width 15 height 10
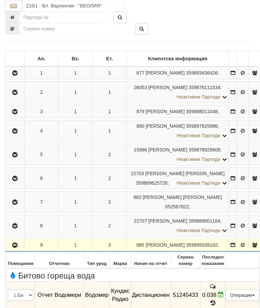
click at [14, 248] on icon "button" at bounding box center [15, 245] width 8 height 5
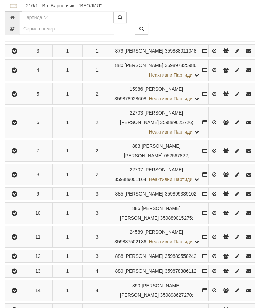
scroll to position [235, 0]
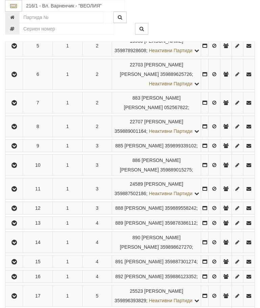
click at [21, 170] on button "button" at bounding box center [13, 165] width 15 height 10
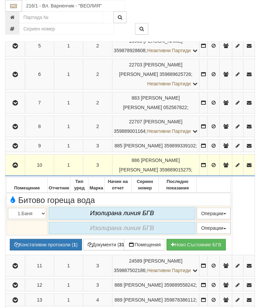
click at [18, 168] on icon "button" at bounding box center [15, 165] width 8 height 5
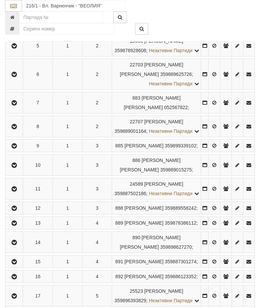
click at [14, 192] on icon "button" at bounding box center [14, 189] width 8 height 5
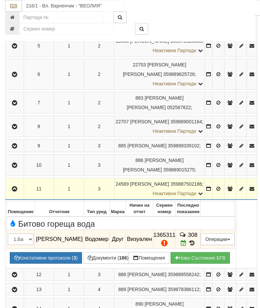
click at [15, 192] on icon "button" at bounding box center [15, 189] width 8 height 5
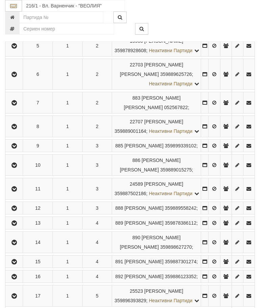
click at [17, 211] on icon "button" at bounding box center [14, 208] width 8 height 5
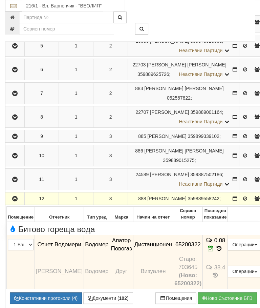
click at [18, 201] on icon "button" at bounding box center [15, 199] width 8 height 5
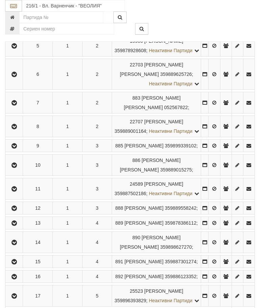
click at [17, 226] on icon "button" at bounding box center [14, 223] width 8 height 5
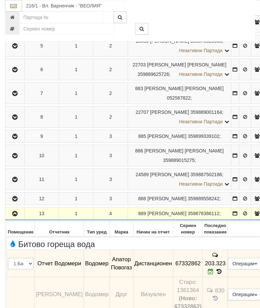
click at [13, 216] on icon "button" at bounding box center [15, 214] width 8 height 5
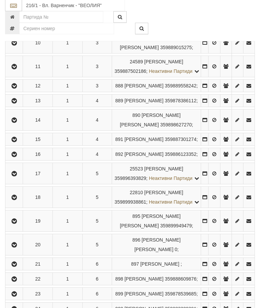
scroll to position [390, 0]
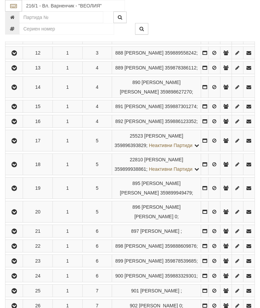
click at [17, 109] on icon "button" at bounding box center [14, 106] width 8 height 5
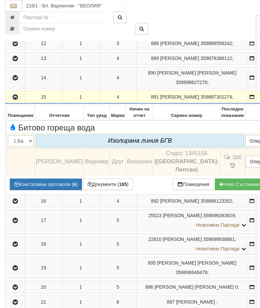
click at [15, 102] on button "button" at bounding box center [14, 97] width 17 height 10
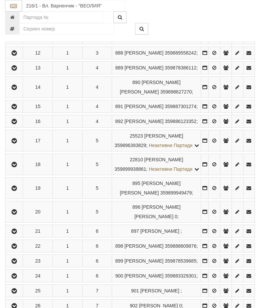
click at [15, 124] on icon "button" at bounding box center [14, 121] width 8 height 5
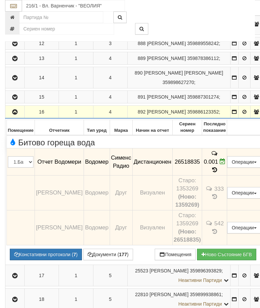
click at [14, 115] on icon "button" at bounding box center [15, 112] width 8 height 5
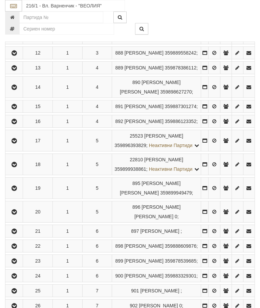
click at [15, 143] on icon "button" at bounding box center [14, 141] width 8 height 5
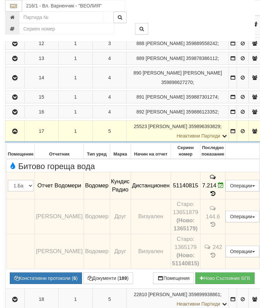
click at [9, 136] on button "button" at bounding box center [14, 131] width 17 height 10
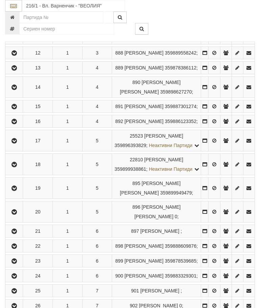
click at [17, 169] on button "button" at bounding box center [13, 164] width 15 height 10
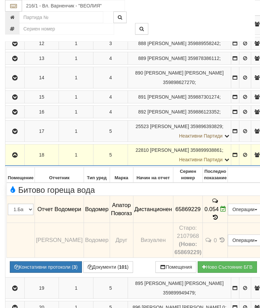
click at [11, 158] on icon "button" at bounding box center [15, 155] width 8 height 5
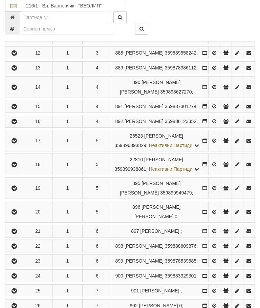
click at [22, 193] on button "button" at bounding box center [13, 188] width 15 height 10
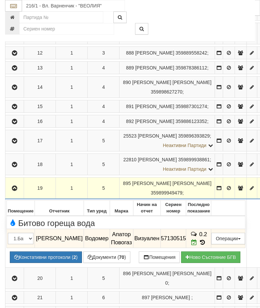
click at [16, 191] on icon "button" at bounding box center [15, 188] width 8 height 5
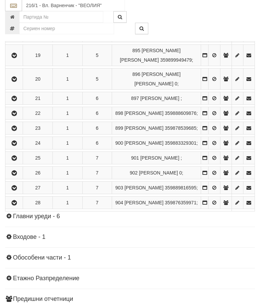
click at [14, 82] on icon "button" at bounding box center [14, 79] width 8 height 5
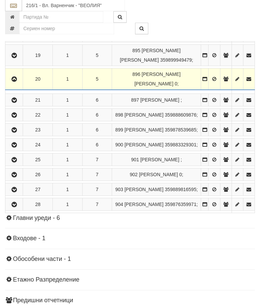
scroll to position [523, 0]
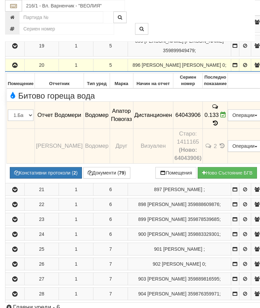
click at [18, 68] on icon "button" at bounding box center [15, 65] width 8 height 5
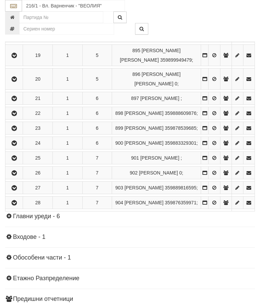
click at [17, 103] on button "button" at bounding box center [13, 98] width 15 height 10
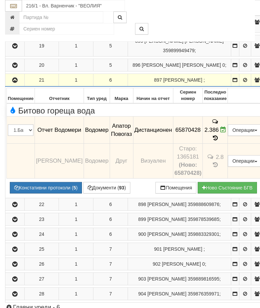
click at [14, 83] on icon "button" at bounding box center [15, 80] width 8 height 5
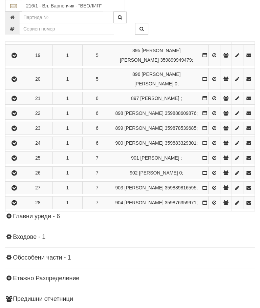
click at [15, 116] on icon "button" at bounding box center [14, 113] width 8 height 5
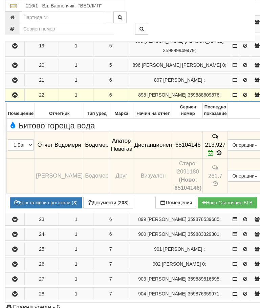
click at [17, 98] on icon "button" at bounding box center [15, 95] width 8 height 5
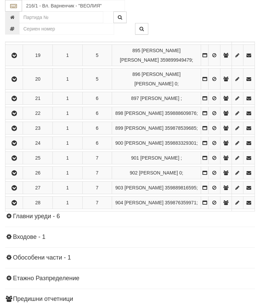
click at [16, 133] on button "button" at bounding box center [13, 128] width 15 height 10
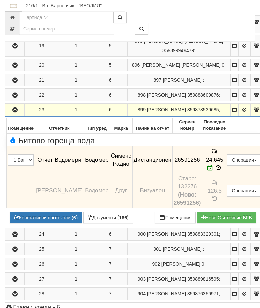
click at [14, 115] on button "button" at bounding box center [14, 110] width 17 height 10
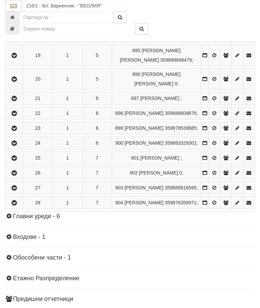
click at [18, 146] on icon "button" at bounding box center [14, 143] width 8 height 5
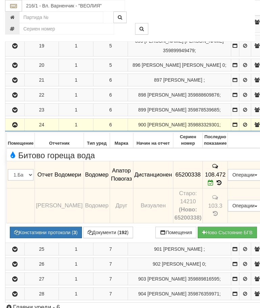
click at [14, 130] on button "button" at bounding box center [14, 125] width 17 height 10
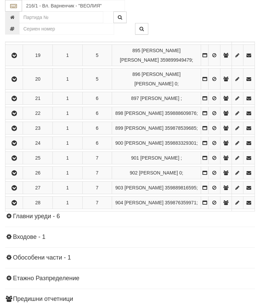
click at [18, 163] on button "button" at bounding box center [13, 158] width 15 height 10
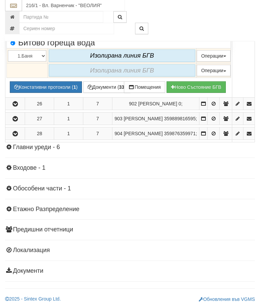
click at [12, 17] on button "button" at bounding box center [14, 12] width 17 height 10
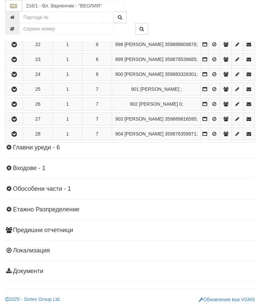
click at [14, 109] on button "button" at bounding box center [13, 104] width 15 height 10
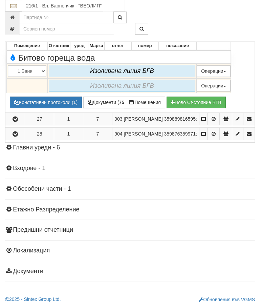
click at [14, 32] on button "button" at bounding box center [14, 27] width 17 height 10
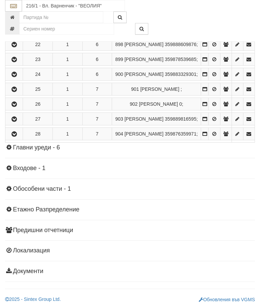
click at [19, 124] on button "button" at bounding box center [13, 119] width 15 height 10
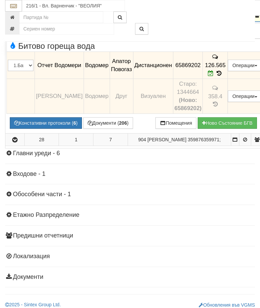
click at [16, 18] on icon "button" at bounding box center [15, 15] width 8 height 5
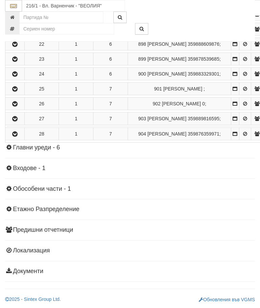
scroll to position [630, 0]
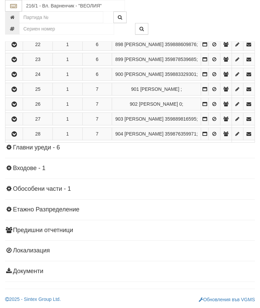
click at [14, 137] on icon "button" at bounding box center [14, 134] width 8 height 5
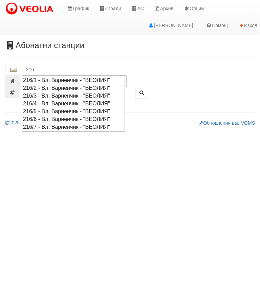
click at [100, 85] on div "216/2 - Вл. Варненчик - "ВЕОЛИЯ"" at bounding box center [73, 88] width 101 height 8
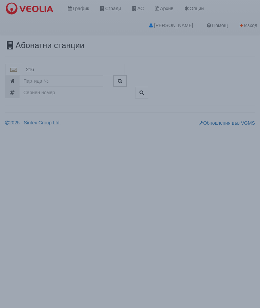
type input "216/2 - Вл. Варненчик - "ВЕОЛИЯ""
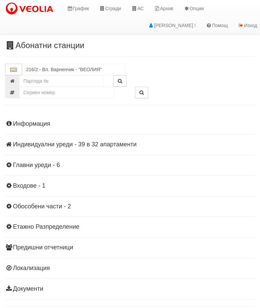
click at [87, 148] on div "Информация Параметри Брой Апартаменти: 32 Ползватели 06/2025 53 % 0 % 41" at bounding box center [130, 205] width 250 height 187
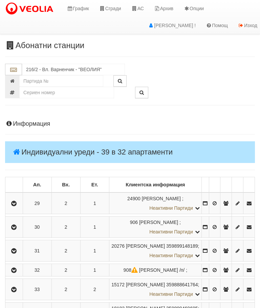
click at [17, 205] on icon "button" at bounding box center [14, 203] width 8 height 5
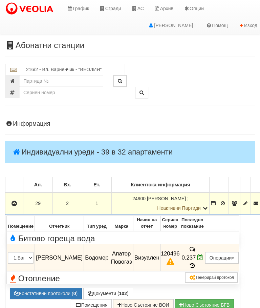
click at [22, 200] on button "button" at bounding box center [14, 203] width 16 height 10
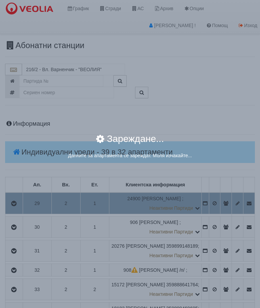
click at [232, 207] on div "× Зареждане... Данните за апартамента се зареждат. Моля изчакайте..." at bounding box center [130, 154] width 260 height 308
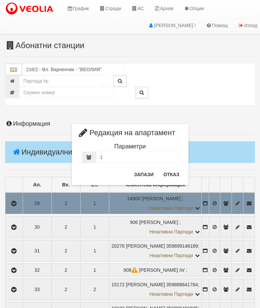
click at [169, 173] on button "Отказ" at bounding box center [172, 174] width 24 height 11
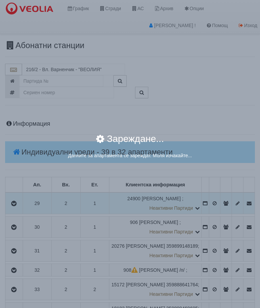
click at [216, 206] on div "× Зареждане... Данните за апартамента се зареждат. Моля изчакайте..." at bounding box center [130, 154] width 260 height 308
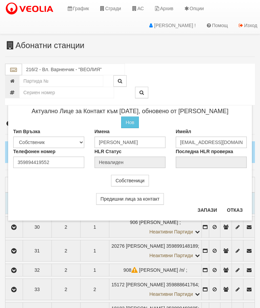
click at [240, 207] on button "Отказ" at bounding box center [235, 210] width 24 height 11
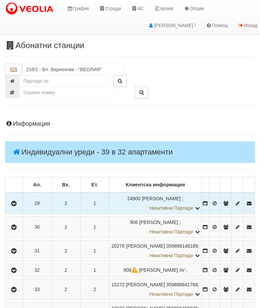
click at [20, 204] on button "button" at bounding box center [13, 203] width 15 height 10
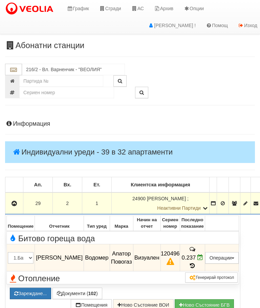
click at [51, 288] on button "Зареждане..." at bounding box center [30, 294] width 41 height 12
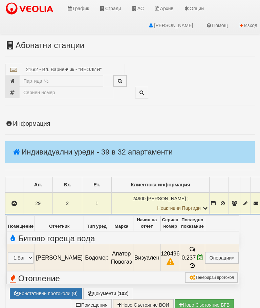
select select "10"
select select "1"
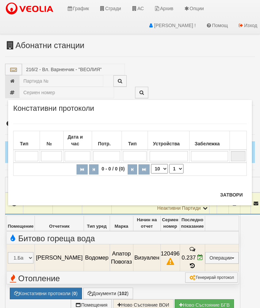
click at [231, 194] on button "Затвори" at bounding box center [231, 194] width 31 height 11
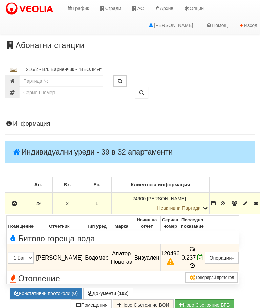
click at [9, 205] on button "button" at bounding box center [14, 203] width 16 height 10
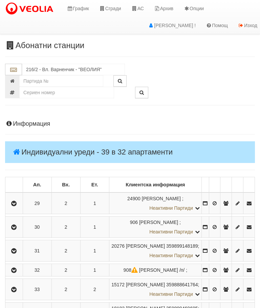
click at [18, 232] on button "button" at bounding box center [13, 227] width 15 height 10
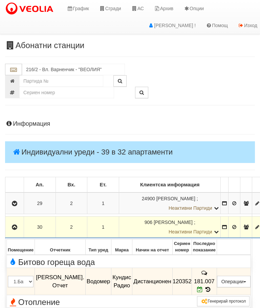
click at [17, 226] on icon "button" at bounding box center [15, 227] width 8 height 5
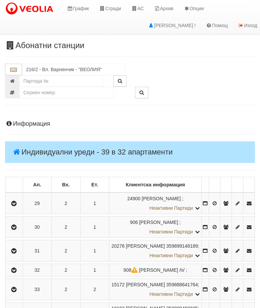
click at [16, 254] on icon "button" at bounding box center [14, 251] width 8 height 5
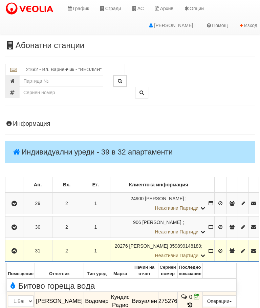
click at [16, 249] on icon "button" at bounding box center [14, 251] width 8 height 5
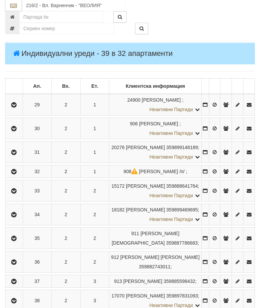
click at [15, 175] on icon "button" at bounding box center [14, 172] width 8 height 5
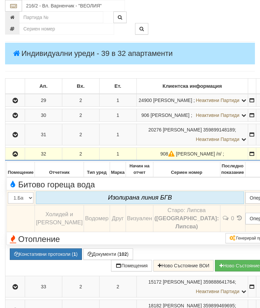
click at [15, 157] on icon "button" at bounding box center [15, 154] width 8 height 5
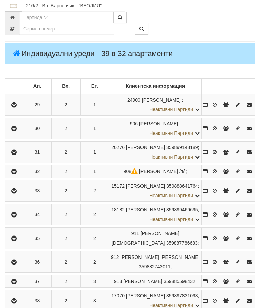
click at [15, 196] on button "button" at bounding box center [13, 191] width 15 height 10
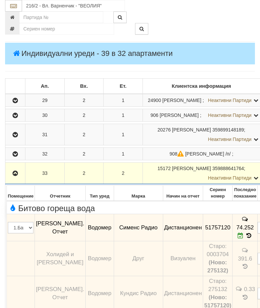
click at [9, 178] on button "button" at bounding box center [15, 173] width 18 height 10
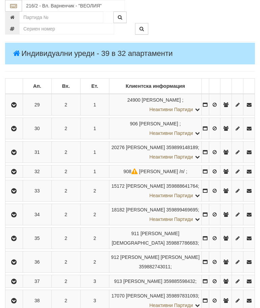
click at [22, 220] on button "button" at bounding box center [13, 214] width 15 height 10
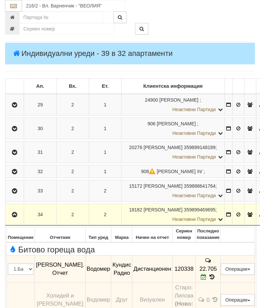
click at [11, 217] on icon "button" at bounding box center [15, 215] width 8 height 5
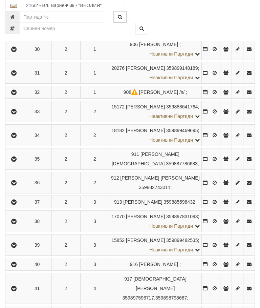
click at [12, 164] on button "button" at bounding box center [13, 159] width 15 height 10
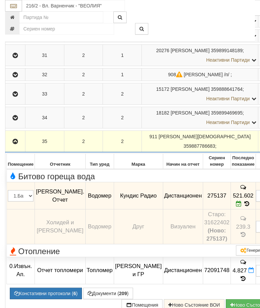
click at [14, 144] on icon "button" at bounding box center [15, 141] width 8 height 5
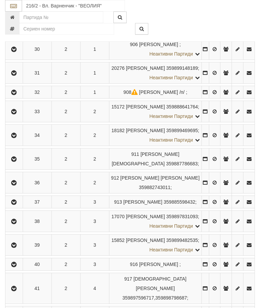
click at [18, 185] on icon "button" at bounding box center [14, 183] width 8 height 5
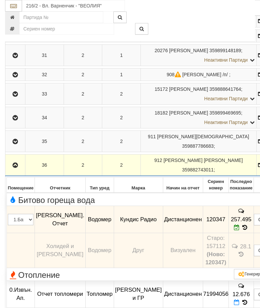
click at [13, 168] on icon "button" at bounding box center [15, 165] width 8 height 5
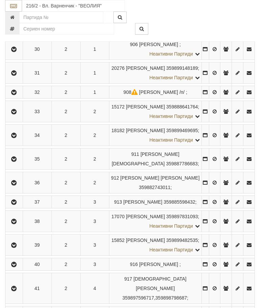
click at [16, 205] on icon "button" at bounding box center [14, 202] width 8 height 5
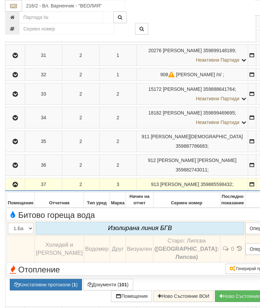
click at [13, 187] on icon "button" at bounding box center [15, 184] width 8 height 5
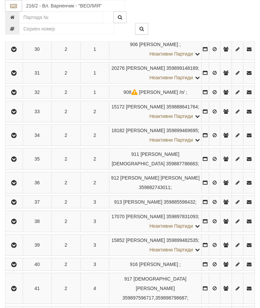
click at [17, 224] on icon "button" at bounding box center [14, 221] width 8 height 5
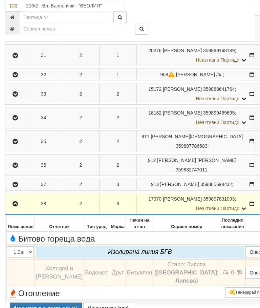
click at [14, 206] on icon "button" at bounding box center [15, 204] width 8 height 5
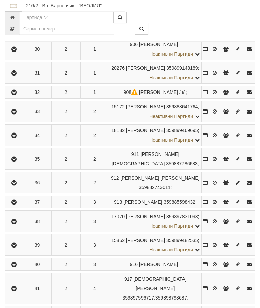
click at [18, 224] on icon "button" at bounding box center [14, 221] width 8 height 5
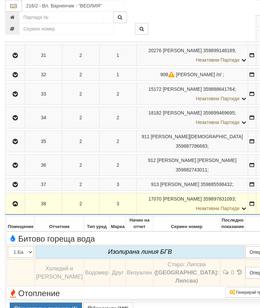
click at [12, 209] on button "button" at bounding box center [14, 204] width 17 height 10
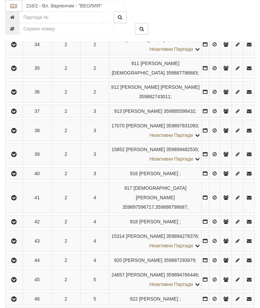
scroll to position [278, 0]
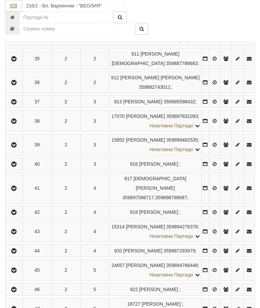
click at [10, 150] on button "button" at bounding box center [13, 145] width 15 height 10
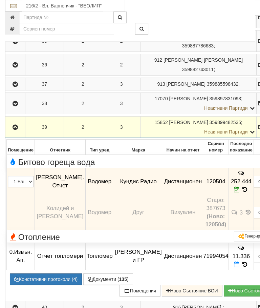
click at [16, 130] on icon "button" at bounding box center [15, 127] width 8 height 5
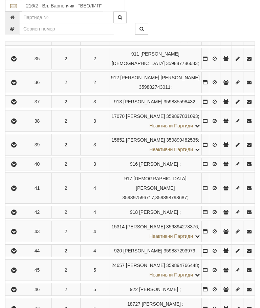
click at [17, 167] on icon "button" at bounding box center [14, 164] width 8 height 5
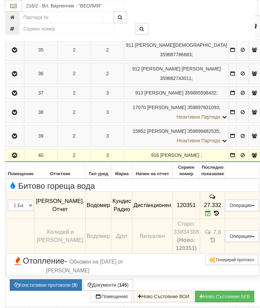
click at [13, 158] on icon "button" at bounding box center [15, 155] width 8 height 5
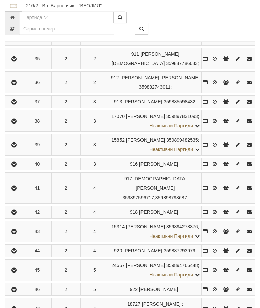
click at [18, 191] on icon "button" at bounding box center [14, 188] width 8 height 5
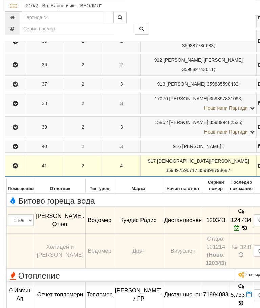
click at [16, 168] on icon "button" at bounding box center [15, 166] width 8 height 5
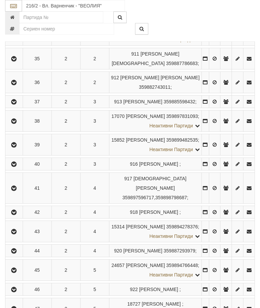
click at [18, 215] on icon "button" at bounding box center [14, 212] width 8 height 5
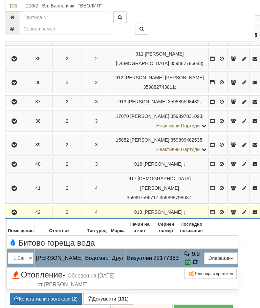
click at [198, 265] on icon at bounding box center [195, 262] width 5 height 6
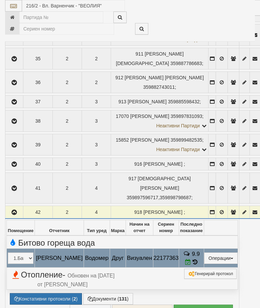
select select "10"
select select "1"
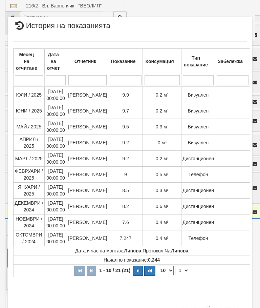
click at [234, 304] on button "Затвори" at bounding box center [231, 309] width 31 height 11
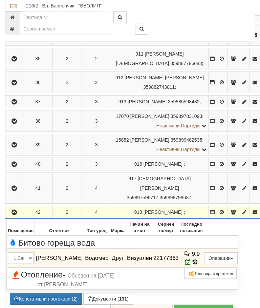
click at [16, 217] on button "button" at bounding box center [14, 212] width 16 height 10
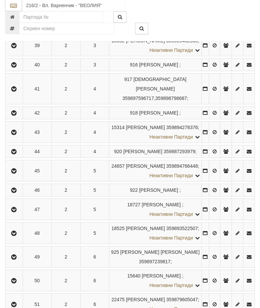
scroll to position [399, 0]
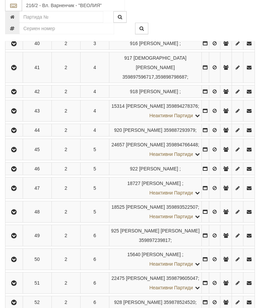
click at [15, 114] on icon "button" at bounding box center [14, 111] width 8 height 5
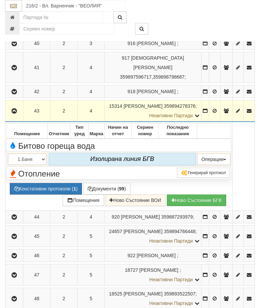
click at [11, 116] on button "button" at bounding box center [14, 111] width 16 height 10
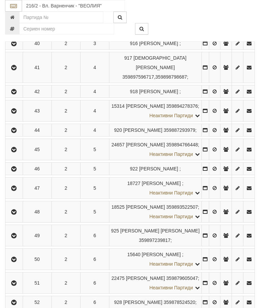
click at [18, 133] on icon "button" at bounding box center [14, 130] width 8 height 5
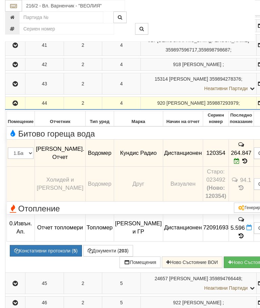
click at [9, 108] on button "button" at bounding box center [15, 103] width 18 height 10
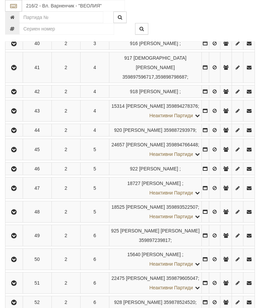
click at [18, 152] on icon "button" at bounding box center [14, 149] width 8 height 5
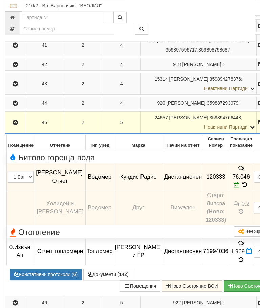
click at [16, 127] on button "button" at bounding box center [15, 122] width 18 height 10
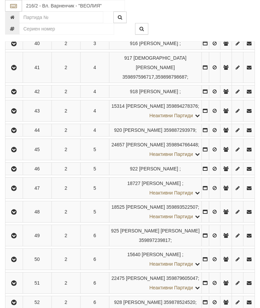
click at [18, 172] on icon "button" at bounding box center [14, 169] width 8 height 5
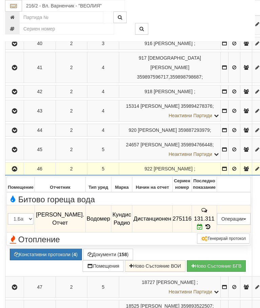
click at [11, 174] on button "button" at bounding box center [14, 169] width 16 height 10
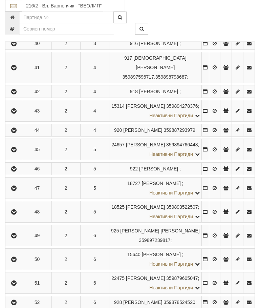
click at [18, 191] on icon "button" at bounding box center [14, 188] width 8 height 5
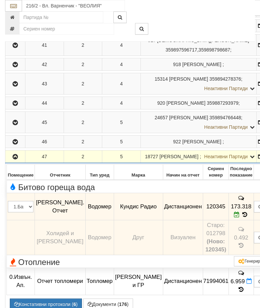
click at [14, 159] on icon "button" at bounding box center [15, 157] width 8 height 5
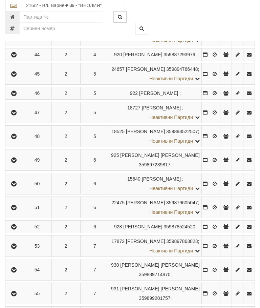
click at [15, 139] on icon "button" at bounding box center [14, 137] width 8 height 5
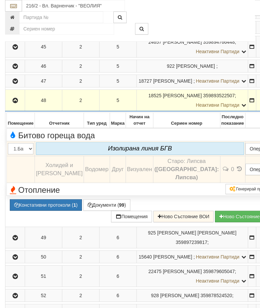
click at [18, 103] on icon "button" at bounding box center [15, 100] width 8 height 5
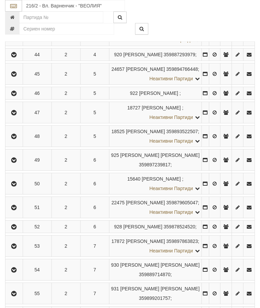
click at [17, 163] on icon "button" at bounding box center [14, 160] width 8 height 5
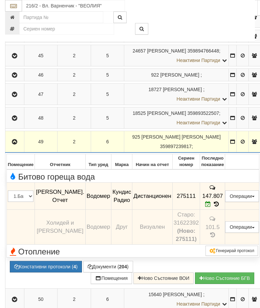
click at [19, 147] on button "button" at bounding box center [14, 142] width 17 height 10
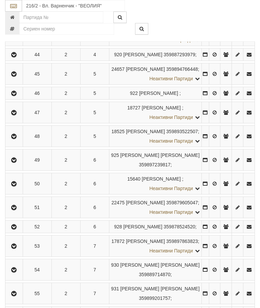
click at [18, 186] on icon "button" at bounding box center [14, 184] width 8 height 5
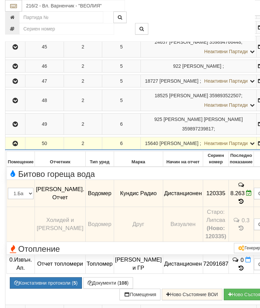
click at [17, 146] on icon "button" at bounding box center [15, 143] width 8 height 5
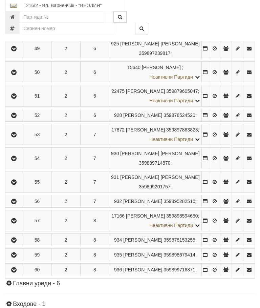
click at [12, 101] on button "button" at bounding box center [13, 96] width 15 height 10
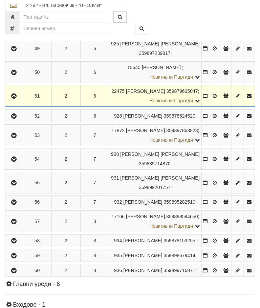
scroll to position [586, 0]
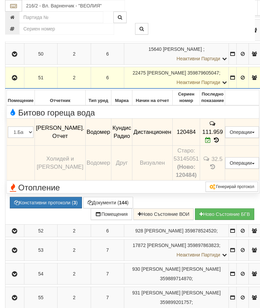
click at [15, 83] on button "button" at bounding box center [14, 78] width 17 height 10
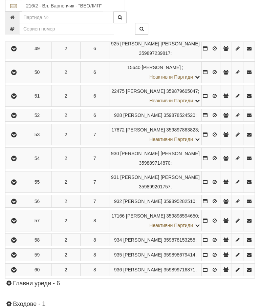
click at [20, 120] on button "button" at bounding box center [13, 115] width 15 height 10
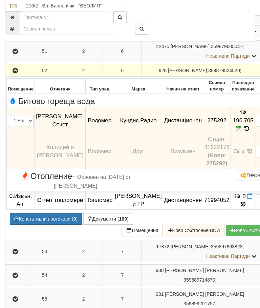
click at [16, 73] on icon "button" at bounding box center [15, 70] width 8 height 5
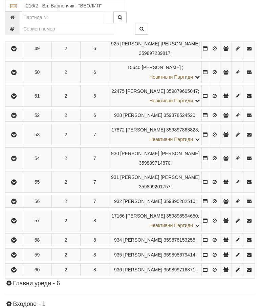
click at [16, 137] on icon "button" at bounding box center [14, 135] width 8 height 5
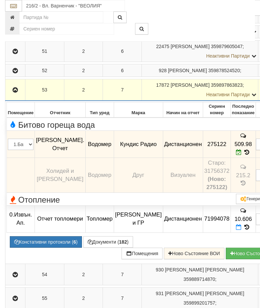
click at [11, 93] on icon "button" at bounding box center [15, 90] width 8 height 5
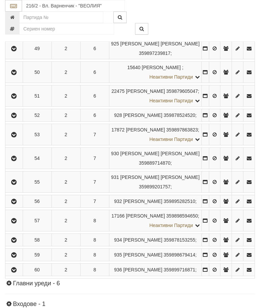
click at [14, 161] on icon "button" at bounding box center [14, 158] width 8 height 5
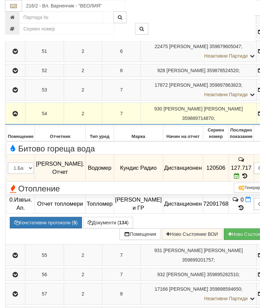
click at [16, 116] on icon "button" at bounding box center [15, 114] width 8 height 5
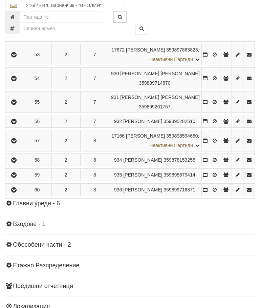
scroll to position [688, 0]
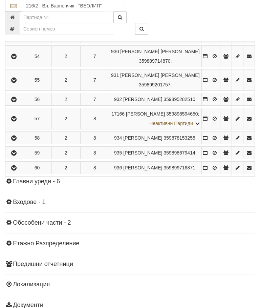
click at [14, 83] on icon "button" at bounding box center [14, 80] width 8 height 5
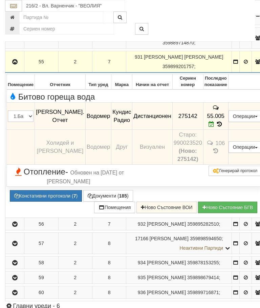
click at [7, 67] on button "button" at bounding box center [14, 62] width 17 height 10
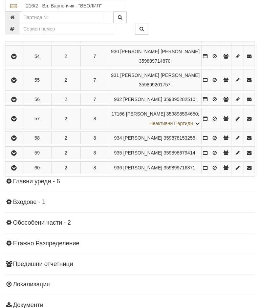
click at [15, 102] on icon "button" at bounding box center [14, 99] width 8 height 5
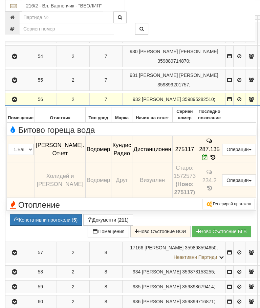
click at [12, 102] on icon "button" at bounding box center [15, 99] width 8 height 5
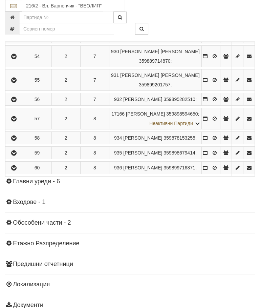
click at [15, 121] on icon "button" at bounding box center [14, 119] width 8 height 5
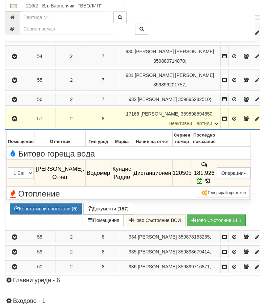
click at [9, 124] on button "button" at bounding box center [14, 119] width 16 height 10
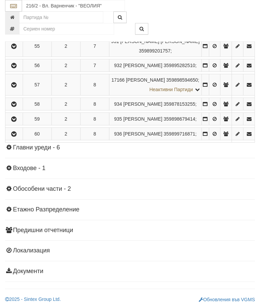
scroll to position [792, 0]
click at [12, 109] on button "button" at bounding box center [13, 104] width 15 height 10
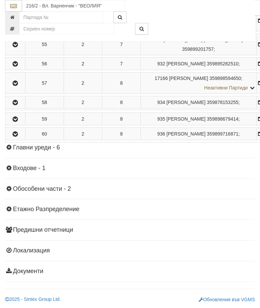
scroll to position [736, 0]
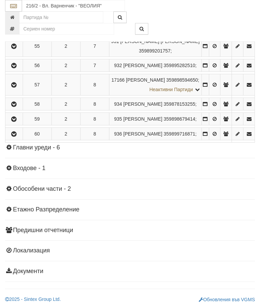
click at [17, 122] on icon "button" at bounding box center [14, 119] width 8 height 5
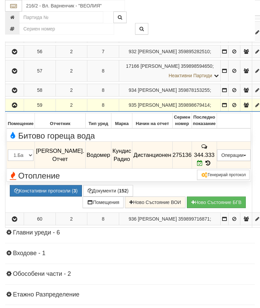
click at [12, 110] on button "button" at bounding box center [14, 105] width 16 height 10
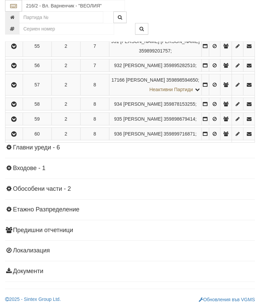
click at [20, 139] on button "button" at bounding box center [13, 134] width 15 height 10
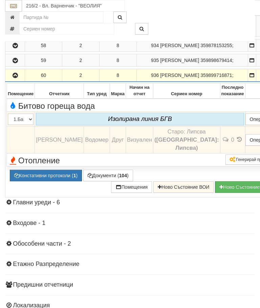
click at [13, 78] on icon "button" at bounding box center [15, 75] width 8 height 5
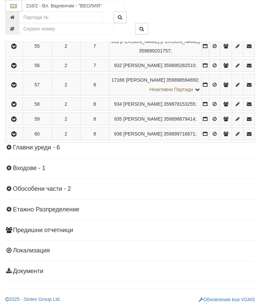
scroll to position [846, 0]
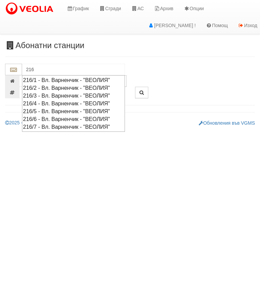
click at [107, 95] on div "216/3 - Вл. Варненчик - "ВЕОЛИЯ"" at bounding box center [73, 96] width 101 height 8
type input "216/3 - Вл. Варненчик - "ВЕОЛИЯ""
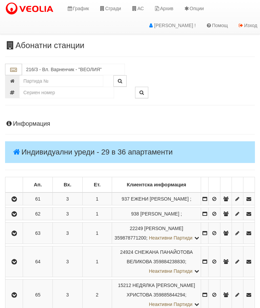
click at [16, 202] on icon "button" at bounding box center [14, 199] width 8 height 5
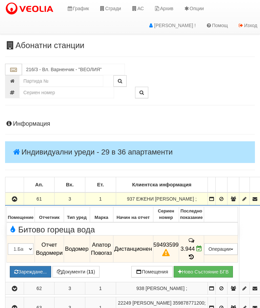
click at [45, 266] on button "Зареждане..." at bounding box center [30, 272] width 41 height 12
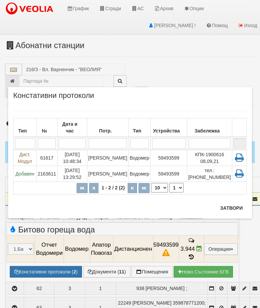
click at [114, 156] on td "[PERSON_NAME]" at bounding box center [107, 158] width 41 height 16
click at [227, 208] on button "Затвори" at bounding box center [231, 208] width 31 height 11
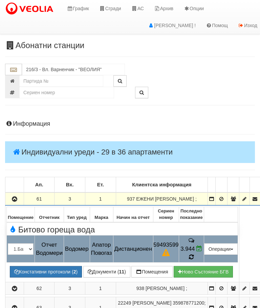
click at [194, 254] on icon at bounding box center [191, 257] width 5 height 6
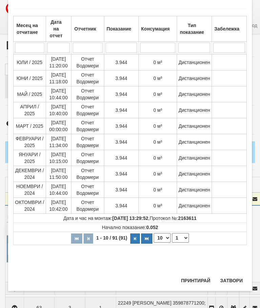
scroll to position [464, 0]
click at [233, 279] on button "Затвори" at bounding box center [231, 281] width 31 height 11
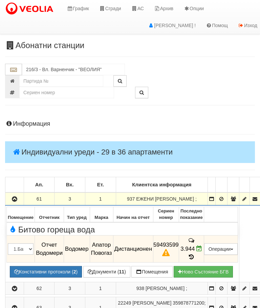
click at [11, 197] on icon "button" at bounding box center [15, 199] width 8 height 5
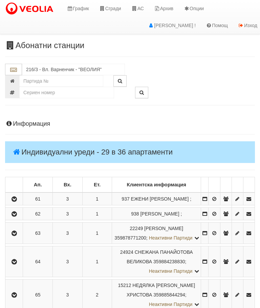
click at [10, 219] on button "button" at bounding box center [13, 214] width 15 height 10
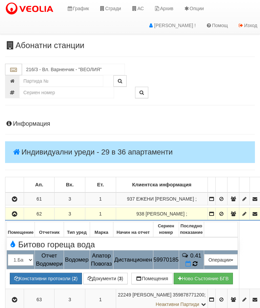
click at [198, 264] on icon at bounding box center [195, 264] width 5 height 6
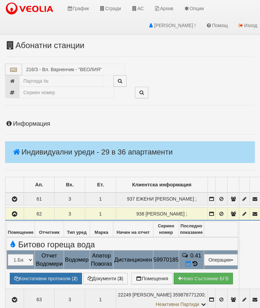
select select "10"
select select "1"
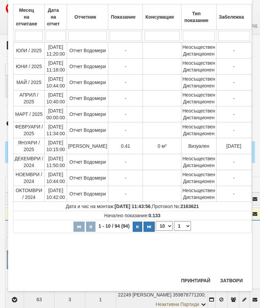
scroll to position [302, 0]
click at [229, 280] on button "Затвори" at bounding box center [231, 280] width 31 height 11
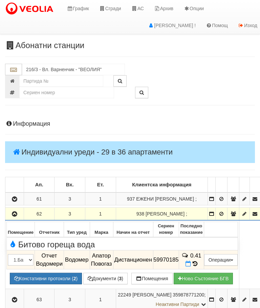
click at [18, 212] on icon "button" at bounding box center [15, 214] width 8 height 5
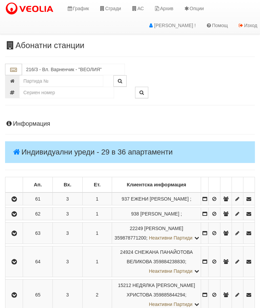
click at [16, 236] on icon "button" at bounding box center [14, 233] width 8 height 5
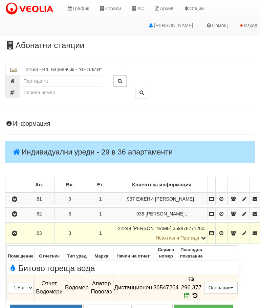
click at [15, 232] on icon "button" at bounding box center [15, 233] width 8 height 5
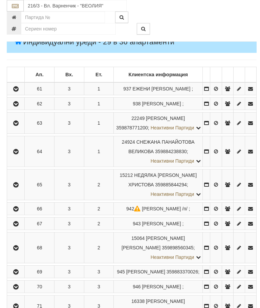
scroll to position [118, 0]
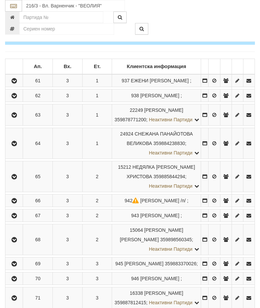
click at [15, 146] on icon "button" at bounding box center [14, 143] width 8 height 5
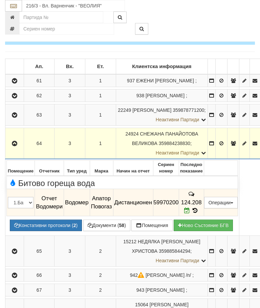
click at [15, 141] on icon "button" at bounding box center [15, 143] width 8 height 5
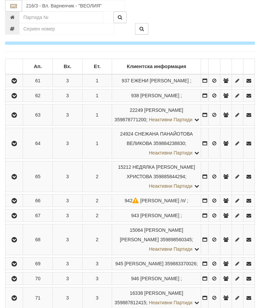
click at [16, 118] on icon "button" at bounding box center [14, 115] width 8 height 5
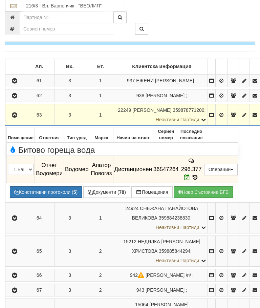
click at [199, 175] on icon at bounding box center [195, 178] width 7 height 6
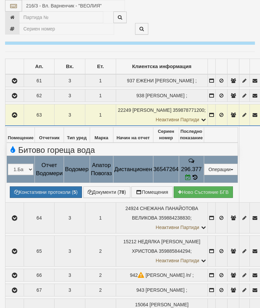
select select "10"
select select "1"
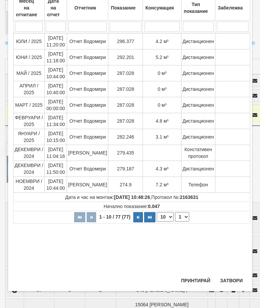
scroll to position [125, 0]
click at [233, 277] on button "Затвори" at bounding box center [231, 280] width 31 height 11
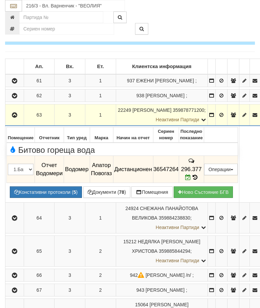
click at [8, 112] on button "button" at bounding box center [14, 115] width 16 height 10
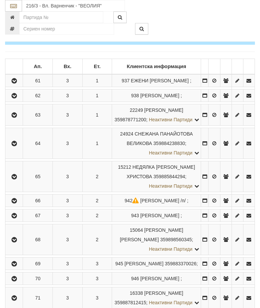
click at [15, 146] on icon "button" at bounding box center [14, 143] width 8 height 5
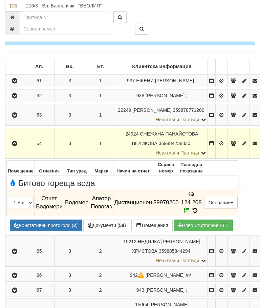
click at [17, 141] on icon "button" at bounding box center [15, 143] width 8 height 5
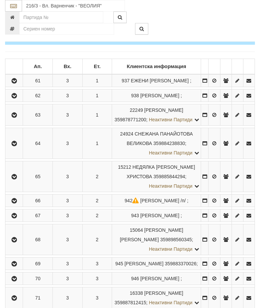
click at [14, 182] on button "button" at bounding box center [13, 177] width 15 height 10
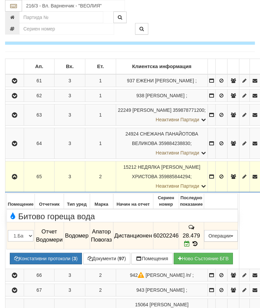
click at [11, 172] on button "button" at bounding box center [14, 177] width 16 height 10
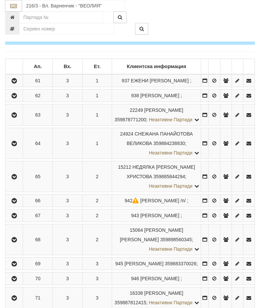
click at [15, 203] on icon "button" at bounding box center [14, 201] width 8 height 5
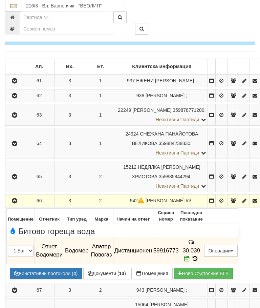
click at [10, 196] on button "button" at bounding box center [14, 201] width 16 height 10
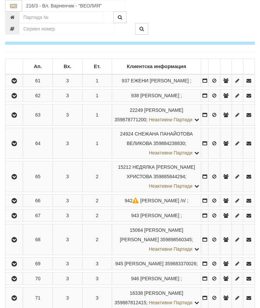
click at [17, 218] on icon "button" at bounding box center [14, 216] width 8 height 5
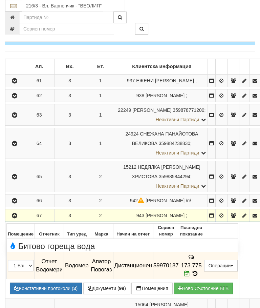
click at [11, 210] on button "button" at bounding box center [14, 215] width 16 height 10
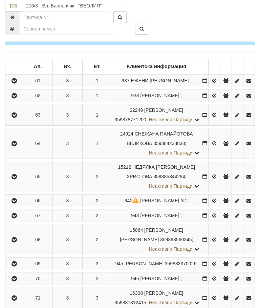
click at [18, 242] on icon "button" at bounding box center [14, 240] width 8 height 5
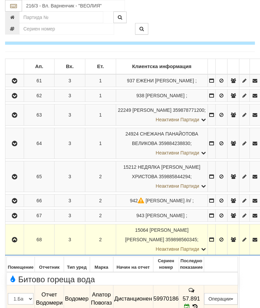
click at [15, 238] on icon "button" at bounding box center [15, 240] width 8 height 5
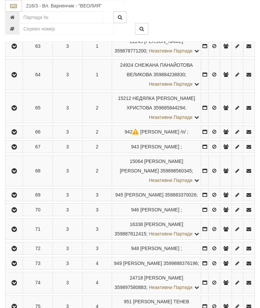
scroll to position [205, 0]
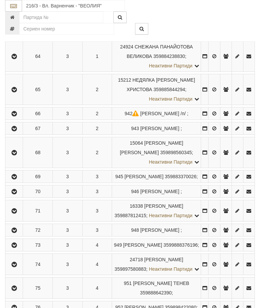
click at [18, 179] on icon "button" at bounding box center [14, 177] width 8 height 5
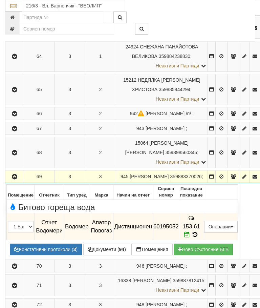
click at [15, 175] on icon "button" at bounding box center [15, 177] width 8 height 5
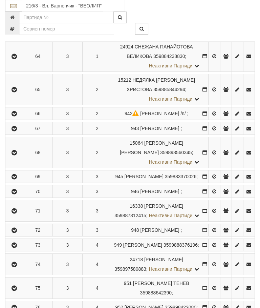
click at [15, 194] on icon "button" at bounding box center [14, 191] width 8 height 5
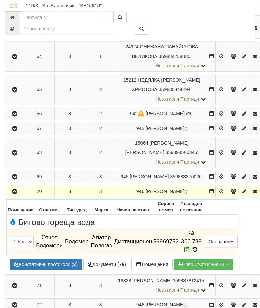
click at [15, 189] on icon "button" at bounding box center [15, 191] width 8 height 5
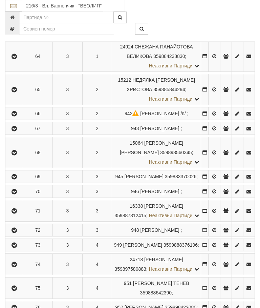
click at [16, 216] on button "button" at bounding box center [13, 211] width 15 height 10
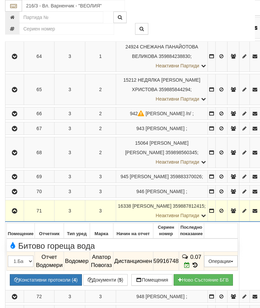
click at [11, 209] on icon "button" at bounding box center [15, 211] width 8 height 5
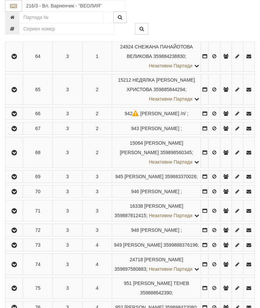
click at [20, 235] on button "button" at bounding box center [13, 230] width 15 height 10
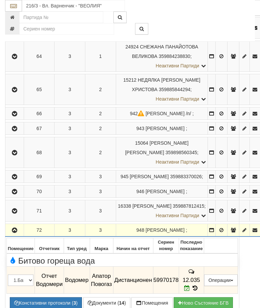
click at [13, 228] on icon "button" at bounding box center [15, 230] width 8 height 5
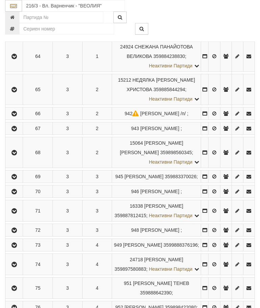
click at [22, 250] on button "button" at bounding box center [13, 245] width 15 height 10
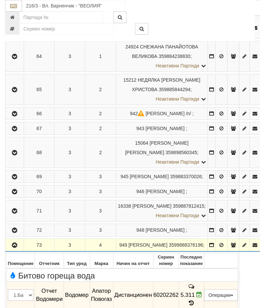
click at [18, 243] on icon "button" at bounding box center [15, 245] width 8 height 5
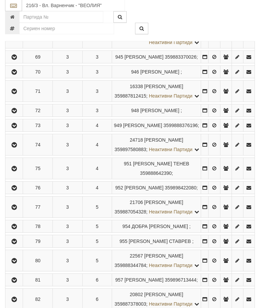
scroll to position [350, 0]
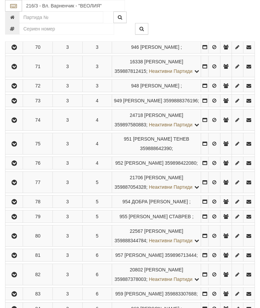
click at [17, 123] on icon "button" at bounding box center [14, 120] width 8 height 5
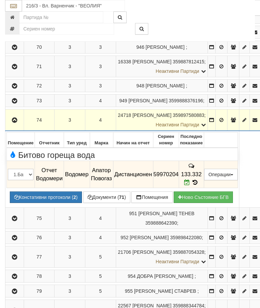
click at [12, 118] on icon "button" at bounding box center [15, 120] width 8 height 5
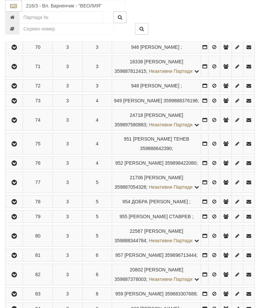
click at [18, 146] on icon "button" at bounding box center [14, 144] width 8 height 5
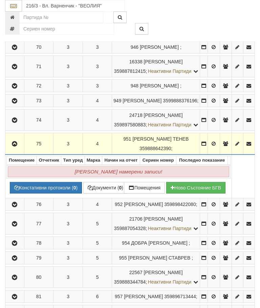
click at [11, 149] on button "button" at bounding box center [14, 144] width 17 height 10
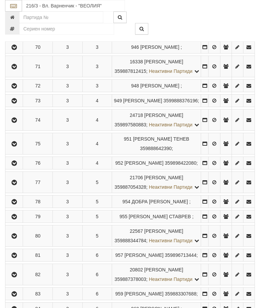
click at [17, 168] on button "button" at bounding box center [13, 163] width 15 height 10
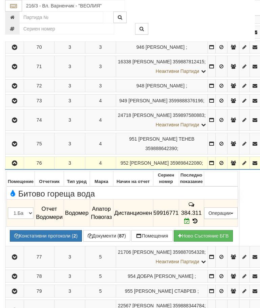
click at [17, 161] on icon "button" at bounding box center [15, 163] width 8 height 5
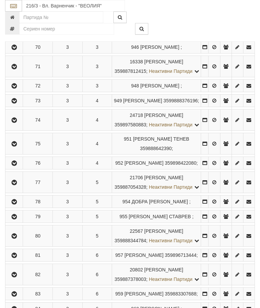
click at [15, 185] on icon "button" at bounding box center [14, 182] width 8 height 5
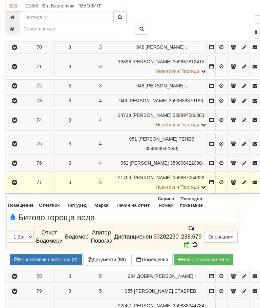
click at [13, 180] on icon "button" at bounding box center [15, 182] width 8 height 5
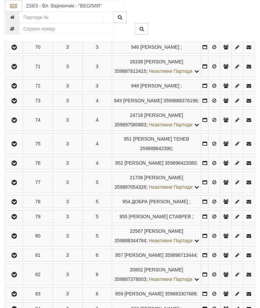
click at [16, 185] on icon "button" at bounding box center [14, 182] width 8 height 5
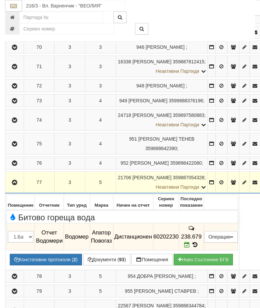
click at [14, 180] on icon "button" at bounding box center [15, 182] width 8 height 5
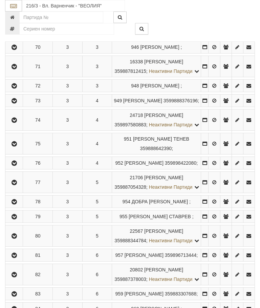
click at [18, 204] on icon "button" at bounding box center [14, 202] width 8 height 5
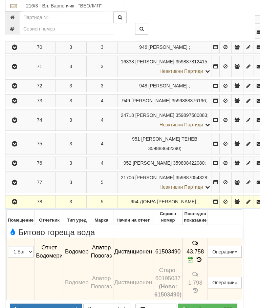
click at [13, 200] on icon "button" at bounding box center [15, 202] width 8 height 5
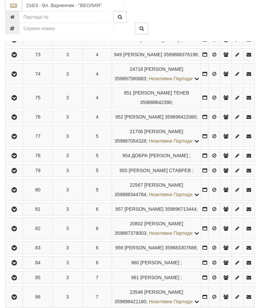
click at [16, 174] on icon "button" at bounding box center [14, 171] width 8 height 5
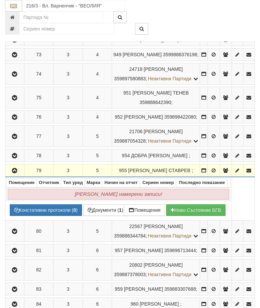
click at [13, 173] on icon "button" at bounding box center [15, 170] width 8 height 5
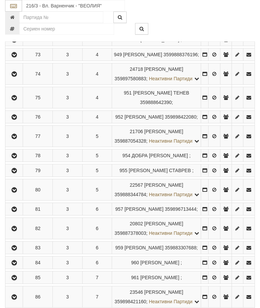
click at [18, 193] on icon "button" at bounding box center [14, 190] width 8 height 5
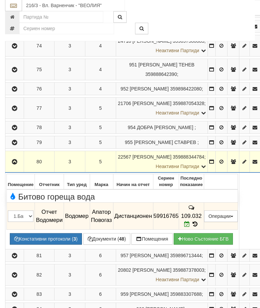
scroll to position [424, 0]
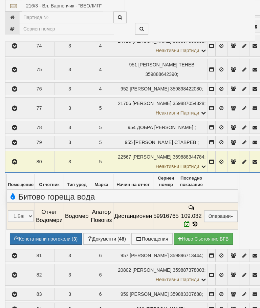
select select "10"
select select "1"
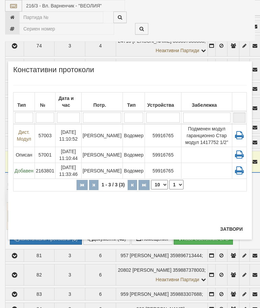
scroll to position [449, 0]
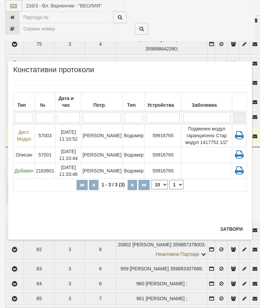
click at [235, 232] on button "Затвори" at bounding box center [231, 229] width 31 height 11
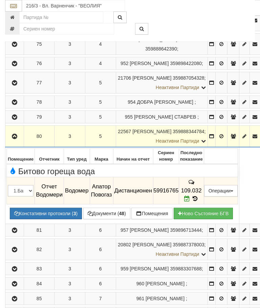
click at [12, 131] on button "button" at bounding box center [14, 136] width 16 height 10
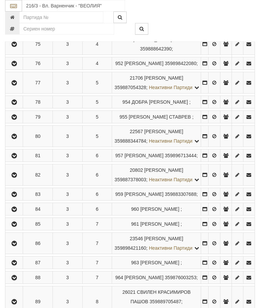
click at [18, 158] on icon "button" at bounding box center [14, 156] width 8 height 5
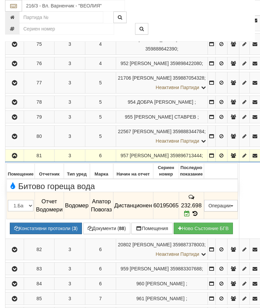
click at [17, 150] on button "button" at bounding box center [14, 155] width 16 height 10
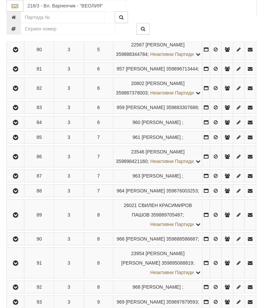
scroll to position [537, 0]
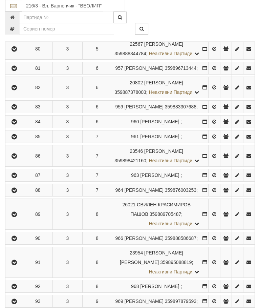
click at [20, 93] on button "button" at bounding box center [13, 87] width 15 height 10
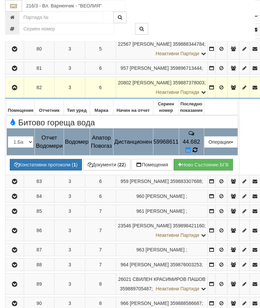
click at [198, 147] on icon at bounding box center [195, 150] width 5 height 6
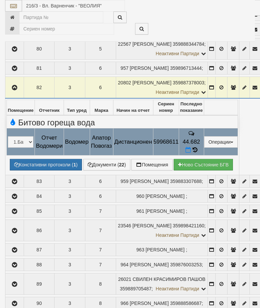
select select "10"
select select "1"
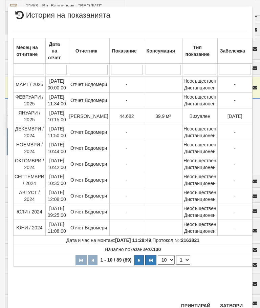
scroll to position [384, 0]
click at [232, 303] on button "Затвори" at bounding box center [231, 306] width 31 height 11
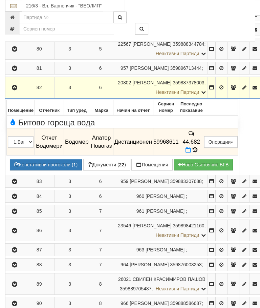
click at [15, 85] on icon "button" at bounding box center [15, 87] width 8 height 5
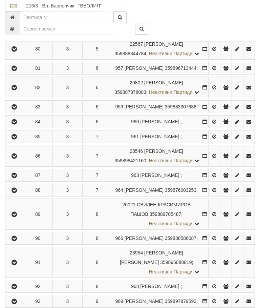
click at [19, 112] on button "button" at bounding box center [13, 107] width 15 height 10
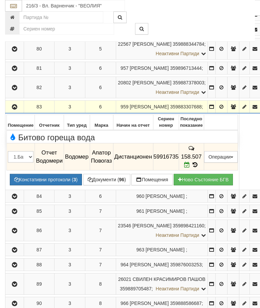
click at [16, 105] on icon "button" at bounding box center [15, 107] width 8 height 5
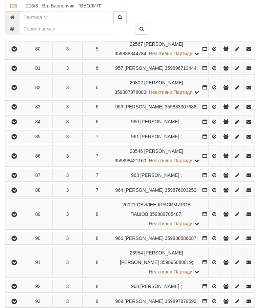
click at [15, 124] on icon "button" at bounding box center [14, 122] width 8 height 5
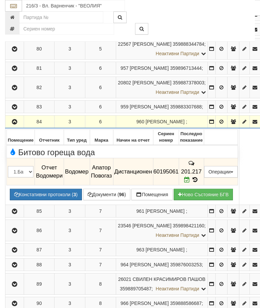
click at [16, 120] on icon "button" at bounding box center [15, 122] width 8 height 5
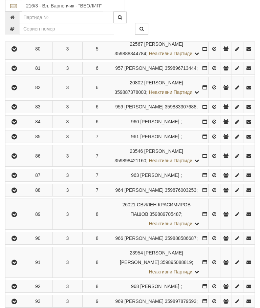
click at [14, 139] on icon "button" at bounding box center [14, 137] width 8 height 5
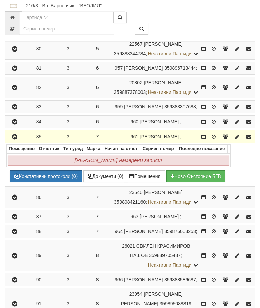
click at [20, 142] on button "button" at bounding box center [14, 137] width 17 height 10
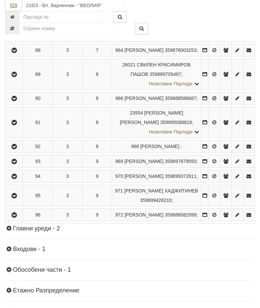
scroll to position [677, 0]
click at [16, 21] on button "button" at bounding box center [13, 16] width 15 height 10
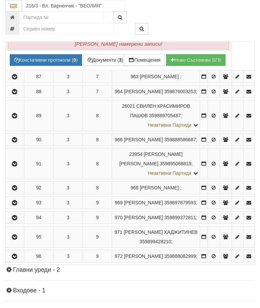
click at [16, 19] on icon "button" at bounding box center [15, 16] width 8 height 5
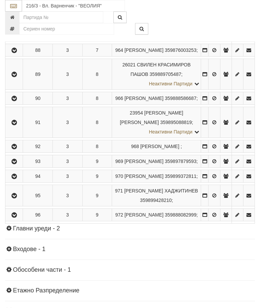
click at [20, 40] on button "button" at bounding box center [13, 35] width 15 height 10
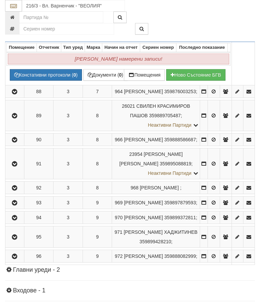
click at [21, 40] on button "button" at bounding box center [14, 35] width 17 height 10
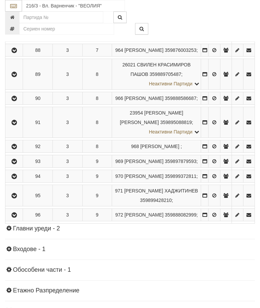
click at [16, 55] on button "button" at bounding box center [13, 50] width 15 height 10
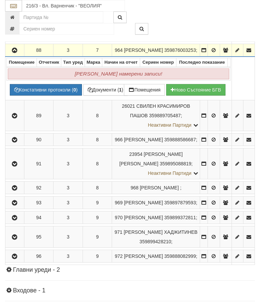
click at [15, 53] on icon "button" at bounding box center [15, 50] width 8 height 5
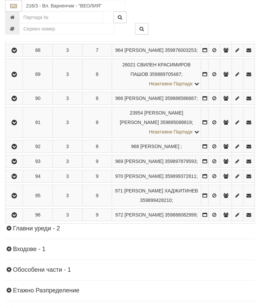
click at [21, 79] on button "button" at bounding box center [13, 74] width 15 height 10
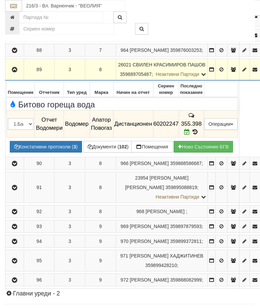
click at [11, 70] on button "button" at bounding box center [14, 69] width 16 height 10
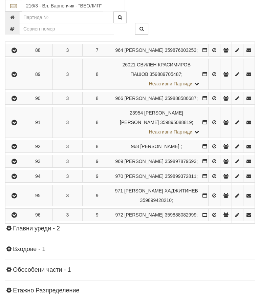
click at [17, 103] on button "button" at bounding box center [13, 98] width 15 height 10
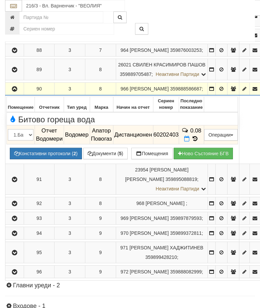
click at [199, 142] on icon at bounding box center [195, 139] width 7 height 6
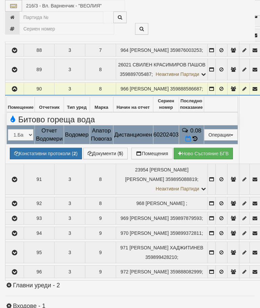
select select "10"
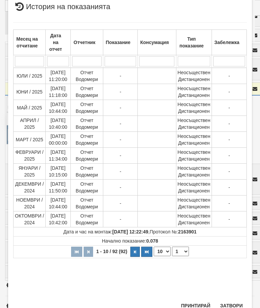
scroll to position [275, 0]
click at [181, 252] on select "1 2 3 4 5 6 7 8 9 10" at bounding box center [180, 251] width 17 height 9
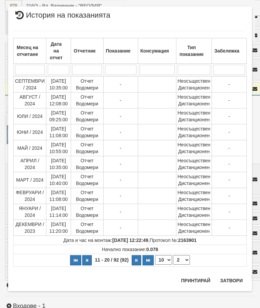
scroll to position [0, 0]
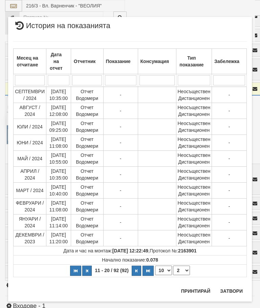
click at [184, 271] on select "1 2 3 4 5 6 7 8 9 10" at bounding box center [181, 270] width 17 height 9
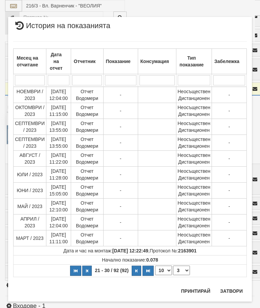
click at [185, 272] on select "1 2 3 4 5 6 7 8 9 10" at bounding box center [181, 270] width 17 height 9
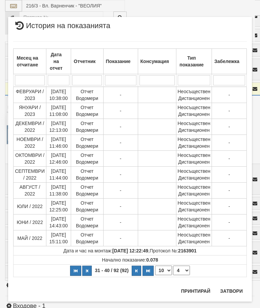
click at [187, 269] on select "1 2 3 4 5 6 7 8 9 10" at bounding box center [181, 270] width 17 height 9
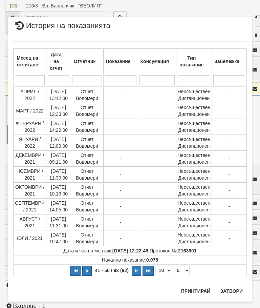
click at [183, 269] on select "1 2 3 4 5 6 7 8 9 10" at bounding box center [181, 270] width 17 height 9
select select "6"
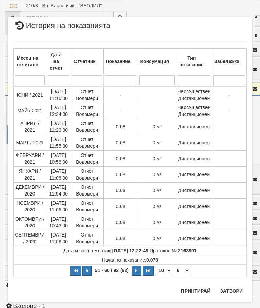
click at [231, 287] on button "Затвори" at bounding box center [231, 291] width 31 height 11
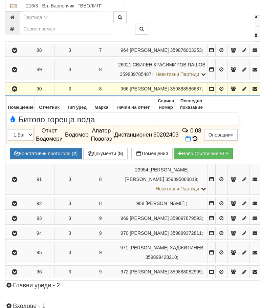
click at [15, 92] on icon "button" at bounding box center [15, 89] width 8 height 5
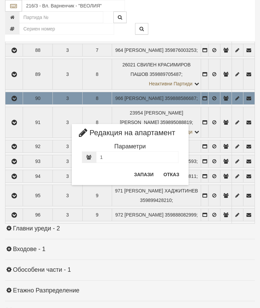
click at [175, 174] on button "Отказ" at bounding box center [172, 174] width 24 height 11
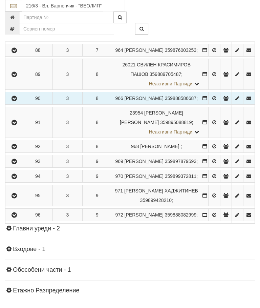
click at [15, 125] on icon "button" at bounding box center [14, 122] width 8 height 5
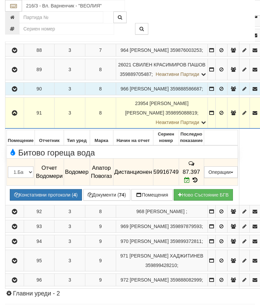
click at [15, 115] on icon "button" at bounding box center [15, 113] width 8 height 5
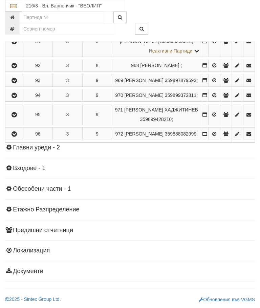
scroll to position [792, 0]
click at [14, 68] on icon "button" at bounding box center [14, 65] width 8 height 5
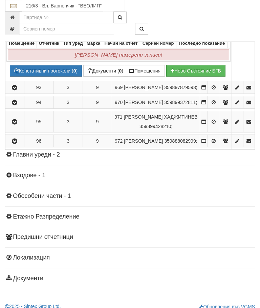
click at [22, 36] on button "button" at bounding box center [14, 31] width 17 height 10
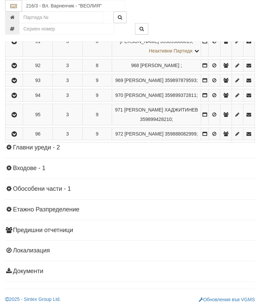
click at [18, 83] on icon "button" at bounding box center [14, 80] width 8 height 5
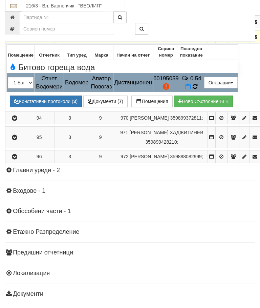
click at [198, 89] on icon at bounding box center [195, 87] width 5 height 6
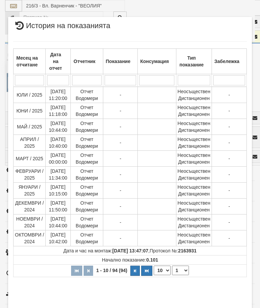
select select "10"
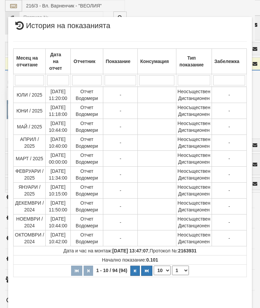
click at [180, 272] on select "1 2 3 4 5 6 7 8 9 10" at bounding box center [180, 270] width 17 height 9
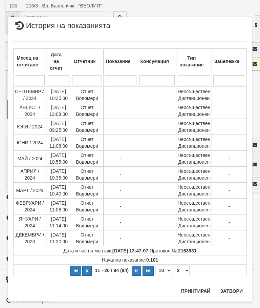
click at [183, 267] on select "1 2 3 4 5 6 7 8 9 10" at bounding box center [181, 270] width 17 height 9
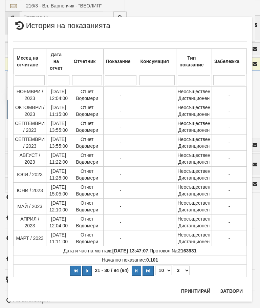
click at [183, 269] on select "1 2 3 4 5 6 7 8 9 10" at bounding box center [181, 270] width 17 height 9
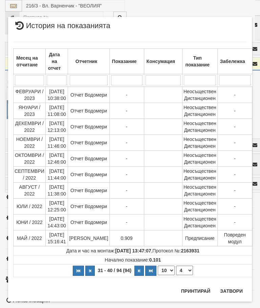
click at [183, 269] on select "1 2 3 4 5 6 7 8 9 10" at bounding box center [184, 270] width 17 height 9
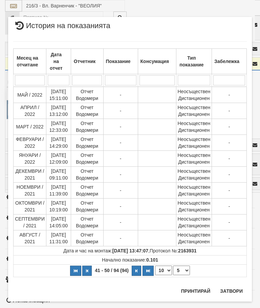
click at [183, 269] on select "1 2 3 4 5 6 7 8 9 10" at bounding box center [181, 270] width 17 height 9
select select "4"
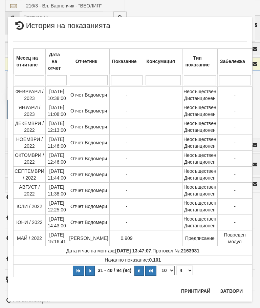
click at [232, 291] on button "Затвори" at bounding box center [231, 291] width 31 height 11
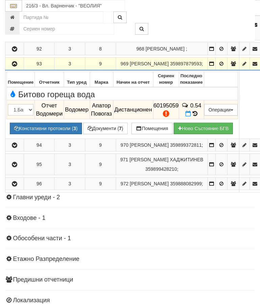
click at [40, 129] on button "Констативни протоколи ( 3 )" at bounding box center [46, 129] width 72 height 12
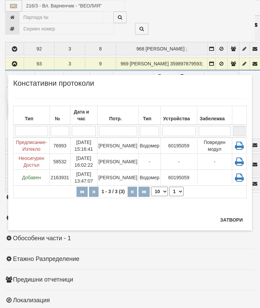
click at [118, 145] on td "[PERSON_NAME]" at bounding box center [117, 146] width 41 height 16
click at [225, 218] on button "Затвори" at bounding box center [231, 220] width 31 height 11
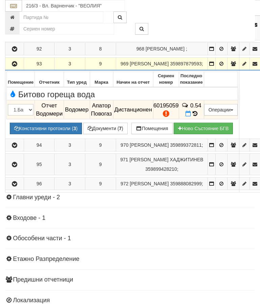
click at [16, 63] on icon "button" at bounding box center [15, 64] width 8 height 5
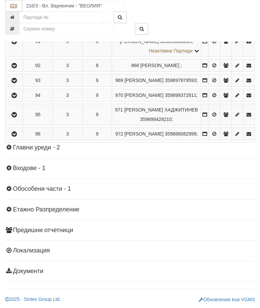
scroll to position [827, 0]
click at [18, 98] on icon "button" at bounding box center [14, 95] width 8 height 5
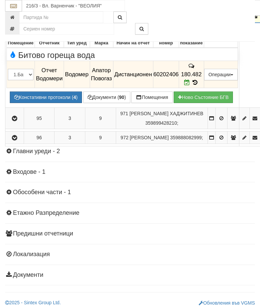
scroll to position [810, 0]
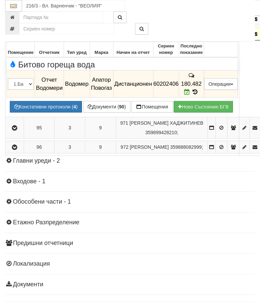
click at [17, 37] on icon "button" at bounding box center [15, 34] width 8 height 5
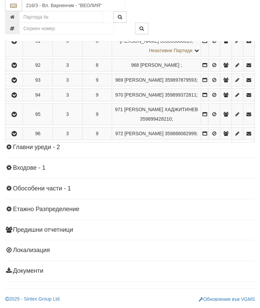
click at [13, 117] on icon "button" at bounding box center [14, 115] width 8 height 5
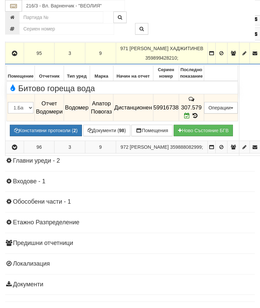
click at [11, 58] on button "button" at bounding box center [14, 53] width 16 height 10
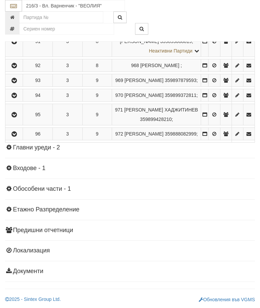
scroll to position [817, 0]
click at [12, 139] on button "button" at bounding box center [13, 134] width 15 height 10
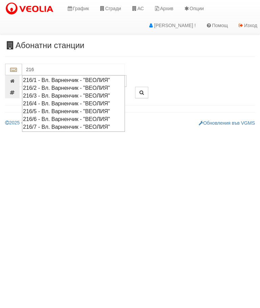
click at [96, 100] on div "216/4 - Вл. Варненчик - "ВЕОЛИЯ"" at bounding box center [73, 104] width 101 height 8
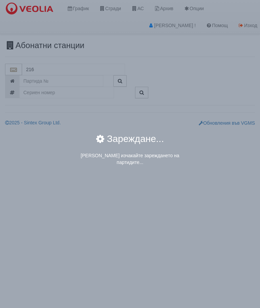
type input "216/4 - Вл. Варненчик - "ВЕОЛИЯ""
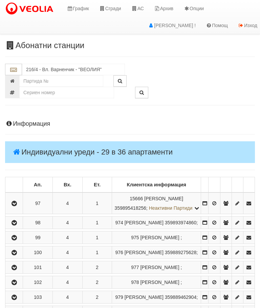
click at [14, 208] on button "button" at bounding box center [13, 203] width 15 height 10
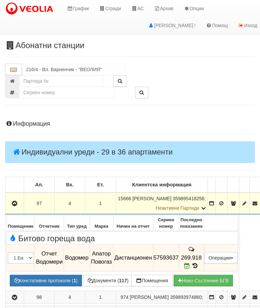
click at [12, 207] on button "button" at bounding box center [14, 203] width 16 height 10
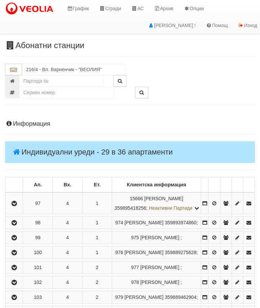
click at [16, 225] on icon "button" at bounding box center [14, 223] width 8 height 5
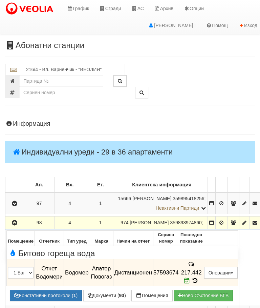
click at [18, 223] on icon "button" at bounding box center [15, 223] width 8 height 5
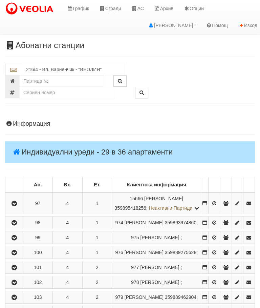
click at [21, 243] on button "button" at bounding box center [13, 238] width 15 height 10
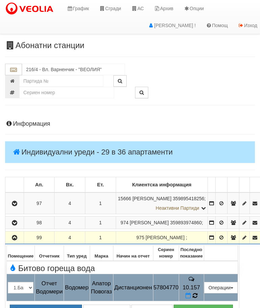
click at [198, 293] on icon at bounding box center [195, 296] width 5 height 6
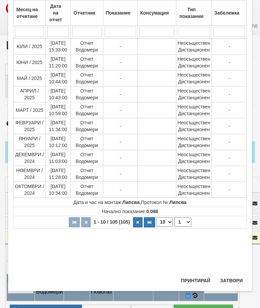
scroll to position [261, 0]
click at [183, 223] on select "1 2 3 4 5 6 7 8 9 10 11" at bounding box center [183, 221] width 17 height 9
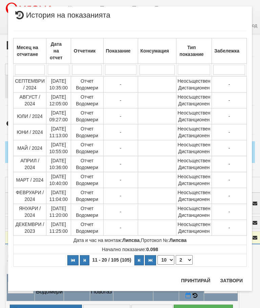
scroll to position [0, 0]
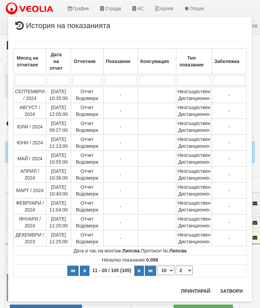
click at [187, 273] on select "1 2 3 4 5 6 7 8 9 10 11" at bounding box center [184, 270] width 17 height 9
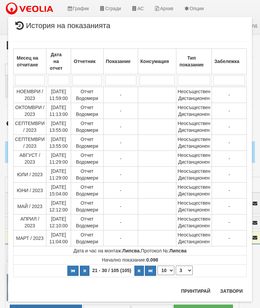
click at [186, 272] on select "1 2 3 4 5 6 7 8 9 10 11" at bounding box center [184, 270] width 17 height 9
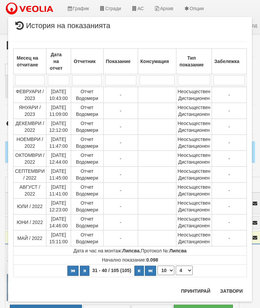
click at [188, 273] on select "1 2 3 4 5 6 7 8 9 10 11" at bounding box center [184, 270] width 17 height 9
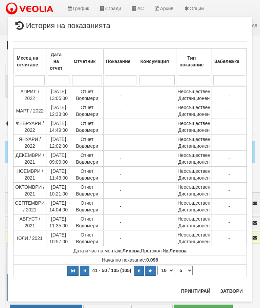
click at [188, 273] on select "1 2 3 4 5 6 7 8 9 10 11" at bounding box center [184, 270] width 17 height 9
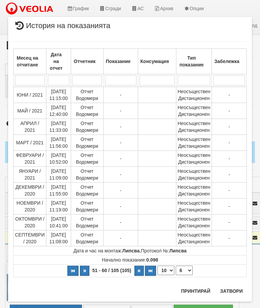
click at [187, 272] on select "1 2 3 4 5 6 7 8 9 10 11" at bounding box center [184, 270] width 17 height 9
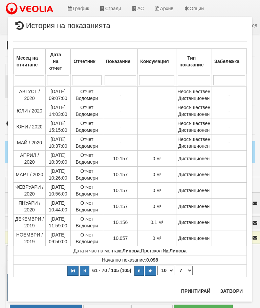
click at [191, 274] on select "1 2 3 4 5 6 7 8 9 10 11" at bounding box center [184, 270] width 17 height 9
select select "8"
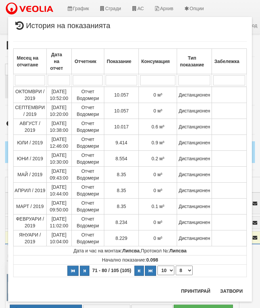
click at [234, 290] on button "Затвори" at bounding box center [231, 291] width 31 height 11
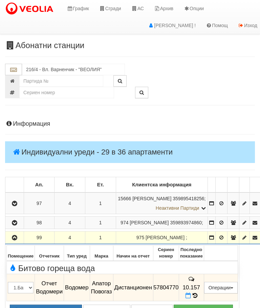
click at [11, 239] on button "button" at bounding box center [14, 238] width 16 height 10
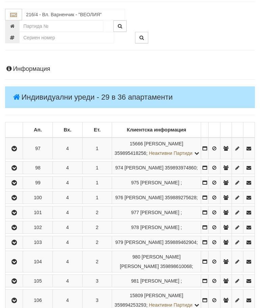
click at [16, 201] on icon "button" at bounding box center [14, 198] width 8 height 5
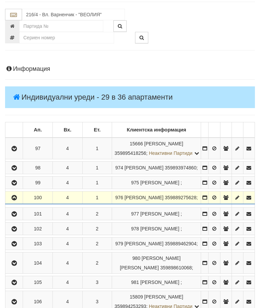
scroll to position [55, 0]
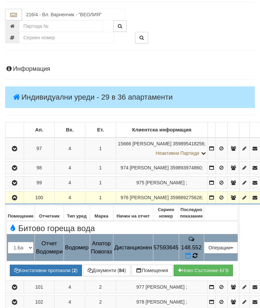
click at [198, 257] on icon at bounding box center [195, 256] width 5 height 6
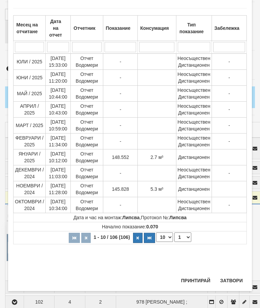
scroll to position [538, 0]
click at [228, 285] on button "Затвори" at bounding box center [231, 280] width 31 height 11
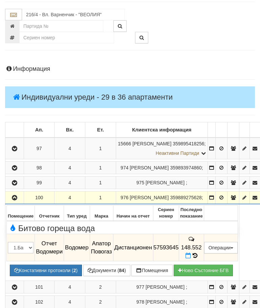
click at [18, 196] on button "button" at bounding box center [14, 198] width 16 height 10
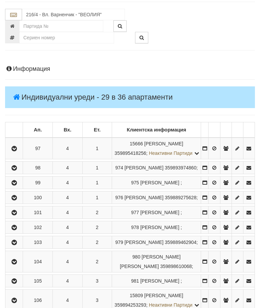
click at [18, 215] on icon "button" at bounding box center [14, 212] width 8 height 5
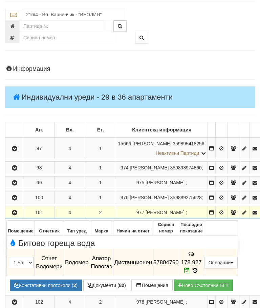
click at [14, 215] on icon "button" at bounding box center [15, 212] width 8 height 5
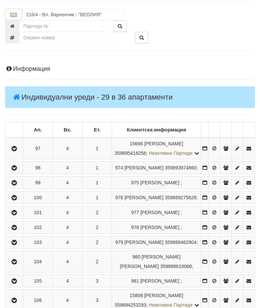
click at [18, 230] on icon "button" at bounding box center [14, 227] width 8 height 5
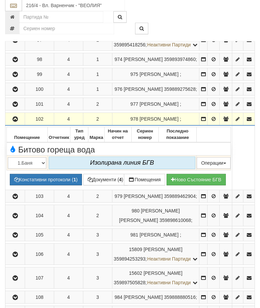
scroll to position [172, 0]
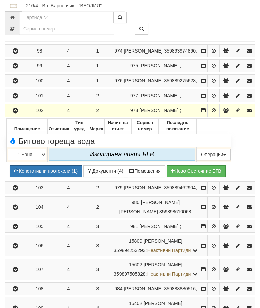
click at [14, 116] on button "button" at bounding box center [14, 110] width 17 height 10
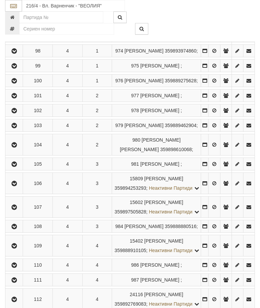
click at [18, 128] on icon "button" at bounding box center [14, 125] width 8 height 5
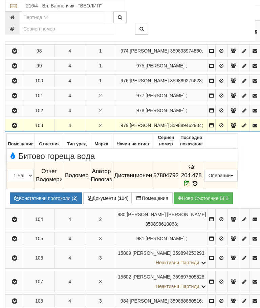
click at [15, 128] on icon "button" at bounding box center [15, 125] width 8 height 5
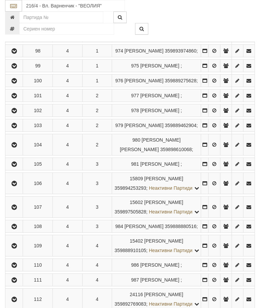
click at [17, 147] on icon "button" at bounding box center [14, 145] width 8 height 5
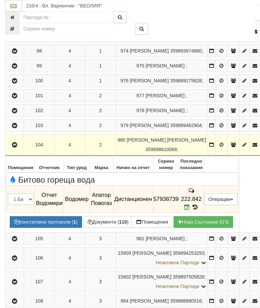
click at [12, 147] on icon "button" at bounding box center [15, 145] width 8 height 5
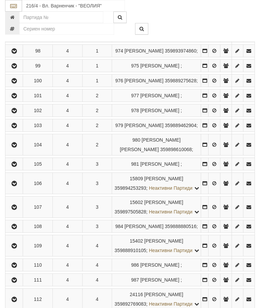
click at [16, 167] on icon "button" at bounding box center [14, 164] width 8 height 5
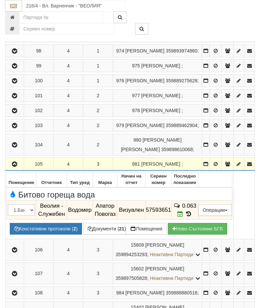
click at [18, 169] on button "button" at bounding box center [14, 164] width 16 height 10
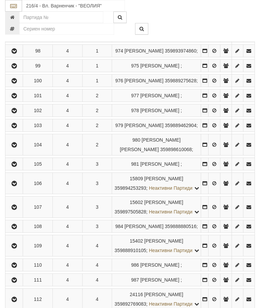
click at [16, 186] on icon "button" at bounding box center [14, 183] width 8 height 5
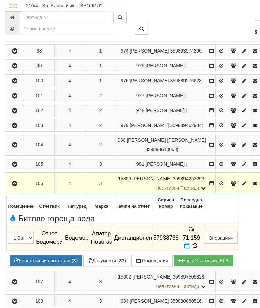
click at [199, 249] on icon at bounding box center [195, 246] width 7 height 6
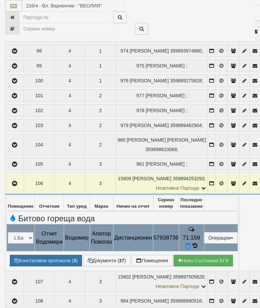
select select "10"
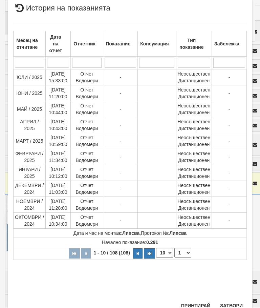
click at [187, 253] on select "1 2 3 4 5 6 7 8 9 10 11" at bounding box center [183, 252] width 17 height 9
select select "2"
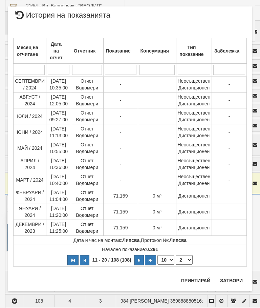
scroll to position [0, 0]
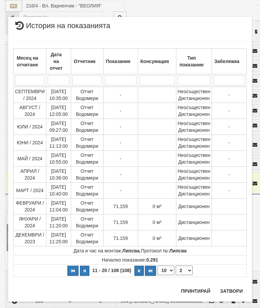
click at [233, 293] on button "Затвори" at bounding box center [231, 291] width 31 height 11
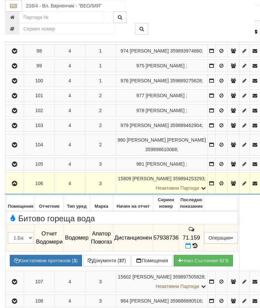
click at [12, 188] on button "button" at bounding box center [14, 183] width 16 height 10
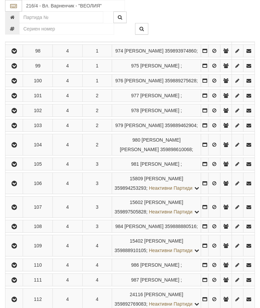
click at [18, 210] on icon "button" at bounding box center [14, 207] width 8 height 5
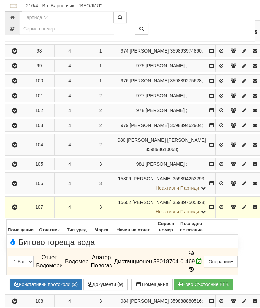
click at [15, 210] on icon "button" at bounding box center [15, 207] width 8 height 5
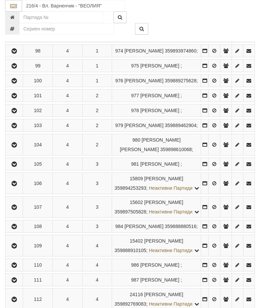
click at [18, 229] on icon "button" at bounding box center [14, 226] width 8 height 5
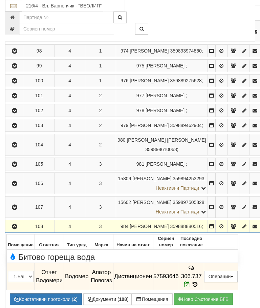
click at [17, 229] on icon "button" at bounding box center [15, 226] width 8 height 5
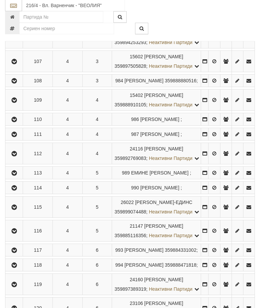
click at [21, 105] on button "button" at bounding box center [13, 100] width 15 height 10
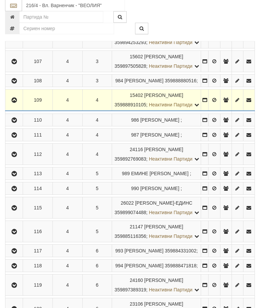
scroll to position [318, 0]
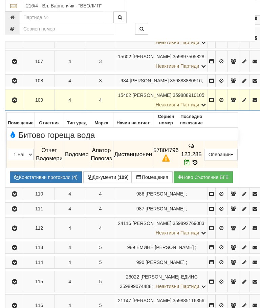
click at [48, 183] on button "Констативни протоколи ( 4 )" at bounding box center [46, 178] width 72 height 12
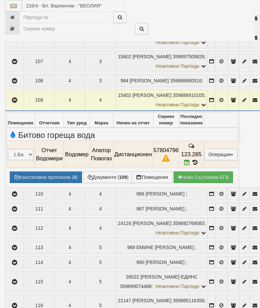
select select "10"
select select "1"
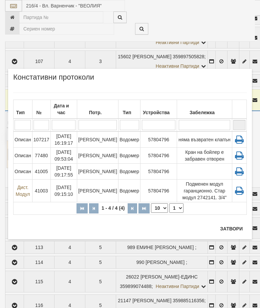
click at [150, 138] on td "57804796" at bounding box center [159, 140] width 37 height 16
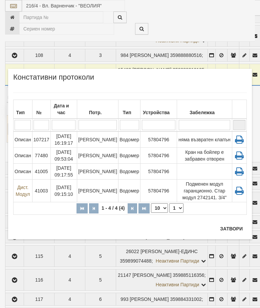
click at [228, 229] on button "Затвори" at bounding box center [231, 228] width 31 height 11
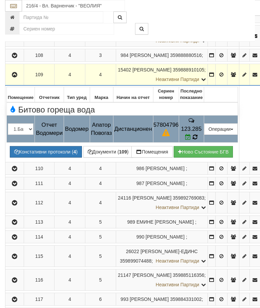
click at [198, 140] on icon at bounding box center [195, 137] width 5 height 6
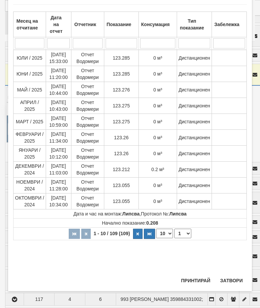
scroll to position [500, 0]
click at [229, 278] on button "Затвори" at bounding box center [231, 280] width 31 height 11
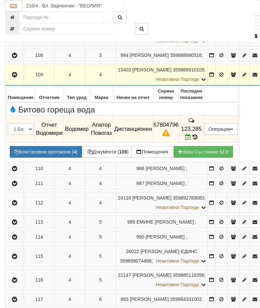
click at [10, 80] on button "button" at bounding box center [14, 74] width 16 height 10
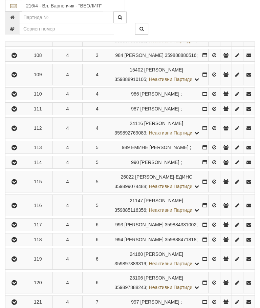
click at [14, 97] on icon "button" at bounding box center [14, 94] width 8 height 5
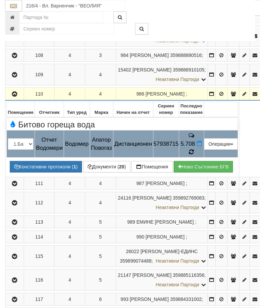
click at [194, 155] on icon at bounding box center [191, 152] width 5 height 6
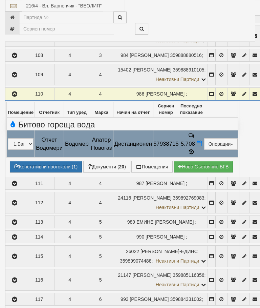
select select "10"
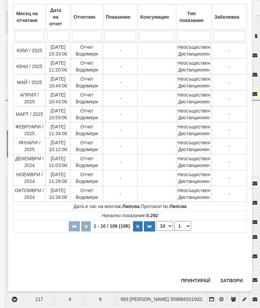
scroll to position [346, 0]
click at [187, 226] on select "1 2 3 4 5 6 7 8 9 10 11" at bounding box center [183, 225] width 17 height 9
select select "2"
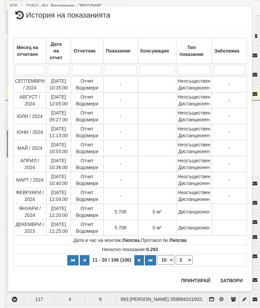
scroll to position [0, 0]
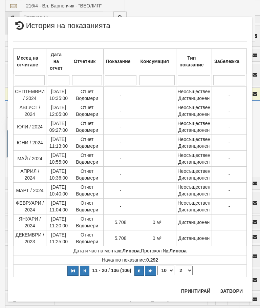
click at [230, 292] on button "Затвори" at bounding box center [231, 291] width 31 height 11
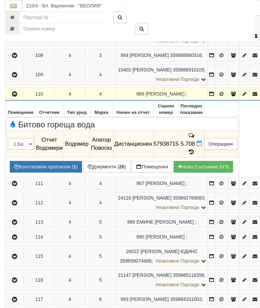
click at [9, 99] on button "button" at bounding box center [14, 94] width 16 height 10
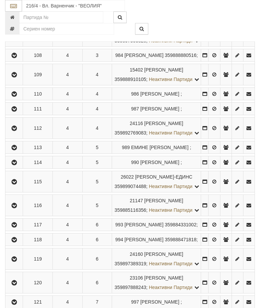
click at [18, 77] on icon "button" at bounding box center [14, 75] width 8 height 5
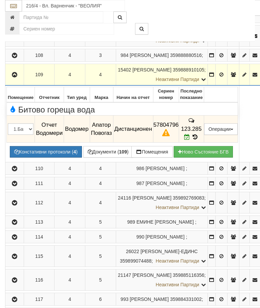
click at [49, 158] on button "Констативни протоколи ( 4 )" at bounding box center [46, 152] width 72 height 12
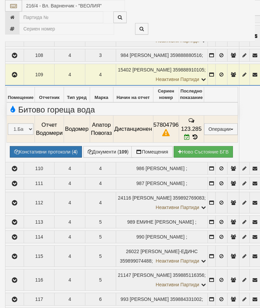
select select "10"
select select "1"
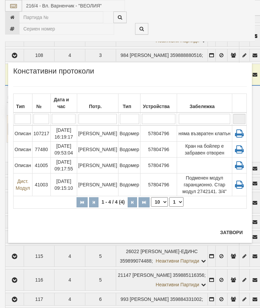
click at [234, 231] on button "Затвори" at bounding box center [231, 232] width 31 height 11
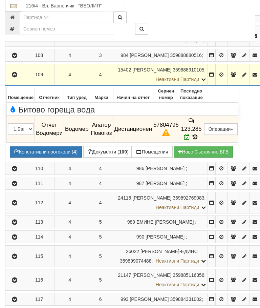
click at [19, 80] on button "button" at bounding box center [14, 74] width 16 height 10
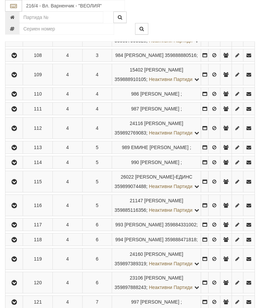
click at [15, 112] on icon "button" at bounding box center [14, 109] width 8 height 5
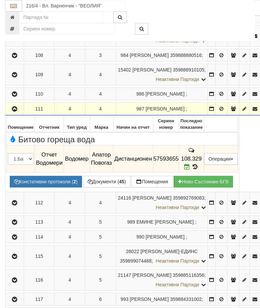
click at [16, 112] on icon "button" at bounding box center [15, 109] width 8 height 5
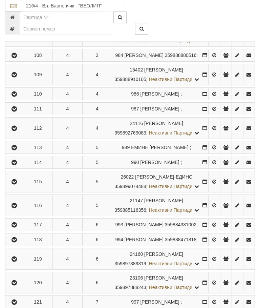
click at [15, 131] on icon "button" at bounding box center [14, 128] width 8 height 5
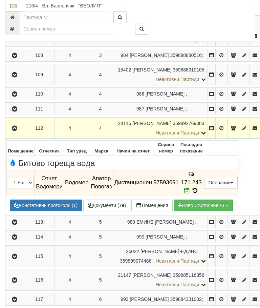
click at [15, 131] on icon "button" at bounding box center [15, 128] width 8 height 5
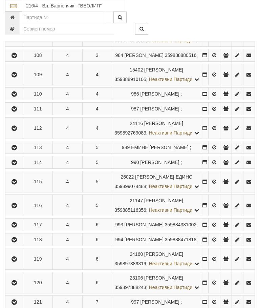
click at [18, 150] on icon "button" at bounding box center [14, 147] width 8 height 5
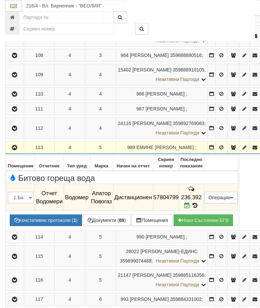
click at [10, 153] on button "button" at bounding box center [14, 147] width 16 height 10
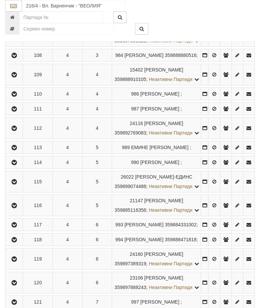
click at [18, 165] on icon "button" at bounding box center [14, 162] width 8 height 5
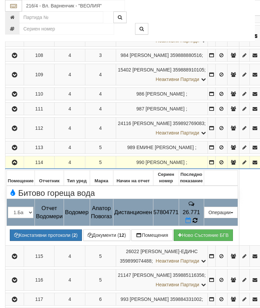
click at [198, 223] on icon at bounding box center [195, 221] width 5 height 6
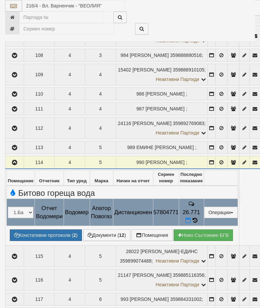
select select "10"
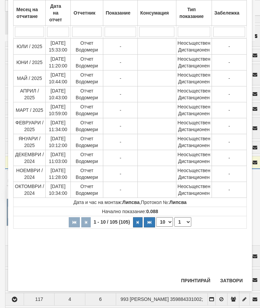
click at [185, 220] on select "1 2 3 4 5 6 7 8 9 10 11" at bounding box center [183, 221] width 17 height 9
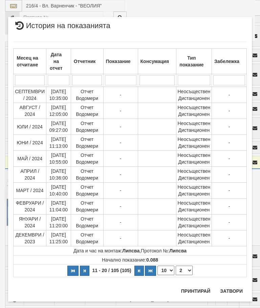
click at [187, 269] on select "1 2 3 4 5 6 7 8 9 10 11" at bounding box center [184, 270] width 17 height 9
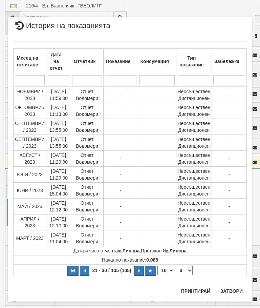
click at [188, 271] on select "1 2 3 4 5 6 7 8 9 10 11" at bounding box center [184, 270] width 17 height 9
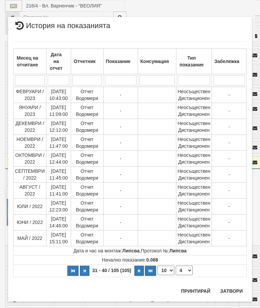
click at [187, 271] on select "1 2 3 4 5 6 7 8 9 10 11" at bounding box center [184, 270] width 17 height 9
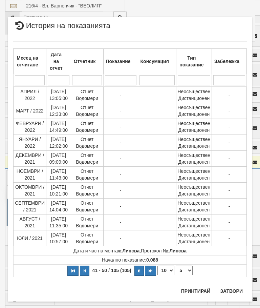
click at [185, 272] on select "1 2 3 4 5 6 7 8 9 10 11" at bounding box center [184, 270] width 17 height 9
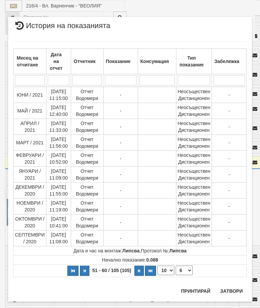
click at [186, 270] on select "1 2 3 4 5 6 7 8 9 10 11" at bounding box center [184, 270] width 17 height 9
select select "7"
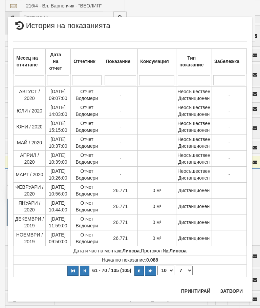
click at [229, 296] on button "Затвори" at bounding box center [231, 291] width 31 height 11
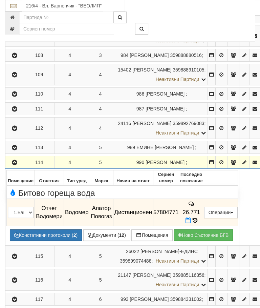
click at [16, 165] on icon "button" at bounding box center [15, 162] width 8 height 5
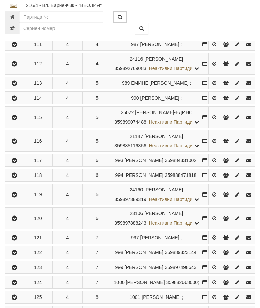
scroll to position [406, 0]
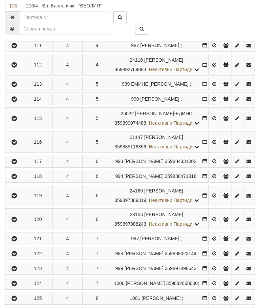
click at [14, 121] on icon "button" at bounding box center [14, 118] width 8 height 5
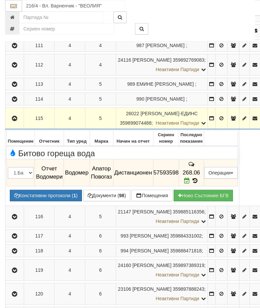
click at [13, 123] on button "button" at bounding box center [14, 118] width 16 height 10
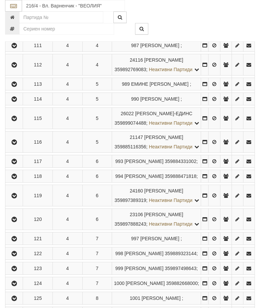
click at [17, 145] on icon "button" at bounding box center [14, 142] width 8 height 5
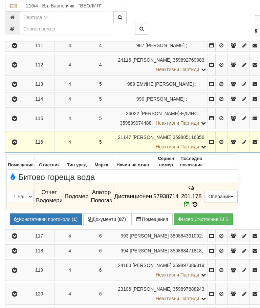
click at [17, 145] on icon "button" at bounding box center [15, 142] width 8 height 5
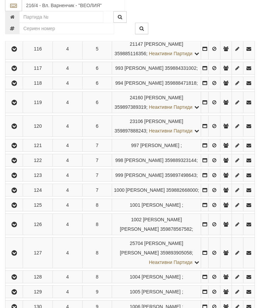
click at [14, 74] on button "button" at bounding box center [13, 68] width 15 height 10
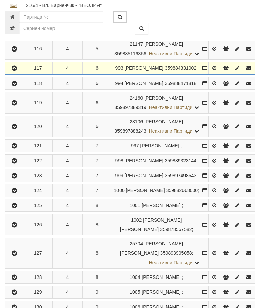
scroll to position [500, 0]
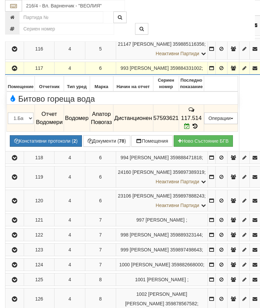
click at [15, 71] on icon "button" at bounding box center [15, 68] width 8 height 5
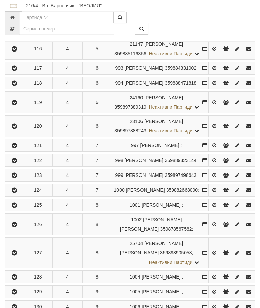
click at [16, 86] on icon "button" at bounding box center [14, 83] width 8 height 5
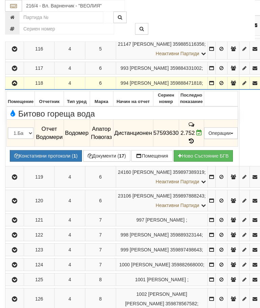
click at [16, 86] on icon "button" at bounding box center [15, 83] width 8 height 5
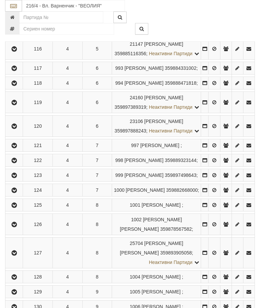
click at [14, 105] on icon "button" at bounding box center [14, 102] width 8 height 5
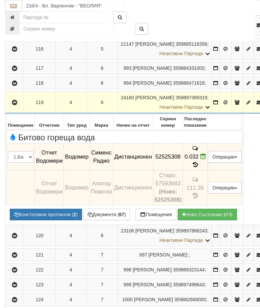
click at [16, 107] on button "button" at bounding box center [14, 102] width 16 height 10
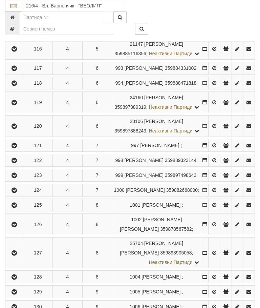
click at [12, 131] on button "button" at bounding box center [13, 126] width 15 height 10
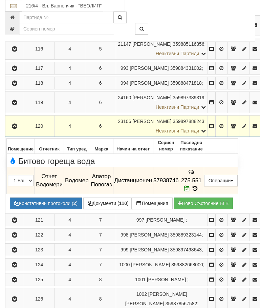
click at [12, 129] on icon "button" at bounding box center [15, 126] width 8 height 5
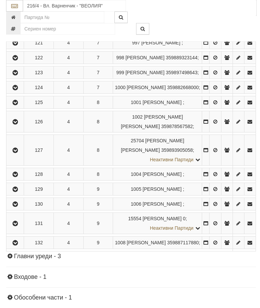
scroll to position [637, 0]
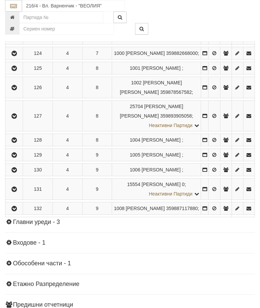
click at [12, 11] on icon "button" at bounding box center [14, 8] width 8 height 5
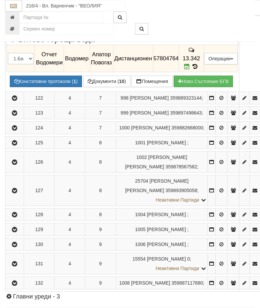
click at [14, 11] on icon "button" at bounding box center [15, 8] width 8 height 5
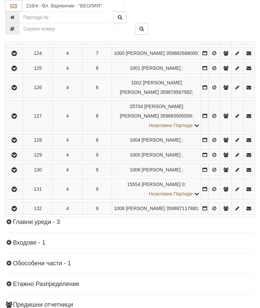
click at [16, 28] on button "button" at bounding box center [13, 23] width 15 height 10
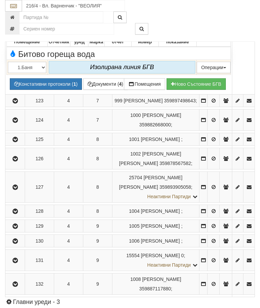
click at [15, 26] on icon "button" at bounding box center [15, 23] width 8 height 5
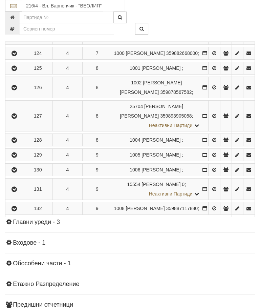
click at [17, 41] on icon "button" at bounding box center [14, 38] width 8 height 5
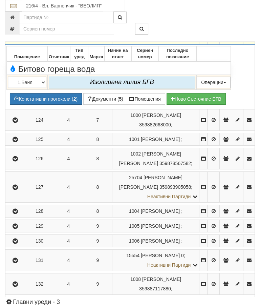
click at [14, 41] on icon "button" at bounding box center [15, 38] width 8 height 5
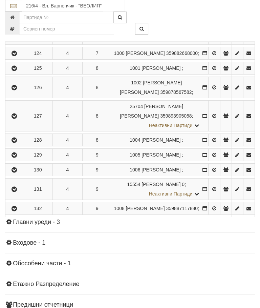
click at [18, 56] on icon "button" at bounding box center [14, 53] width 8 height 5
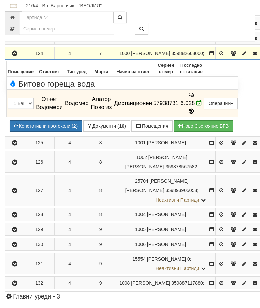
click at [15, 56] on icon "button" at bounding box center [15, 53] width 8 height 5
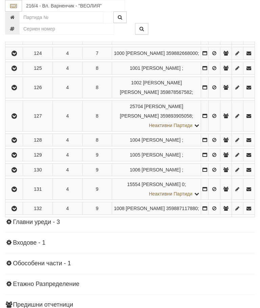
click at [18, 71] on icon "button" at bounding box center [14, 68] width 8 height 5
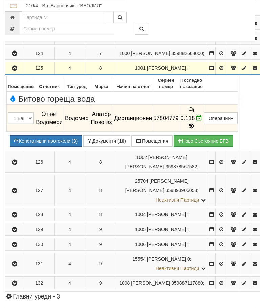
click at [14, 71] on icon "button" at bounding box center [15, 68] width 8 height 5
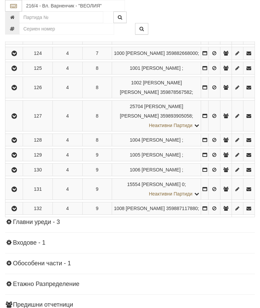
click at [15, 90] on icon "button" at bounding box center [14, 87] width 8 height 5
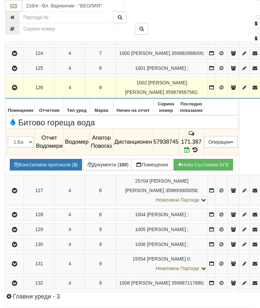
click at [12, 93] on button "button" at bounding box center [14, 87] width 16 height 10
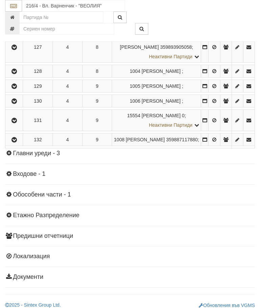
scroll to position [733, 0]
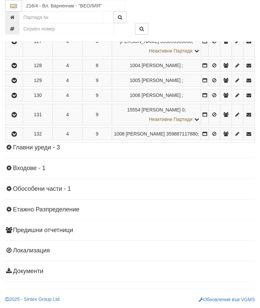
click at [17, 44] on icon "button" at bounding box center [14, 41] width 8 height 5
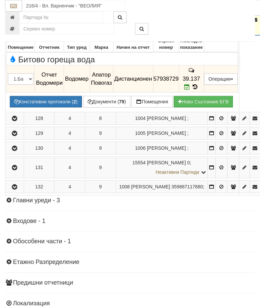
click at [15, 22] on icon "button" at bounding box center [15, 20] width 8 height 5
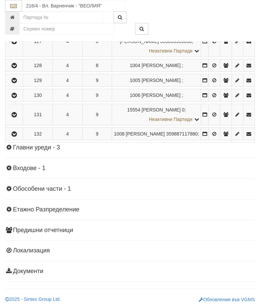
click at [16, 68] on icon "button" at bounding box center [14, 65] width 8 height 5
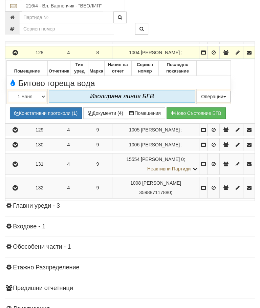
click at [14, 55] on icon "button" at bounding box center [15, 53] width 8 height 5
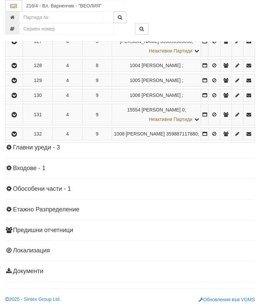
click at [16, 83] on icon "button" at bounding box center [14, 80] width 8 height 5
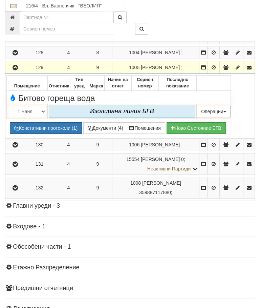
click at [17, 70] on icon "button" at bounding box center [15, 67] width 8 height 5
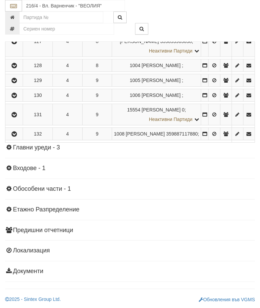
click at [18, 98] on icon "button" at bounding box center [14, 95] width 8 height 5
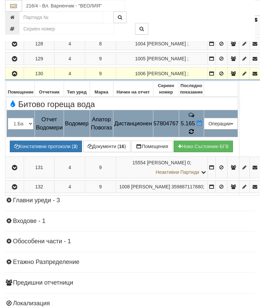
click at [194, 135] on icon at bounding box center [191, 132] width 5 height 6
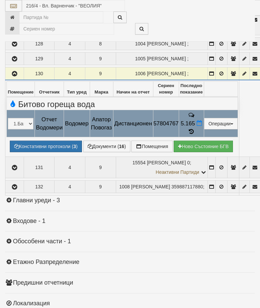
select select "10"
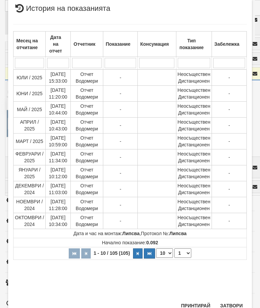
scroll to position [350, 0]
click at [185, 253] on select "1 2 3 4 5 6 7 8 9 10 11" at bounding box center [183, 253] width 17 height 9
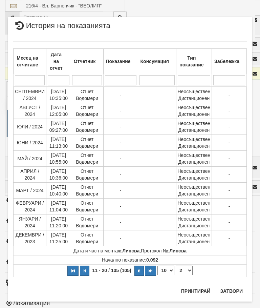
scroll to position [0, 0]
click at [188, 270] on select "1 2 3 4 5 6 7 8 9 10 11" at bounding box center [184, 270] width 17 height 9
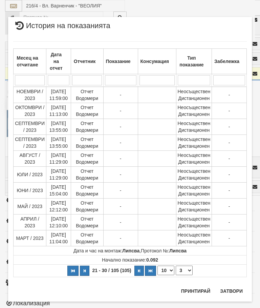
click at [187, 270] on select "1 2 3 4 5 6 7 8 9 10 11" at bounding box center [184, 270] width 17 height 9
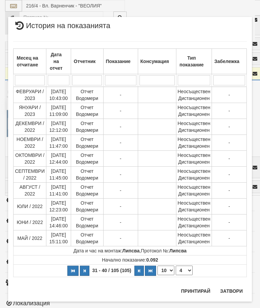
click at [189, 268] on select "1 2 3 4 5 6 7 8 9 10 11" at bounding box center [184, 270] width 17 height 9
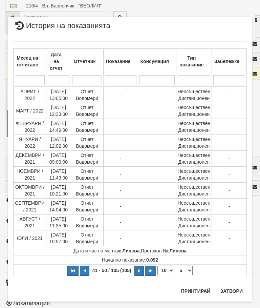
click at [188, 270] on select "1 2 3 4 5 6 7 8 9 10 11" at bounding box center [184, 270] width 17 height 9
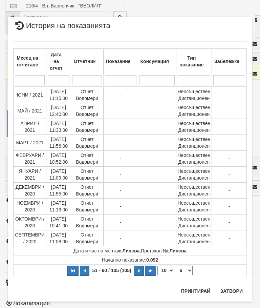
click at [189, 268] on select "1 2 3 4 5 6 7 8 9 10 11" at bounding box center [184, 270] width 17 height 9
select select "7"
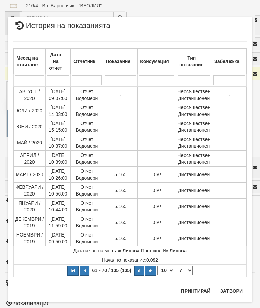
click at [233, 294] on button "Затвори" at bounding box center [231, 291] width 31 height 11
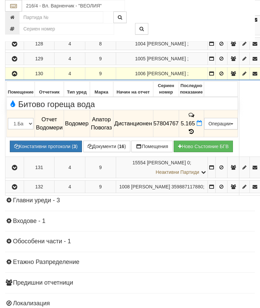
click at [12, 76] on icon "button" at bounding box center [15, 74] width 8 height 5
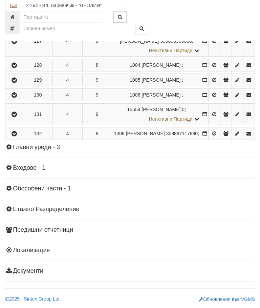
click at [15, 117] on icon "button" at bounding box center [14, 115] width 8 height 5
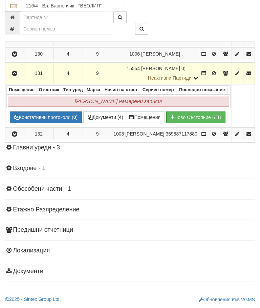
click at [18, 76] on icon "button" at bounding box center [15, 73] width 8 height 5
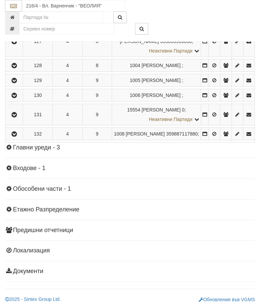
click at [15, 137] on icon "button" at bounding box center [14, 134] width 8 height 5
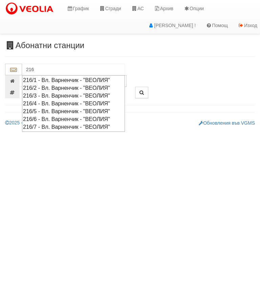
click at [103, 108] on div "216/5 - Вл. Варненчик - "ВЕОЛИЯ"" at bounding box center [73, 111] width 101 height 8
type input "216/5 - Вл. Варненчик - "ВЕОЛИЯ""
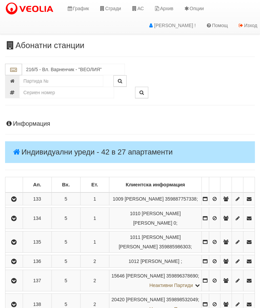
click at [18, 200] on icon "button" at bounding box center [14, 199] width 8 height 5
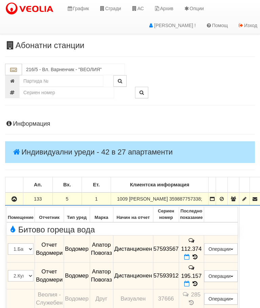
click at [204, 263] on td "112.374" at bounding box center [191, 249] width 25 height 27
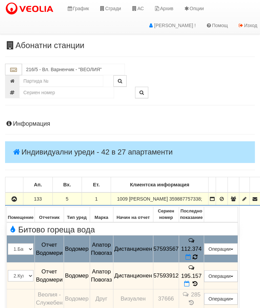
click at [198, 260] on icon at bounding box center [195, 257] width 5 height 6
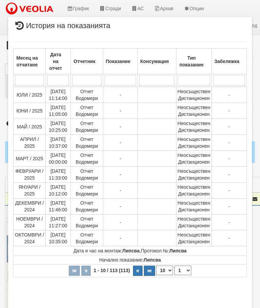
click at [185, 270] on select "1 2 3 4 5 6 7 8 9 10 11 12" at bounding box center [183, 270] width 17 height 9
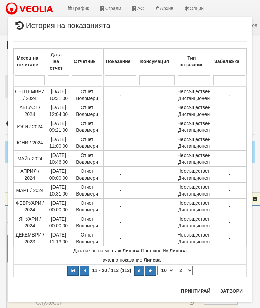
click at [183, 273] on select "1 2 3 4 5 6 7 8 9 10 11 12" at bounding box center [184, 270] width 17 height 9
select select "3"
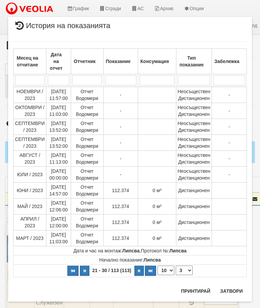
click at [230, 289] on button "Затвори" at bounding box center [231, 291] width 31 height 11
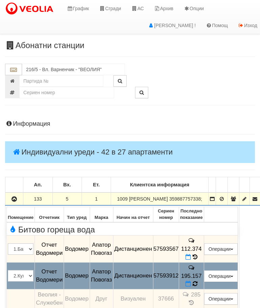
click at [198, 287] on icon at bounding box center [195, 284] width 5 height 6
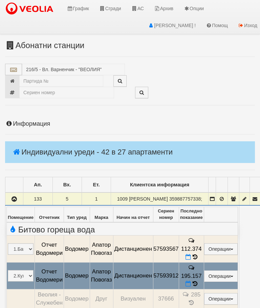
select select "10"
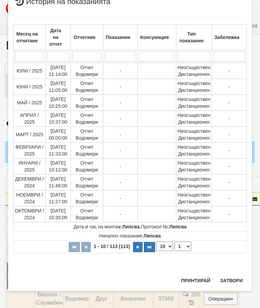
scroll to position [726, 0]
click at [186, 247] on select "1 2 3 4 5 6 7 8 9 10 11 12" at bounding box center [183, 246] width 17 height 9
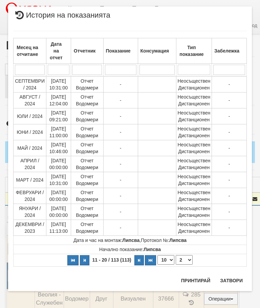
scroll to position [0, 0]
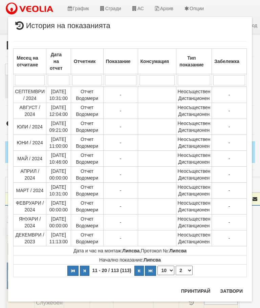
click at [187, 267] on select "1 2 3 4 5 6 7 8 9 10 11 12" at bounding box center [184, 270] width 17 height 9
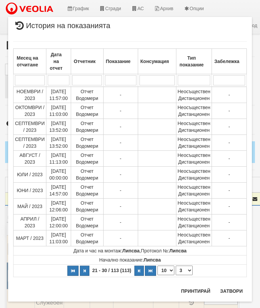
click at [184, 274] on select "1 2 3 4 5 6 7 8 9 10 11 12" at bounding box center [184, 270] width 17 height 9
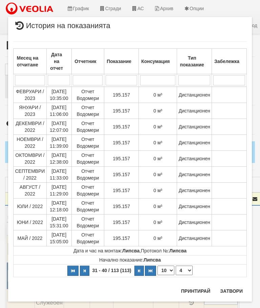
select select "4"
click at [234, 288] on button "Затвори" at bounding box center [231, 291] width 31 height 11
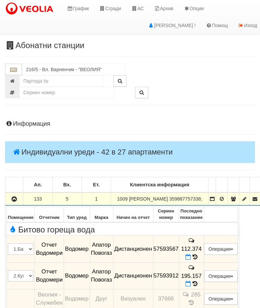
click at [18, 202] on icon "button" at bounding box center [14, 199] width 8 height 5
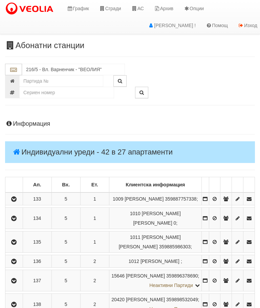
click at [12, 223] on button "button" at bounding box center [13, 218] width 15 height 10
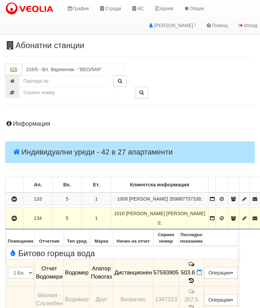
click at [195, 278] on icon at bounding box center [191, 281] width 7 height 6
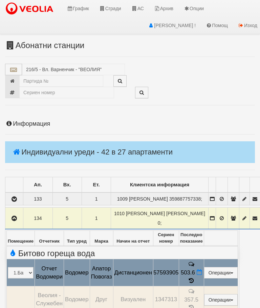
select select "10"
select select "1"
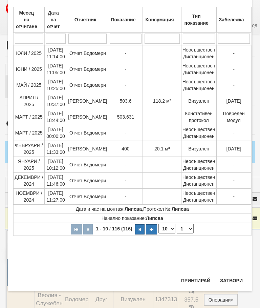
scroll to position [436, 0]
click at [233, 282] on button "Затвори" at bounding box center [231, 280] width 31 height 11
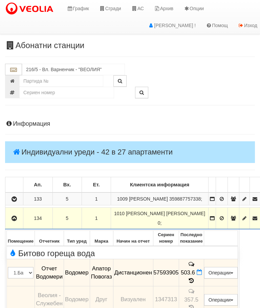
click at [18, 221] on icon "button" at bounding box center [14, 218] width 8 height 5
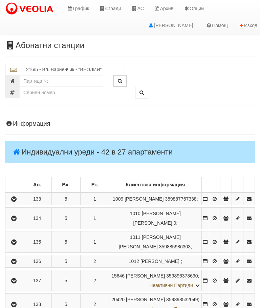
click at [15, 245] on icon "button" at bounding box center [14, 242] width 8 height 5
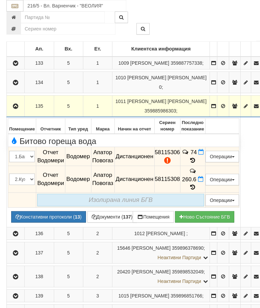
scroll to position [152, 0]
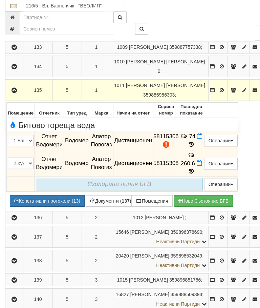
click at [86, 195] on button "Документи ( 137 )" at bounding box center [111, 201] width 50 height 12
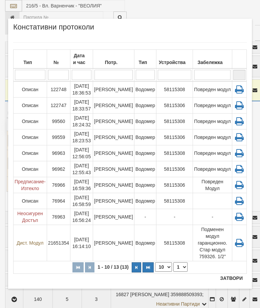
click at [236, 273] on button "Затвори" at bounding box center [231, 278] width 31 height 11
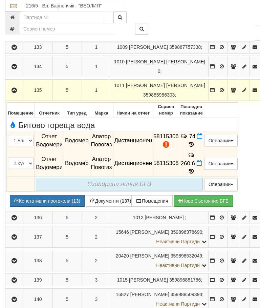
click at [0, 0] on button "Редакция / Протокол" at bounding box center [0, 0] width 0 height 0
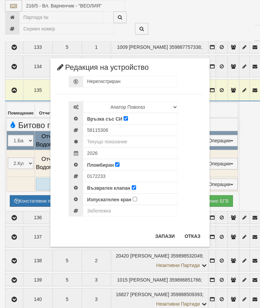
click at [189, 236] on button "Отказ" at bounding box center [193, 236] width 24 height 11
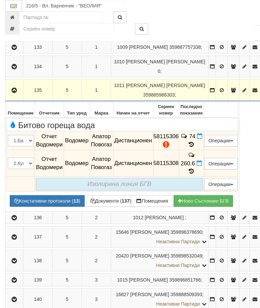
click at [0, 0] on button "Редакция / Протокол" at bounding box center [0, 0] width 0 height 0
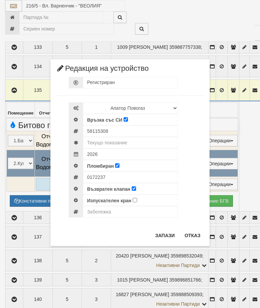
click at [191, 233] on button "Отказ" at bounding box center [193, 235] width 24 height 11
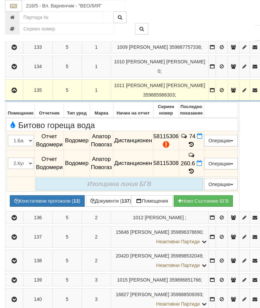
click at [204, 159] on td "260.6" at bounding box center [191, 163] width 25 height 27
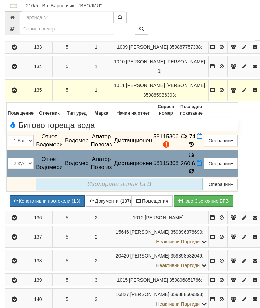
click at [194, 168] on icon at bounding box center [191, 171] width 5 height 6
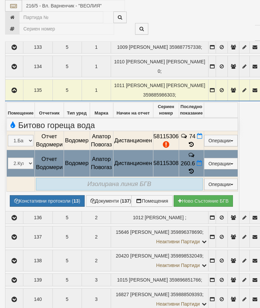
select select "10"
select select "1"
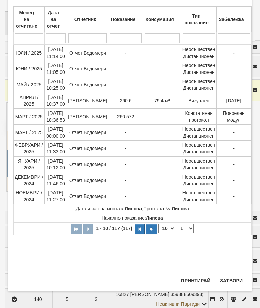
scroll to position [433, 0]
click at [225, 278] on button "Затвори" at bounding box center [231, 280] width 31 height 11
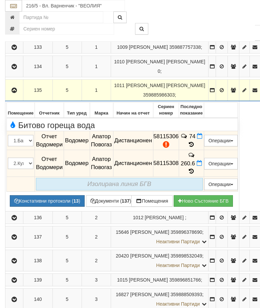
click at [15, 89] on icon "button" at bounding box center [14, 90] width 8 height 5
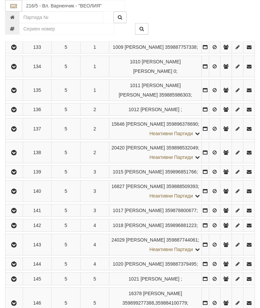
click at [13, 115] on button "button" at bounding box center [13, 109] width 15 height 10
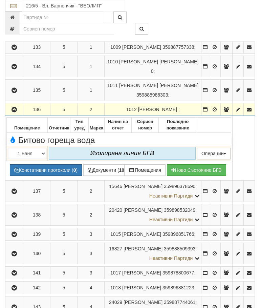
click at [11, 115] on button "button" at bounding box center [14, 109] width 16 height 10
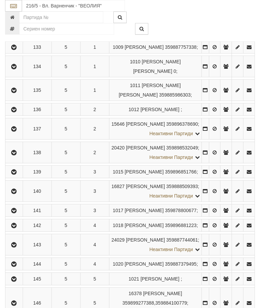
click at [15, 132] on icon "button" at bounding box center [14, 129] width 8 height 5
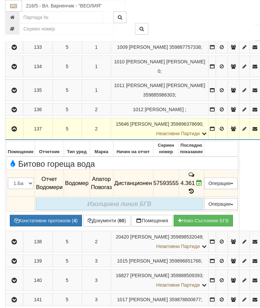
click at [17, 127] on icon "button" at bounding box center [14, 129] width 8 height 5
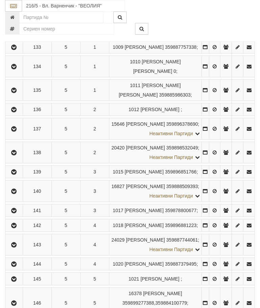
click at [17, 155] on icon "button" at bounding box center [14, 152] width 8 height 5
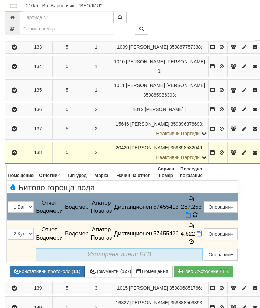
click at [198, 212] on icon at bounding box center [195, 215] width 5 height 6
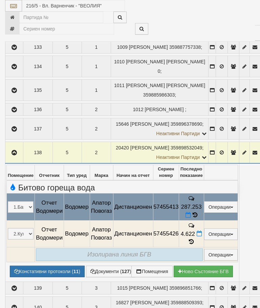
select select "10"
select select "1"
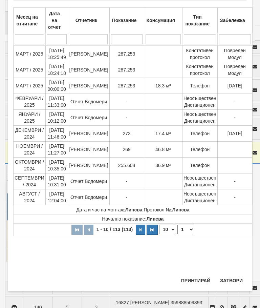
scroll to position [434, 0]
click at [235, 275] on button "Затвори" at bounding box center [231, 280] width 31 height 11
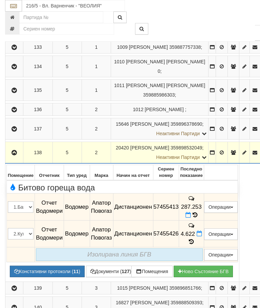
click at [16, 150] on icon "button" at bounding box center [14, 152] width 8 height 5
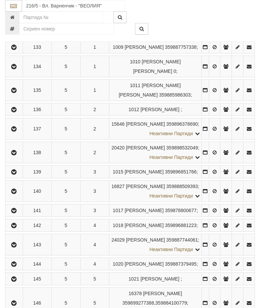
click at [13, 175] on icon "button" at bounding box center [14, 172] width 8 height 5
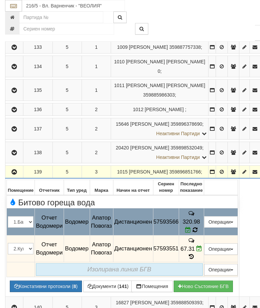
click at [198, 228] on icon at bounding box center [195, 230] width 5 height 6
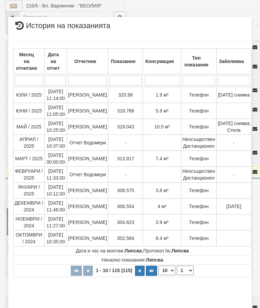
select select "10"
select select "1"
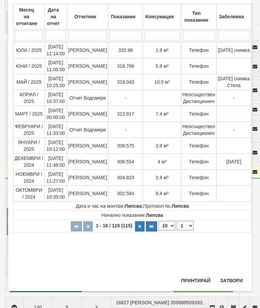
scroll to position [368, 0]
click at [233, 278] on button "Затвори" at bounding box center [231, 280] width 31 height 11
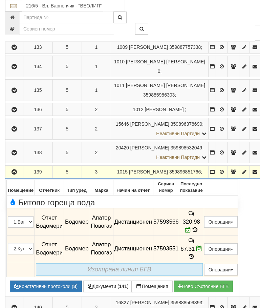
click at [11, 171] on button "button" at bounding box center [14, 172] width 16 height 10
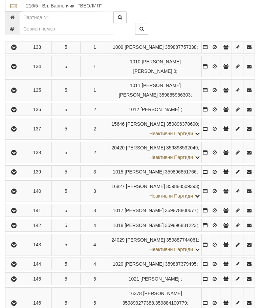
click at [11, 196] on button "button" at bounding box center [13, 191] width 15 height 10
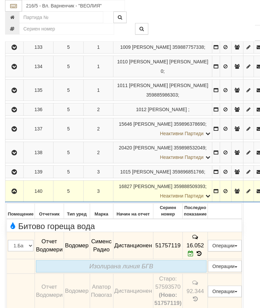
click at [14, 194] on icon "button" at bounding box center [14, 191] width 8 height 5
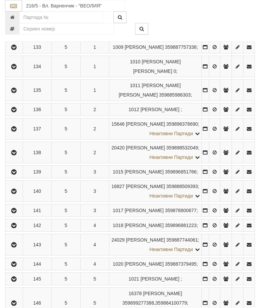
click at [17, 213] on icon "button" at bounding box center [14, 210] width 8 height 5
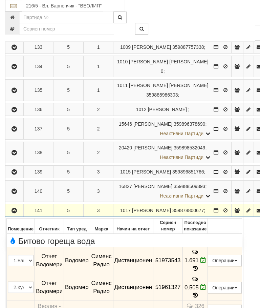
click at [12, 213] on icon "button" at bounding box center [14, 210] width 8 height 5
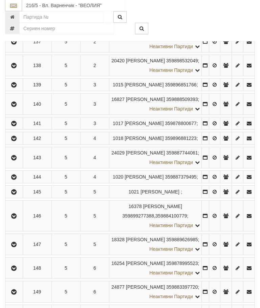
click at [15, 141] on icon "button" at bounding box center [14, 139] width 8 height 5
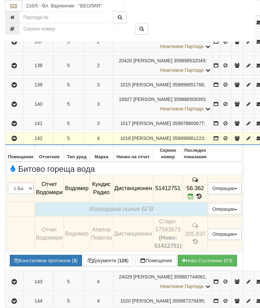
click at [16, 143] on button "button" at bounding box center [14, 138] width 16 height 10
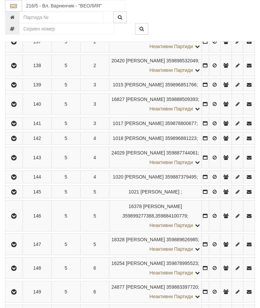
click at [9, 163] on button "button" at bounding box center [13, 158] width 15 height 10
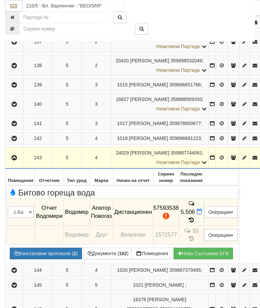
click at [83, 259] on button "Документи ( 102 )" at bounding box center [108, 254] width 50 height 12
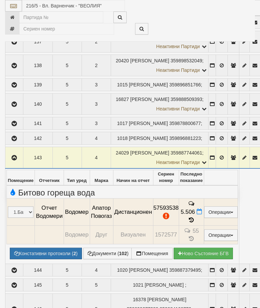
select select "10"
select select "1"
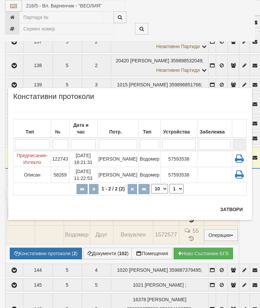
scroll to position [264, 0]
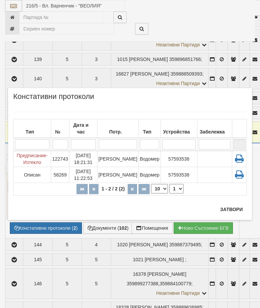
click at [226, 210] on button "Затвори" at bounding box center [231, 209] width 31 height 11
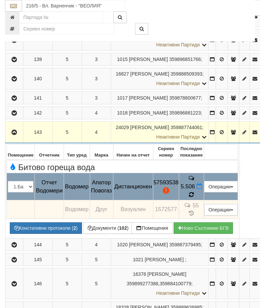
click at [195, 198] on icon at bounding box center [191, 194] width 6 height 7
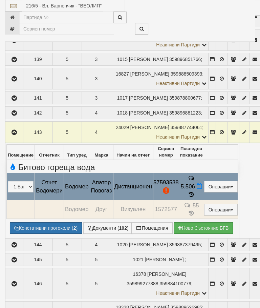
select select "10"
select select "1"
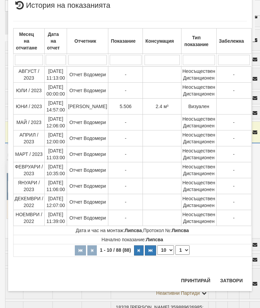
scroll to position [587, 0]
click at [224, 277] on button "Затвори" at bounding box center [231, 280] width 31 height 11
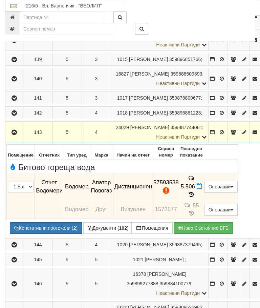
click at [15, 135] on icon "button" at bounding box center [14, 132] width 8 height 5
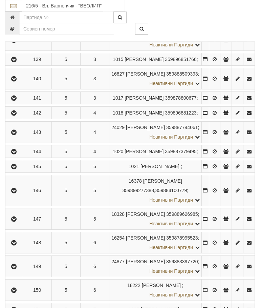
click at [17, 154] on icon "button" at bounding box center [14, 151] width 8 height 5
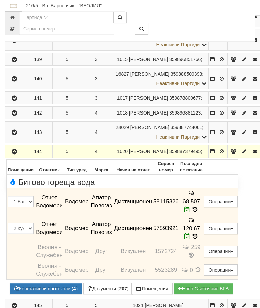
click at [11, 157] on button "button" at bounding box center [14, 151] width 16 height 10
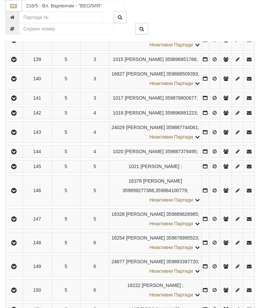
click at [16, 169] on icon "button" at bounding box center [14, 166] width 8 height 5
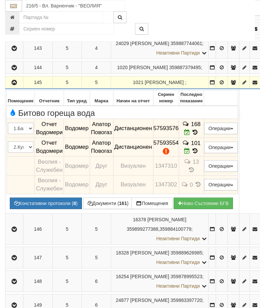
scroll to position [359, 0]
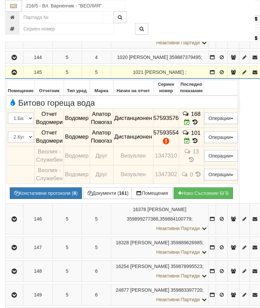
click at [204, 146] on td "101" at bounding box center [191, 136] width 25 height 19
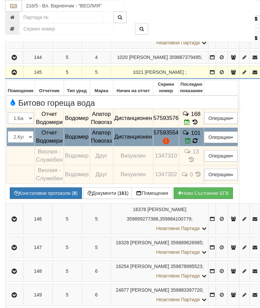
click at [198, 144] on icon at bounding box center [195, 141] width 5 height 6
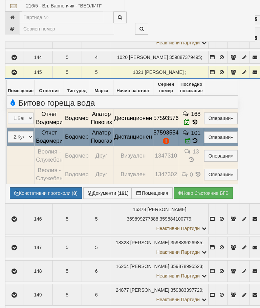
select select "10"
select select "1"
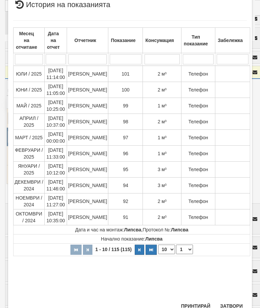
scroll to position [309, 0]
click at [230, 305] on button "Затвори" at bounding box center [231, 306] width 31 height 11
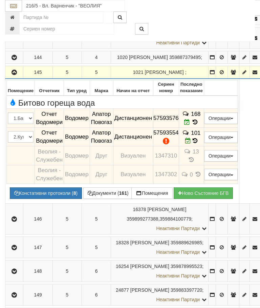
click at [13, 77] on button "button" at bounding box center [14, 72] width 16 height 10
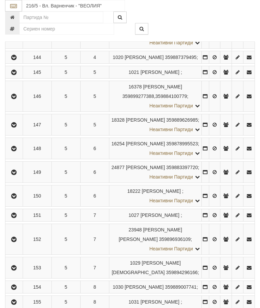
click at [16, 101] on button "button" at bounding box center [13, 96] width 15 height 10
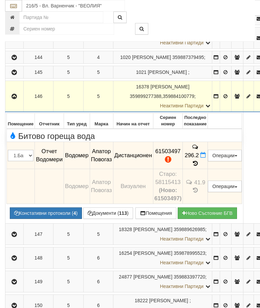
click at [42, 219] on button "Констативни протоколи ( 4 )" at bounding box center [46, 213] width 72 height 12
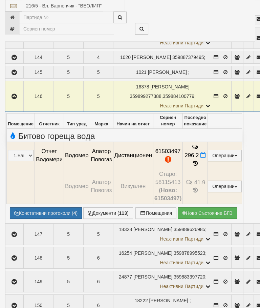
select select "10"
select select "1"
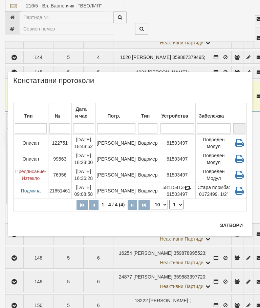
click at [119, 143] on td "[PERSON_NAME]" at bounding box center [116, 143] width 41 height 16
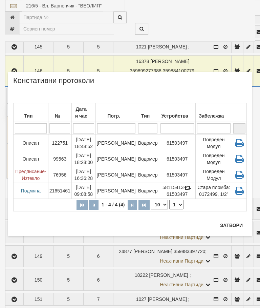
click at [232, 225] on button "Затвори" at bounding box center [231, 225] width 31 height 11
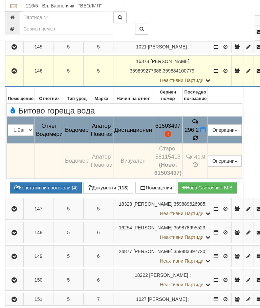
click at [198, 141] on icon at bounding box center [195, 138] width 5 height 6
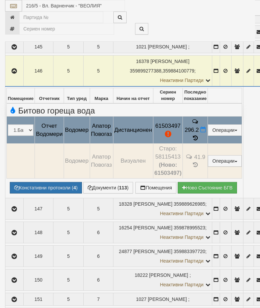
select select "10"
select select "1"
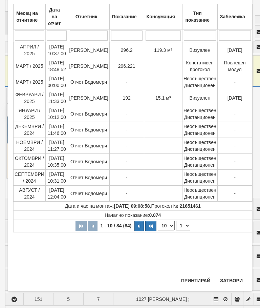
scroll to position [263, 0]
click at [230, 279] on button "Затвори" at bounding box center [231, 280] width 31 height 11
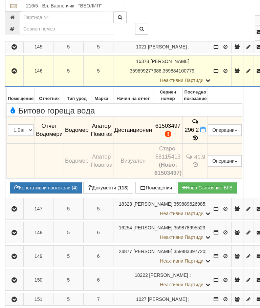
click at [14, 74] on icon "button" at bounding box center [14, 71] width 8 height 5
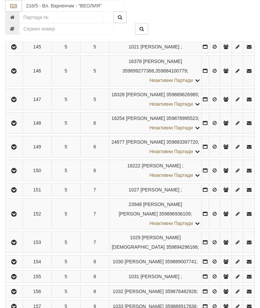
click at [17, 102] on icon "button" at bounding box center [14, 99] width 8 height 5
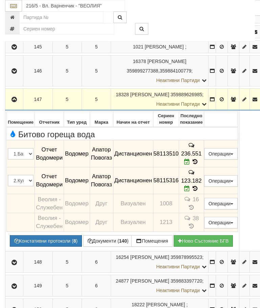
click at [14, 102] on icon "button" at bounding box center [14, 99] width 8 height 5
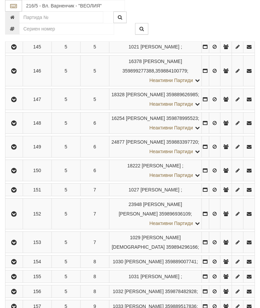
click at [15, 126] on icon "button" at bounding box center [14, 123] width 8 height 5
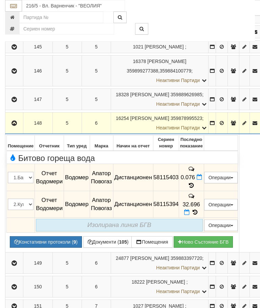
click at [238, 22] on div at bounding box center [184, 18] width 152 height 12
click at [204, 218] on td "32.696" at bounding box center [191, 204] width 25 height 27
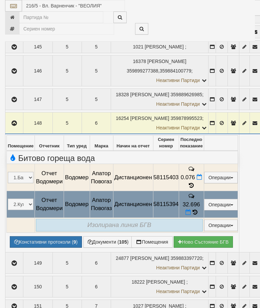
select select "10"
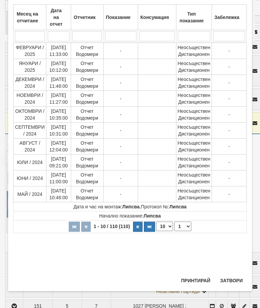
scroll to position [368, 0]
click at [187, 225] on select "1 2 3 4 5 6 7 8 9 10 11" at bounding box center [183, 226] width 17 height 9
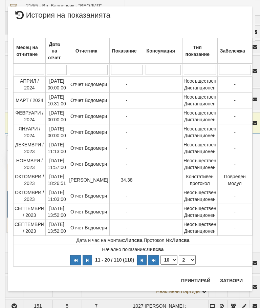
scroll to position [0, 0]
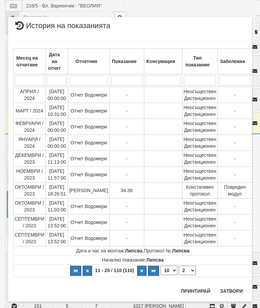
click at [185, 269] on select "1 2 3 4 5 6 7 8 9 10 11" at bounding box center [187, 270] width 17 height 9
select select "3"
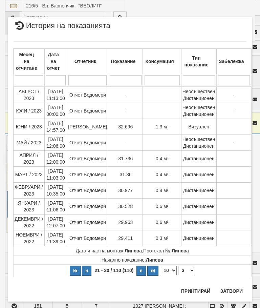
click at [233, 290] on button "Затвори" at bounding box center [231, 291] width 31 height 11
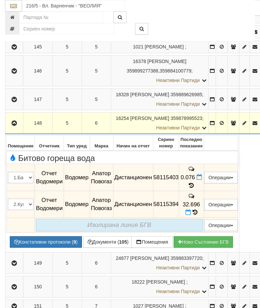
click at [17, 126] on icon "button" at bounding box center [14, 123] width 8 height 5
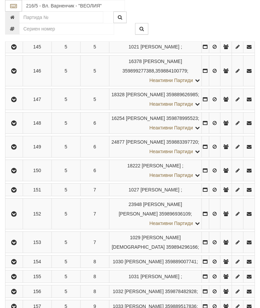
click at [16, 149] on icon "button" at bounding box center [14, 147] width 8 height 5
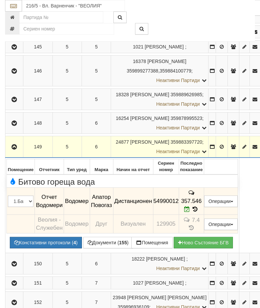
click at [13, 149] on icon "button" at bounding box center [14, 147] width 8 height 5
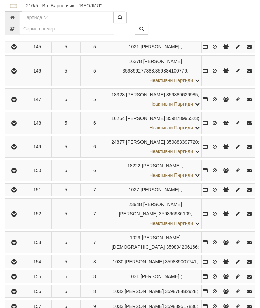
click at [17, 173] on icon "button" at bounding box center [14, 170] width 8 height 5
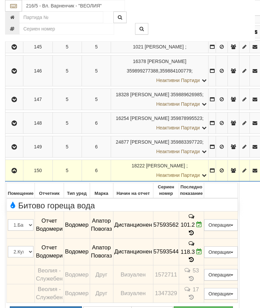
click at [9, 176] on button "button" at bounding box center [14, 170] width 16 height 10
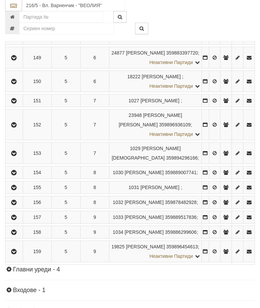
scroll to position [473, 0]
click at [13, 103] on icon "button" at bounding box center [14, 101] width 8 height 5
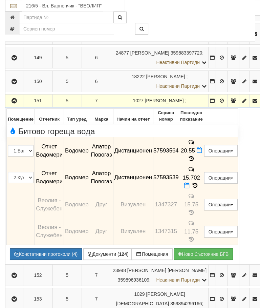
click at [15, 103] on icon "button" at bounding box center [14, 101] width 8 height 5
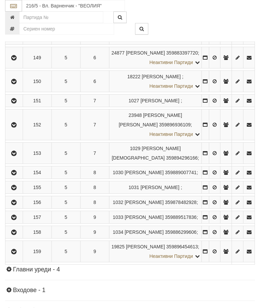
click at [17, 127] on icon "button" at bounding box center [14, 125] width 8 height 5
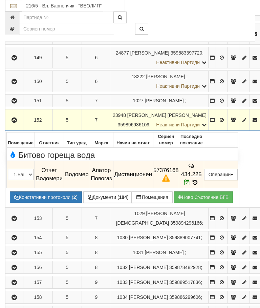
click at [47, 203] on button "Констативни протоколи ( 2 )" at bounding box center [46, 198] width 72 height 12
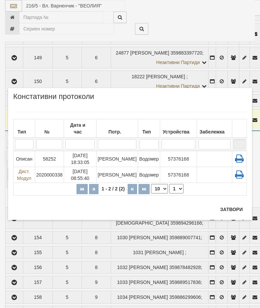
click at [115, 131] on div "Потр." at bounding box center [117, 131] width 39 height 9
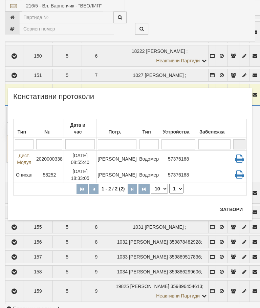
click at [230, 208] on button "Затвори" at bounding box center [231, 209] width 31 height 11
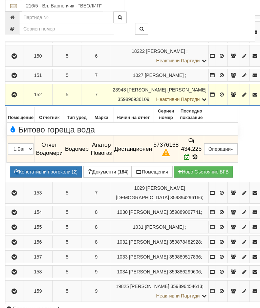
click at [199, 160] on icon at bounding box center [195, 157] width 7 height 6
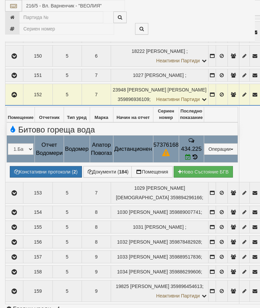
select select "10"
select select "1"
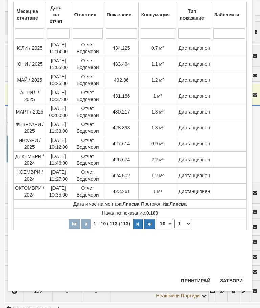
scroll to position [321, 0]
click at [232, 280] on button "Затвори" at bounding box center [231, 280] width 31 height 11
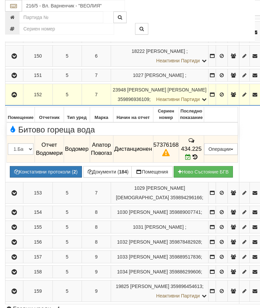
click at [11, 100] on button "button" at bounding box center [14, 94] width 16 height 10
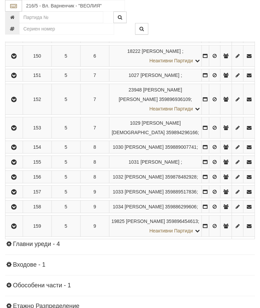
click at [20, 133] on button "button" at bounding box center [13, 128] width 15 height 10
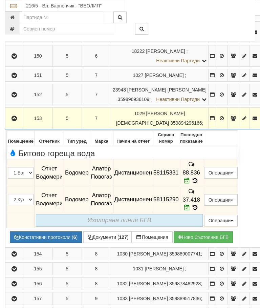
click at [12, 121] on icon "button" at bounding box center [14, 118] width 8 height 5
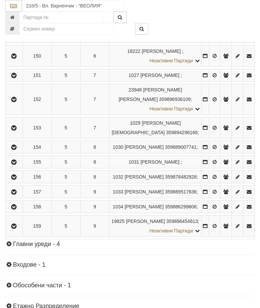
click at [14, 150] on icon "button" at bounding box center [14, 147] width 8 height 5
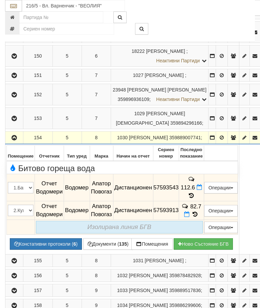
click at [0, 0] on button "Редакция / Протокол" at bounding box center [0, 0] width 0 height 0
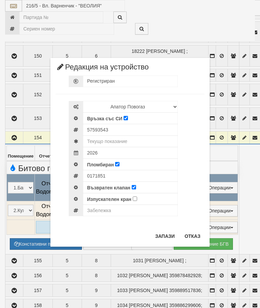
click at [193, 232] on button "Отказ" at bounding box center [193, 236] width 24 height 11
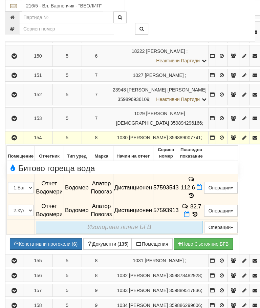
click at [18, 140] on icon "button" at bounding box center [14, 138] width 8 height 5
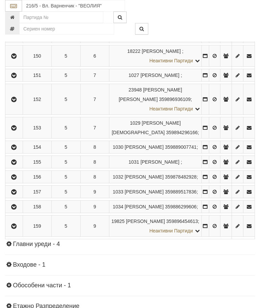
click at [12, 165] on icon "button" at bounding box center [14, 162] width 8 height 5
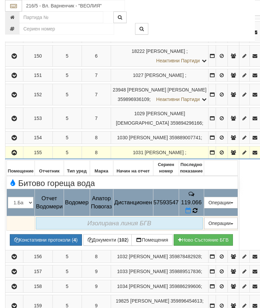
click at [198, 214] on icon at bounding box center [195, 211] width 5 height 6
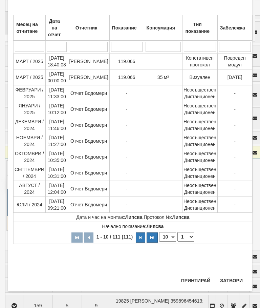
scroll to position [557, 0]
click at [232, 278] on button "Затвори" at bounding box center [231, 280] width 31 height 11
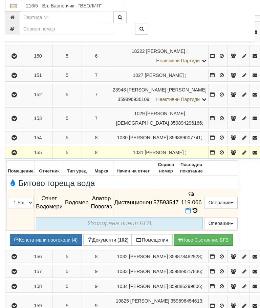
click at [11, 155] on icon "button" at bounding box center [14, 152] width 8 height 5
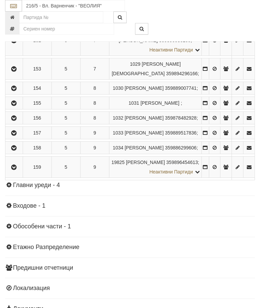
scroll to position [596, 0]
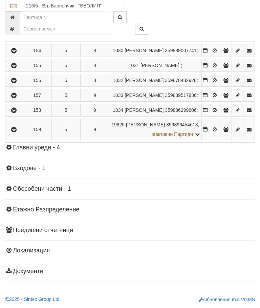
click at [15, 83] on icon "button" at bounding box center [14, 80] width 8 height 5
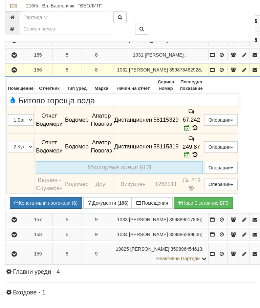
click at [13, 75] on button "button" at bounding box center [14, 70] width 16 height 10
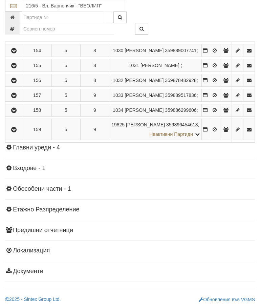
click at [14, 100] on button "button" at bounding box center [13, 95] width 15 height 10
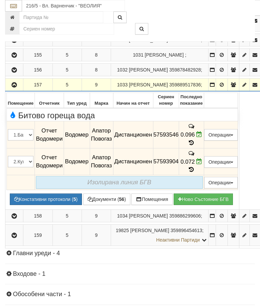
click at [11, 90] on button "button" at bounding box center [14, 85] width 16 height 10
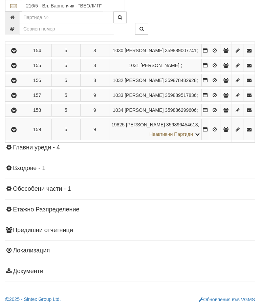
click at [14, 113] on icon "button" at bounding box center [14, 110] width 8 height 5
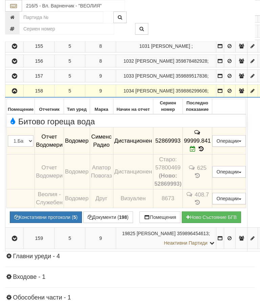
click at [14, 94] on icon "button" at bounding box center [15, 91] width 8 height 5
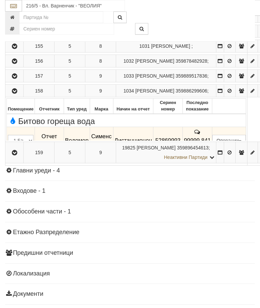
scroll to position [595, 0]
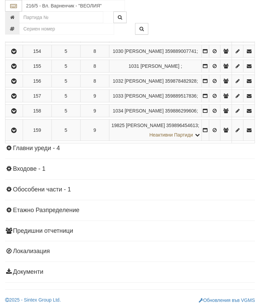
click at [15, 133] on icon "button" at bounding box center [14, 130] width 8 height 5
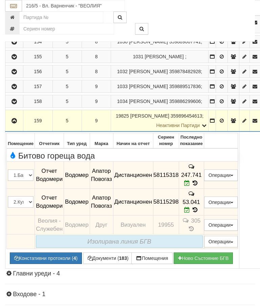
click at [15, 126] on button "button" at bounding box center [14, 121] width 16 height 10
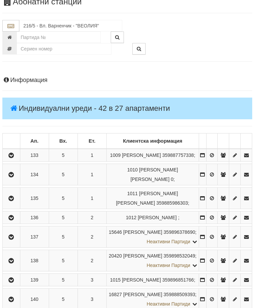
scroll to position [0, 2]
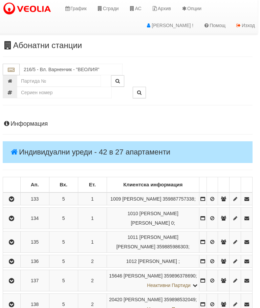
click at [16, 202] on icon "button" at bounding box center [11, 199] width 8 height 5
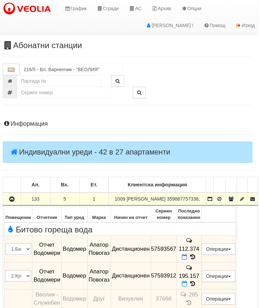
click at [11, 202] on icon "button" at bounding box center [12, 199] width 8 height 5
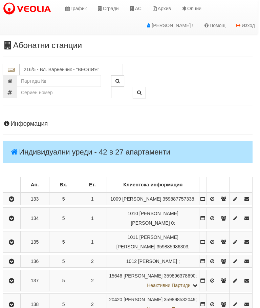
click at [16, 221] on icon "button" at bounding box center [11, 218] width 8 height 5
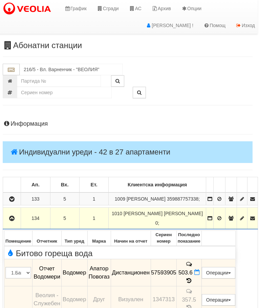
click at [14, 221] on icon "button" at bounding box center [12, 218] width 8 height 5
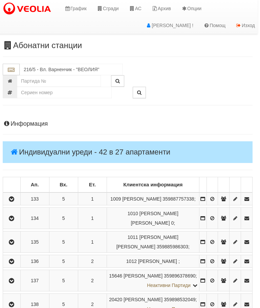
click at [16, 245] on icon "button" at bounding box center [11, 242] width 8 height 5
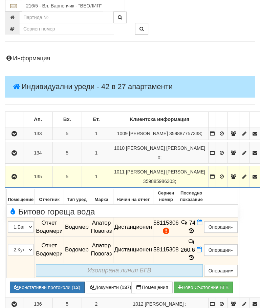
scroll to position [83, 0]
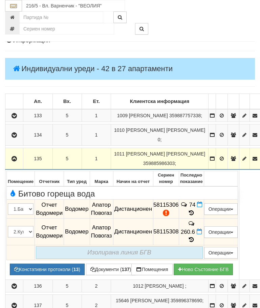
click at [16, 157] on icon "button" at bounding box center [14, 159] width 8 height 5
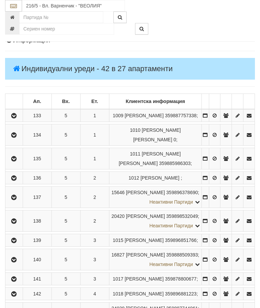
click at [14, 181] on icon "button" at bounding box center [14, 178] width 8 height 5
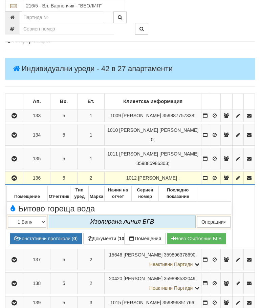
click at [15, 181] on icon "button" at bounding box center [14, 178] width 8 height 5
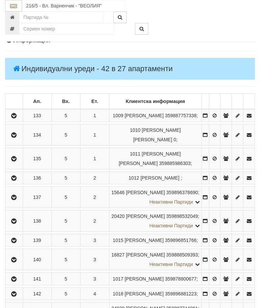
click at [18, 200] on icon "button" at bounding box center [14, 197] width 8 height 5
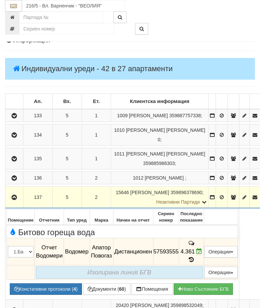
click at [13, 197] on icon "button" at bounding box center [14, 197] width 8 height 5
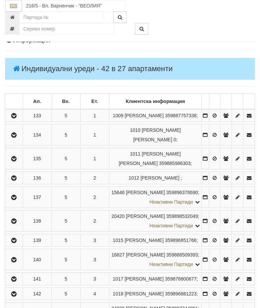
click at [18, 224] on icon "button" at bounding box center [14, 221] width 8 height 5
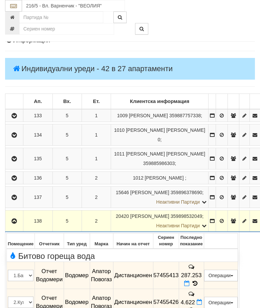
click at [0, 0] on button "Редакция / Протокол" at bounding box center [0, 0] width 0 height 0
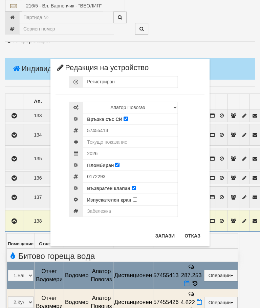
click at [191, 237] on button "Отказ" at bounding box center [193, 235] width 24 height 11
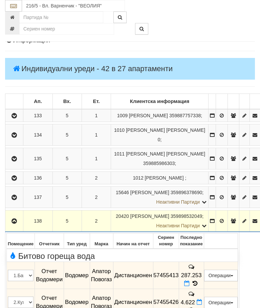
click at [15, 219] on icon "button" at bounding box center [14, 221] width 8 height 5
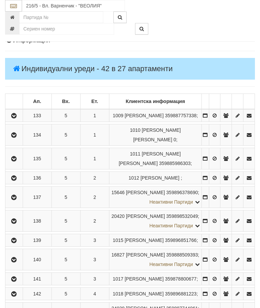
click at [14, 243] on icon "button" at bounding box center [14, 240] width 8 height 5
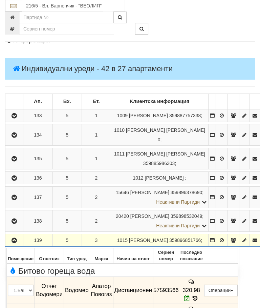
click at [16, 245] on button "button" at bounding box center [14, 240] width 16 height 10
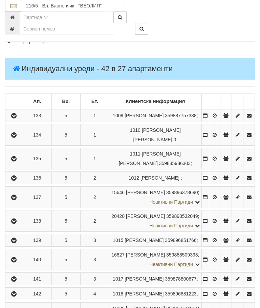
click at [16, 262] on icon "button" at bounding box center [14, 260] width 8 height 5
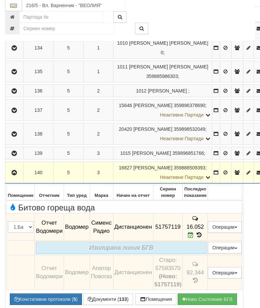
scroll to position [169, 0]
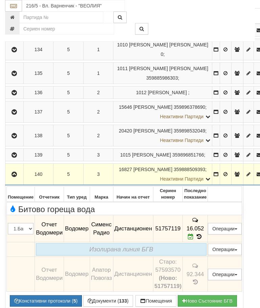
click at [16, 177] on icon "button" at bounding box center [14, 174] width 8 height 5
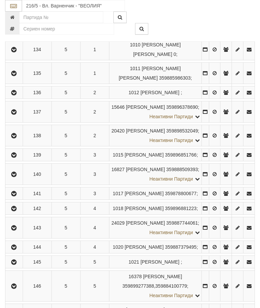
click at [16, 196] on icon "button" at bounding box center [14, 194] width 8 height 5
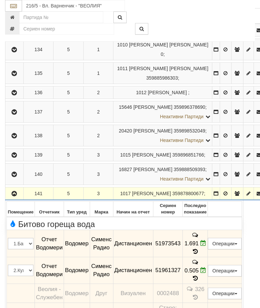
click at [15, 199] on button "button" at bounding box center [14, 193] width 16 height 10
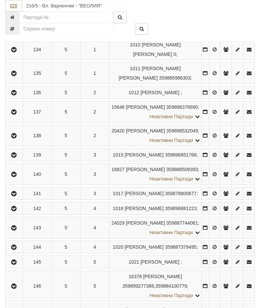
click at [14, 211] on icon "button" at bounding box center [14, 208] width 8 height 5
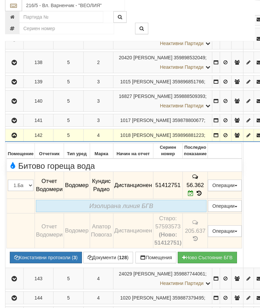
click at [15, 141] on button "button" at bounding box center [14, 135] width 16 height 10
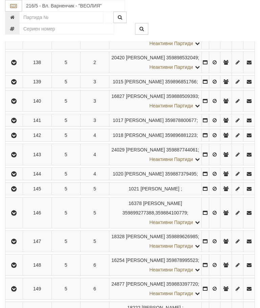
click at [16, 157] on icon "button" at bounding box center [14, 155] width 8 height 5
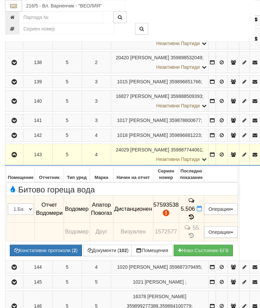
click at [17, 157] on icon "button" at bounding box center [14, 155] width 8 height 5
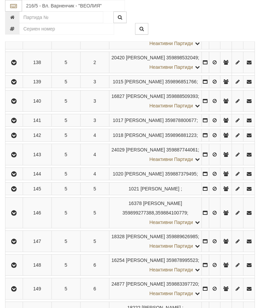
click at [16, 177] on icon "button" at bounding box center [14, 174] width 8 height 5
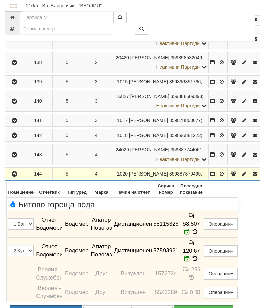
click at [19, 179] on button "button" at bounding box center [14, 174] width 16 height 10
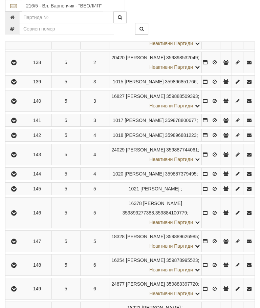
click at [13, 194] on button "button" at bounding box center [13, 189] width 15 height 10
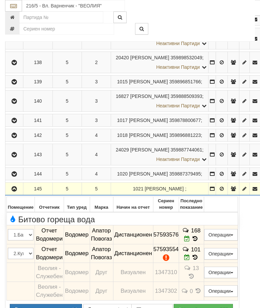
click at [15, 192] on icon "button" at bounding box center [14, 189] width 8 height 5
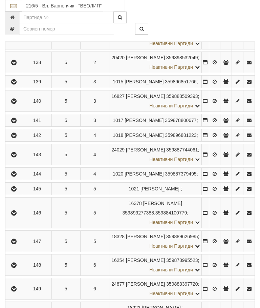
click at [17, 216] on icon "button" at bounding box center [14, 213] width 8 height 5
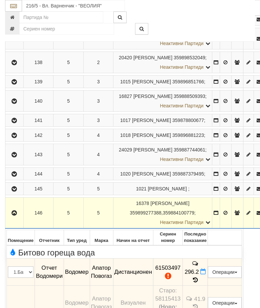
click at [9, 218] on button "button" at bounding box center [14, 213] width 16 height 10
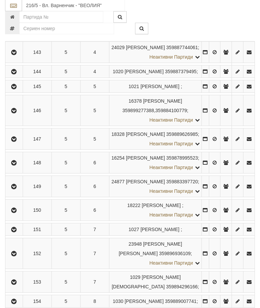
click at [18, 142] on icon "button" at bounding box center [14, 139] width 8 height 5
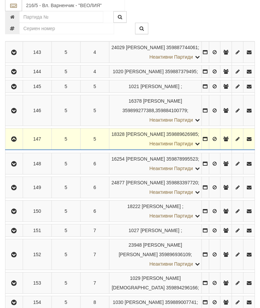
scroll to position [344, 0]
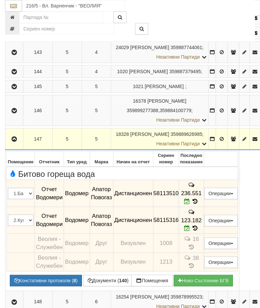
click at [13, 144] on button "button" at bounding box center [14, 139] width 16 height 10
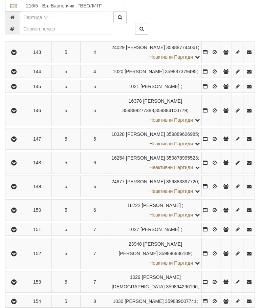
click at [14, 165] on icon "button" at bounding box center [14, 163] width 8 height 5
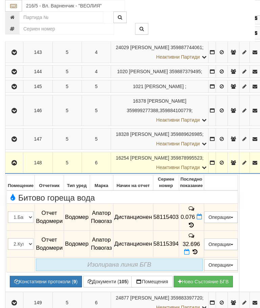
click at [14, 165] on icon "button" at bounding box center [14, 163] width 8 height 5
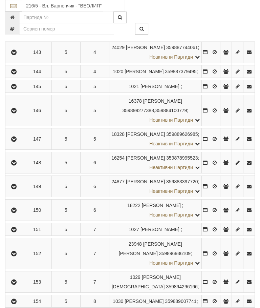
click at [16, 189] on icon "button" at bounding box center [14, 186] width 8 height 5
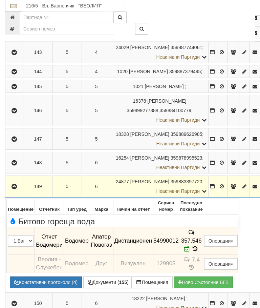
click at [15, 192] on button "button" at bounding box center [14, 186] width 16 height 10
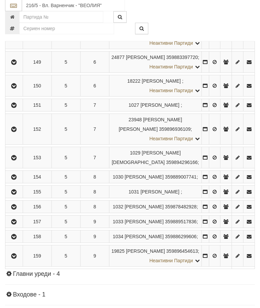
click at [16, 89] on icon "button" at bounding box center [14, 86] width 8 height 5
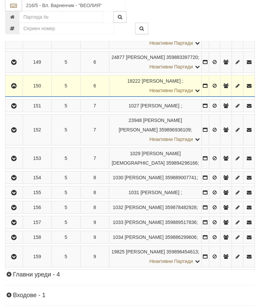
scroll to position [469, 0]
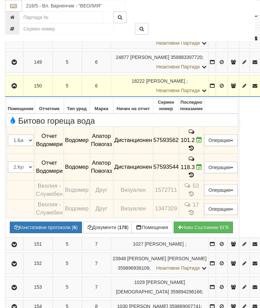
click at [20, 91] on button "button" at bounding box center [14, 86] width 16 height 10
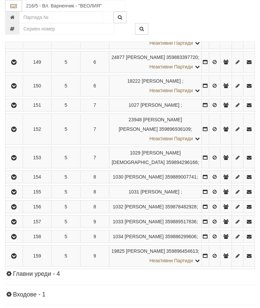
click at [13, 108] on icon "button" at bounding box center [14, 105] width 8 height 5
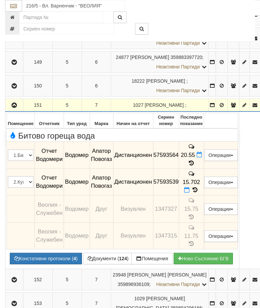
click at [15, 108] on icon "button" at bounding box center [14, 105] width 8 height 5
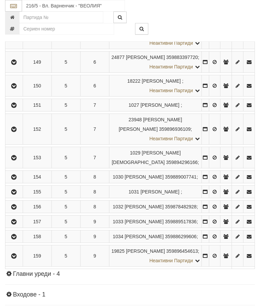
click at [14, 132] on icon "button" at bounding box center [14, 129] width 8 height 5
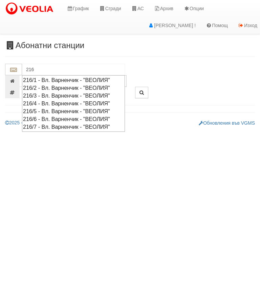
click at [81, 109] on div "216/5 - Вл. Варненчик - "ВЕОЛИЯ"" at bounding box center [73, 111] width 101 height 8
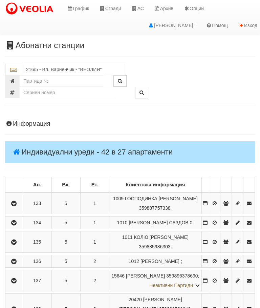
click at [18, 204] on icon "button" at bounding box center [14, 203] width 8 height 5
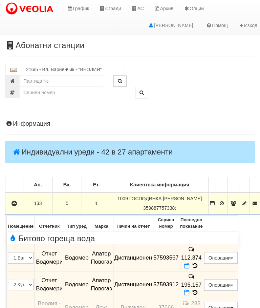
click at [22, 203] on button "button" at bounding box center [14, 203] width 16 height 10
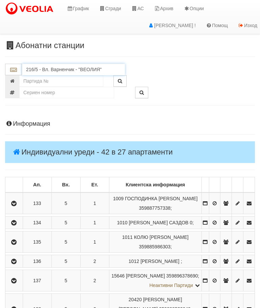
click at [83, 70] on input "216/5 - Вл. Варненчик - "ВЕОЛИЯ"" at bounding box center [73, 70] width 103 height 12
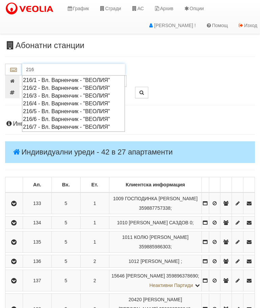
click at [107, 116] on div "216/6 - Вл. Варненчик - "ВЕОЛИЯ"" at bounding box center [73, 119] width 101 height 8
type input "216/6 - Вл. Варненчик - "ВЕОЛИЯ""
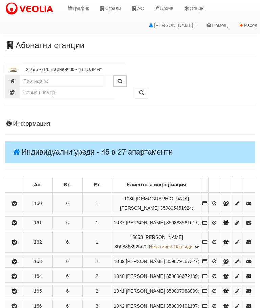
click at [16, 205] on icon "button" at bounding box center [14, 203] width 8 height 5
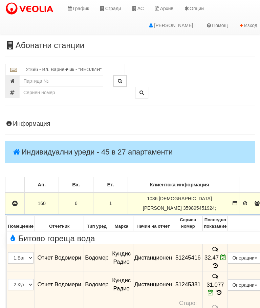
click at [12, 204] on icon "button" at bounding box center [15, 203] width 8 height 5
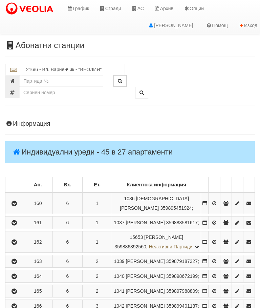
click at [14, 228] on button "button" at bounding box center [13, 223] width 15 height 10
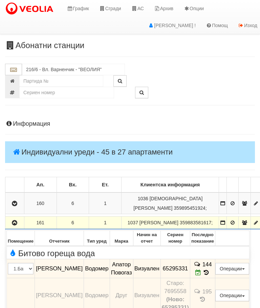
click at [12, 228] on button "button" at bounding box center [14, 223] width 17 height 10
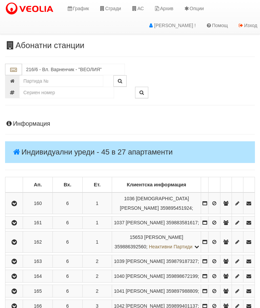
click at [20, 247] on button "button" at bounding box center [13, 242] width 15 height 10
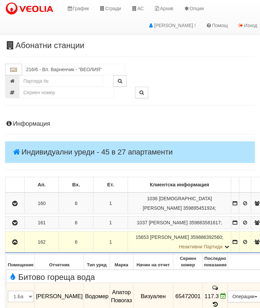
click at [14, 245] on icon "button" at bounding box center [15, 242] width 8 height 5
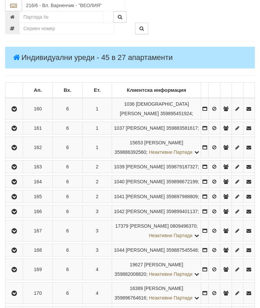
click at [18, 170] on icon "button" at bounding box center [14, 167] width 8 height 5
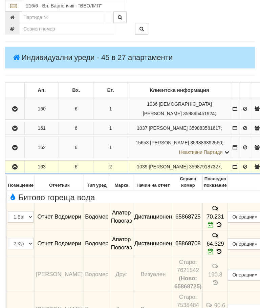
click at [14, 169] on icon "button" at bounding box center [15, 167] width 8 height 5
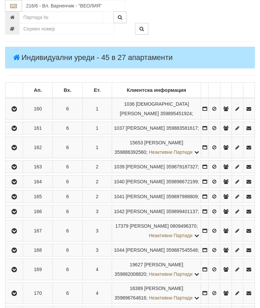
click at [14, 184] on icon "button" at bounding box center [14, 182] width 8 height 5
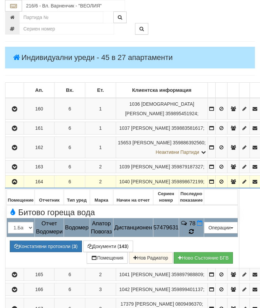
click at [204, 237] on td "78" at bounding box center [191, 227] width 25 height 19
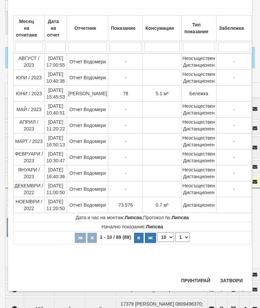
scroll to position [442, 0]
click at [233, 281] on button "Затвори" at bounding box center [231, 280] width 31 height 11
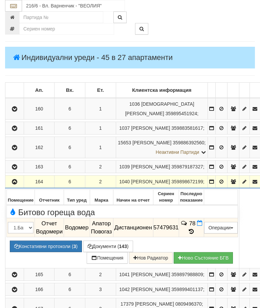
click at [10, 187] on button "button" at bounding box center [14, 182] width 16 height 10
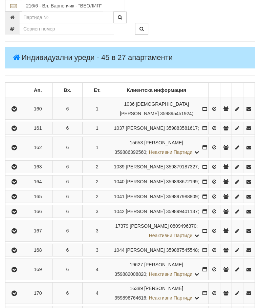
click at [22, 187] on button "button" at bounding box center [13, 182] width 15 height 10
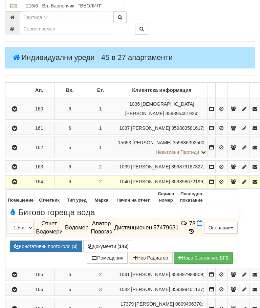
click at [10, 187] on button "button" at bounding box center [14, 182] width 16 height 10
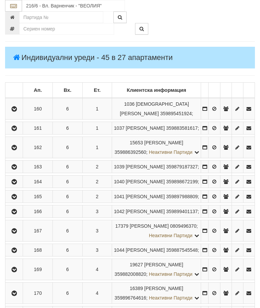
click at [15, 199] on icon "button" at bounding box center [14, 197] width 8 height 5
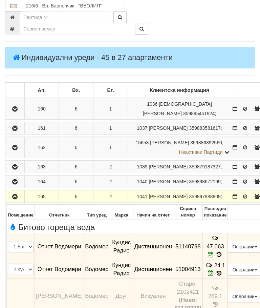
click at [13, 199] on icon "button" at bounding box center [15, 197] width 8 height 5
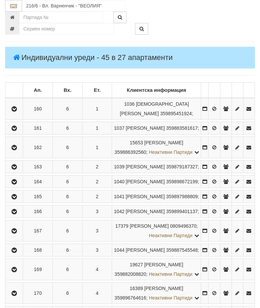
click at [19, 217] on button "button" at bounding box center [13, 211] width 15 height 10
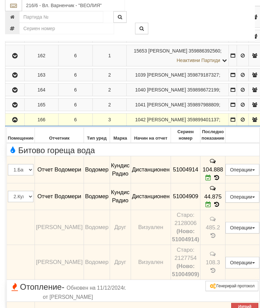
scroll to position [196, 0]
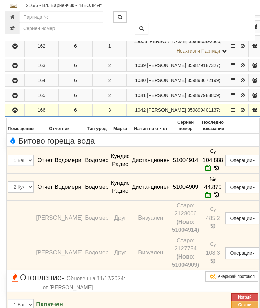
click at [20, 116] on button "button" at bounding box center [14, 110] width 17 height 10
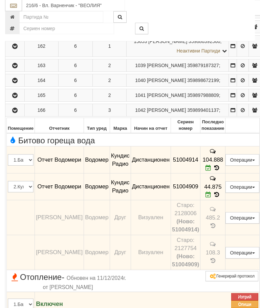
scroll to position [196, 0]
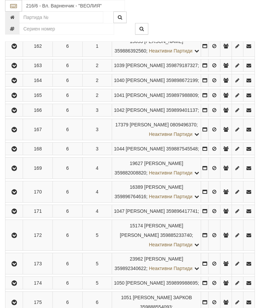
click at [11, 135] on button "button" at bounding box center [13, 129] width 15 height 10
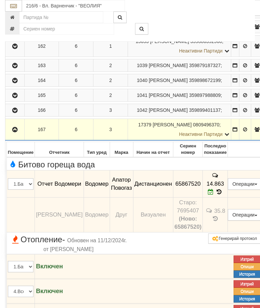
click at [15, 132] on icon "button" at bounding box center [15, 129] width 8 height 5
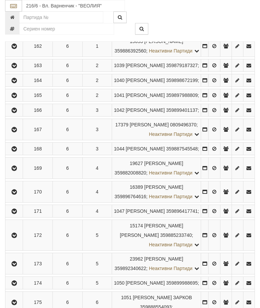
click at [13, 152] on icon "button" at bounding box center [14, 149] width 8 height 5
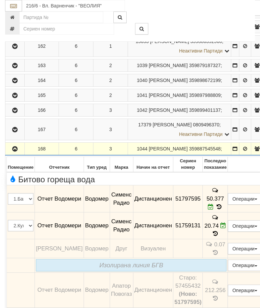
click at [14, 152] on icon "button" at bounding box center [15, 149] width 8 height 5
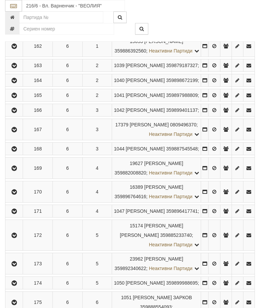
click at [15, 173] on button "button" at bounding box center [13, 168] width 15 height 10
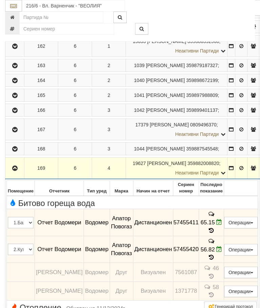
click at [9, 173] on button "button" at bounding box center [14, 168] width 17 height 10
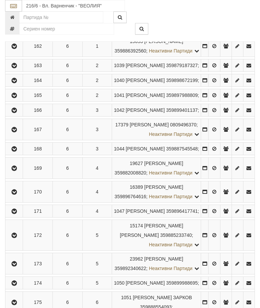
click at [12, 197] on button "button" at bounding box center [13, 192] width 15 height 10
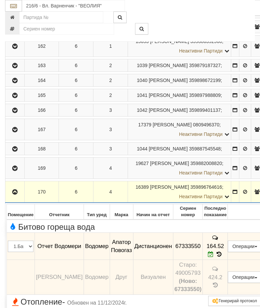
click at [14, 195] on icon "button" at bounding box center [15, 192] width 8 height 5
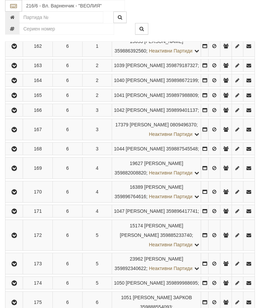
click at [18, 216] on button "button" at bounding box center [13, 211] width 15 height 10
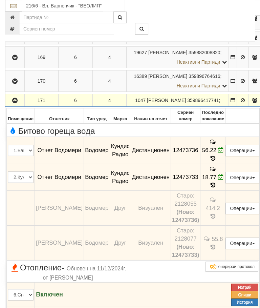
scroll to position [324, 0]
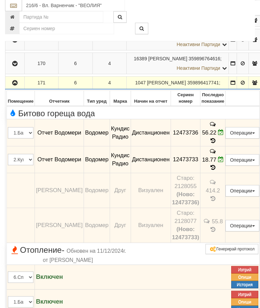
click at [12, 88] on button "button" at bounding box center [14, 83] width 17 height 10
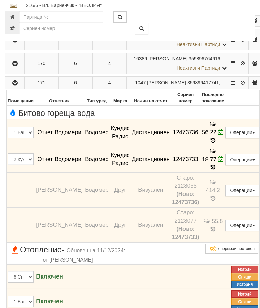
scroll to position [324, 0]
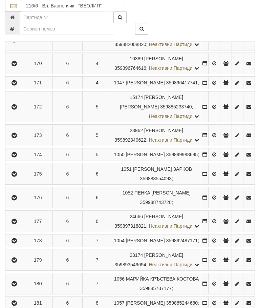
click at [16, 109] on icon "button" at bounding box center [14, 107] width 8 height 5
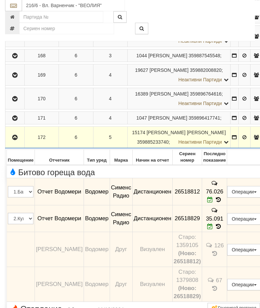
click at [12, 143] on button "button" at bounding box center [14, 138] width 17 height 10
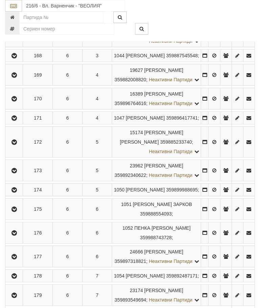
click at [16, 173] on icon "button" at bounding box center [14, 170] width 8 height 5
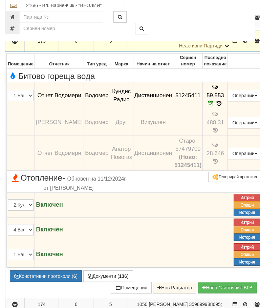
scroll to position [436, 0]
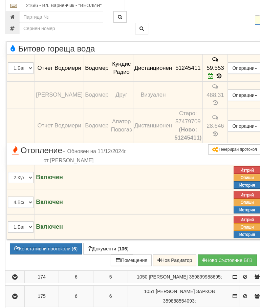
click at [10, 19] on button "button" at bounding box center [14, 14] width 17 height 10
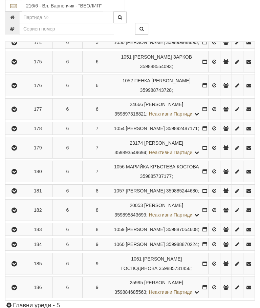
click at [13, 47] on button "button" at bounding box center [13, 42] width 15 height 10
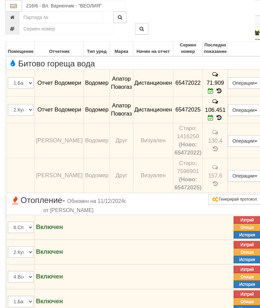
click at [16, 36] on icon "button" at bounding box center [15, 33] width 8 height 5
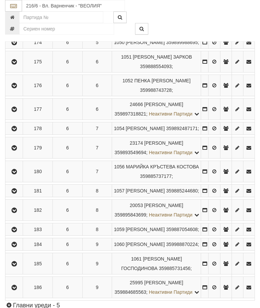
click at [9, 67] on button "button" at bounding box center [13, 62] width 15 height 10
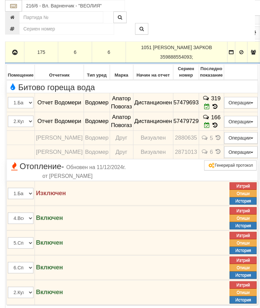
click at [15, 55] on icon "button" at bounding box center [15, 52] width 8 height 5
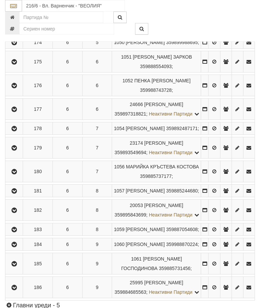
click at [19, 91] on button "button" at bounding box center [13, 85] width 15 height 10
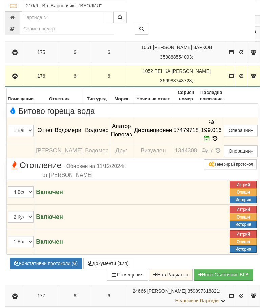
click at [9, 87] on td at bounding box center [14, 76] width 19 height 22
click at [14, 87] on td at bounding box center [14, 76] width 19 height 22
click at [15, 81] on button "button" at bounding box center [14, 76] width 17 height 10
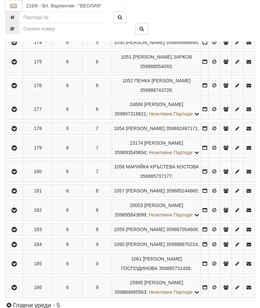
click at [20, 114] on button "button" at bounding box center [13, 109] width 15 height 10
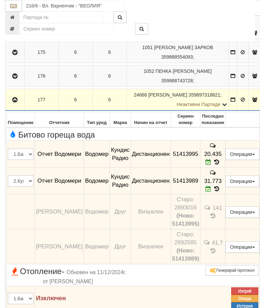
click at [15, 105] on button "button" at bounding box center [14, 100] width 17 height 10
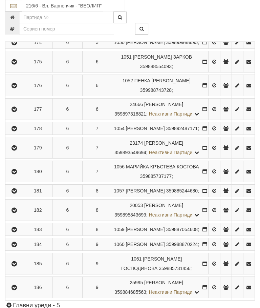
click at [22, 134] on button "button" at bounding box center [13, 128] width 15 height 10
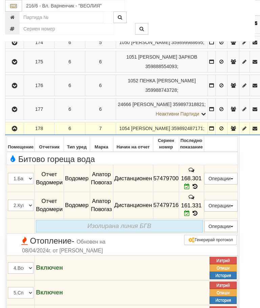
click at [13, 131] on icon "button" at bounding box center [15, 128] width 8 height 5
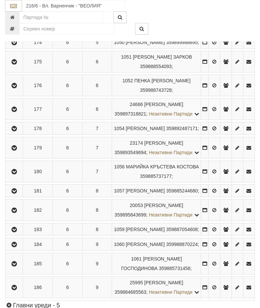
click at [18, 150] on icon "button" at bounding box center [14, 148] width 8 height 5
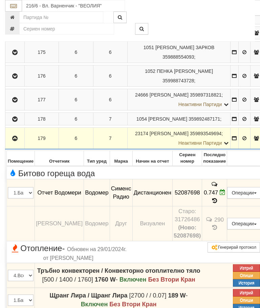
click at [15, 141] on icon "button" at bounding box center [15, 138] width 8 height 5
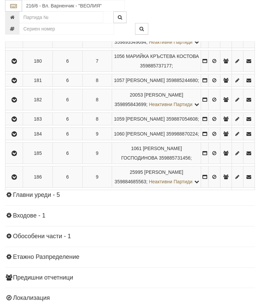
scroll to position [562, 0]
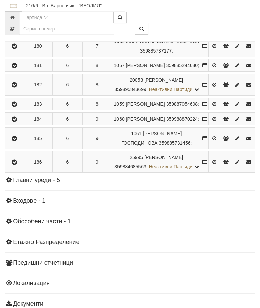
click at [13, 51] on button "button" at bounding box center [13, 46] width 15 height 10
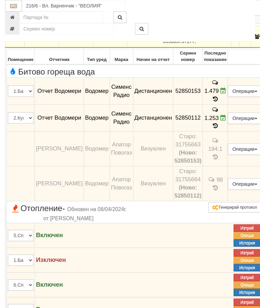
click at [18, 42] on button "button" at bounding box center [14, 37] width 17 height 10
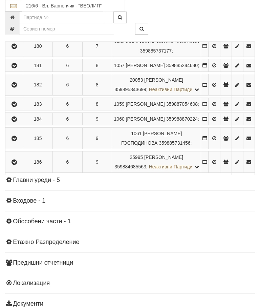
click at [17, 68] on icon "button" at bounding box center [14, 65] width 8 height 5
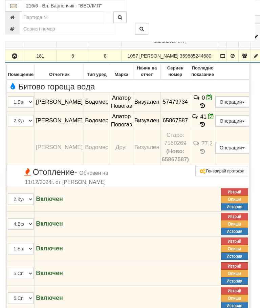
click at [13, 59] on icon "button" at bounding box center [15, 56] width 8 height 5
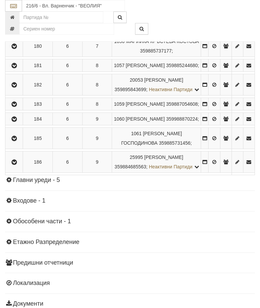
click at [18, 87] on icon "button" at bounding box center [14, 85] width 8 height 5
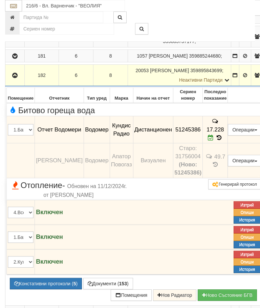
click at [11, 80] on button "button" at bounding box center [14, 75] width 17 height 10
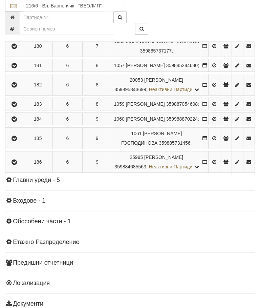
click at [22, 109] on button "button" at bounding box center [13, 104] width 15 height 10
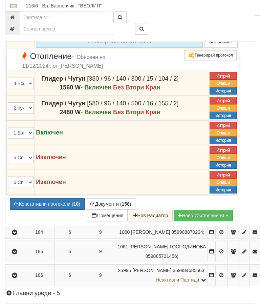
scroll to position [717, 0]
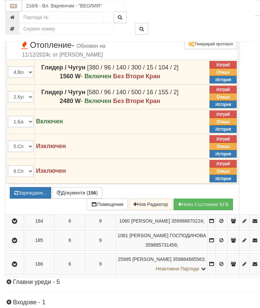
click at [51, 199] on button "Зареждане..." at bounding box center [30, 193] width 41 height 12
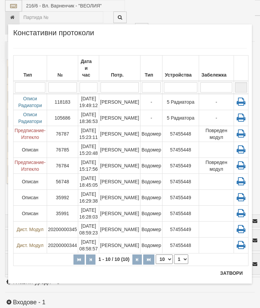
click at [150, 101] on td "-" at bounding box center [152, 102] width 22 height 16
click at [230, 275] on button "Затвори" at bounding box center [231, 273] width 31 height 11
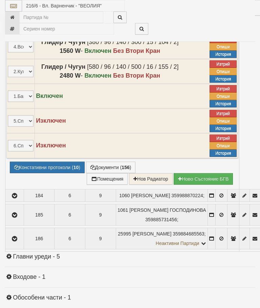
select select "10"
select select "1"
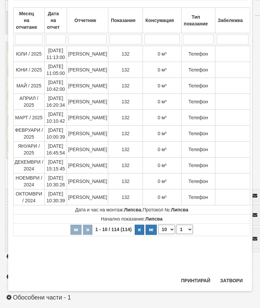
scroll to position [436, 0]
click at [232, 276] on button "Затвори" at bounding box center [231, 280] width 31 height 11
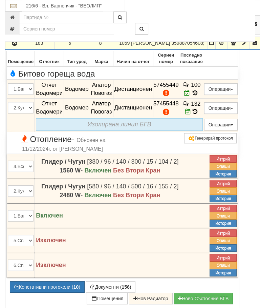
scroll to position [624, 0]
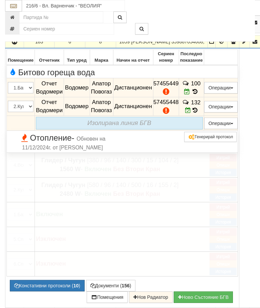
click at [15, 44] on icon "button" at bounding box center [15, 42] width 8 height 5
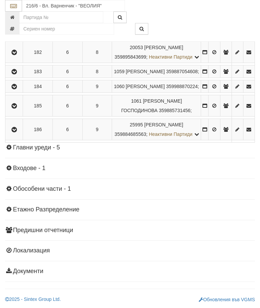
click at [22, 92] on button "button" at bounding box center [13, 86] width 15 height 10
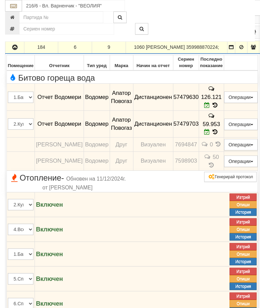
click at [13, 50] on icon "button" at bounding box center [15, 47] width 8 height 5
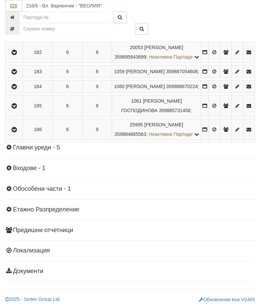
click at [15, 111] on button "button" at bounding box center [13, 106] width 15 height 10
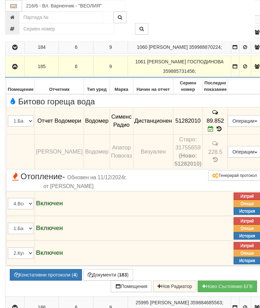
click at [15, 69] on icon "button" at bounding box center [15, 66] width 8 height 5
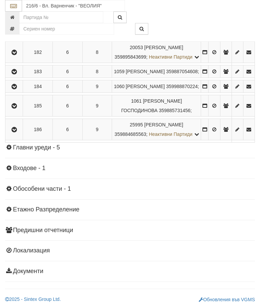
click at [16, 135] on button "button" at bounding box center [13, 129] width 15 height 10
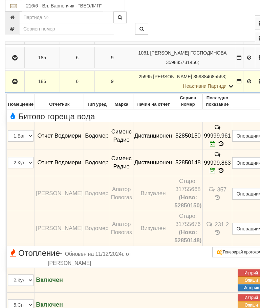
click at [16, 86] on button "button" at bounding box center [14, 81] width 17 height 10
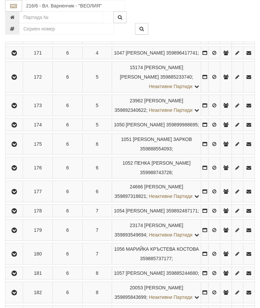
scroll to position [333, 0]
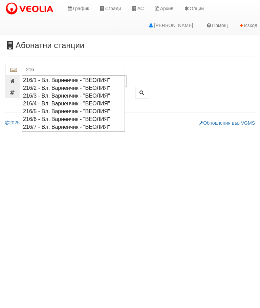
click at [86, 123] on div "216/7 - Вл. Варненчик - "ВЕОЛИЯ"" at bounding box center [73, 127] width 101 height 8
type input "216/7 - Вл. Варненчик - "ВЕОЛИЯ""
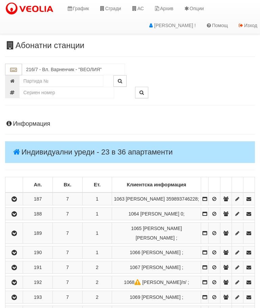
click at [15, 200] on icon "button" at bounding box center [14, 199] width 8 height 5
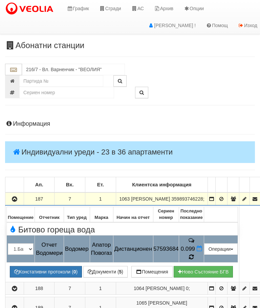
click at [194, 258] on icon at bounding box center [191, 257] width 5 height 6
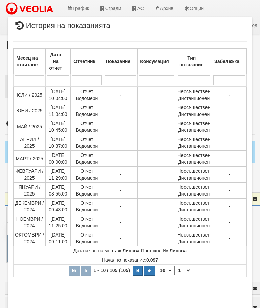
select select "10"
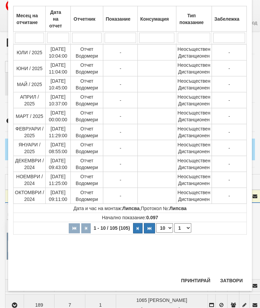
scroll to position [376, 0]
click at [189, 225] on select "1 2 3 4 5 6 7 8 9 10 11" at bounding box center [183, 227] width 17 height 9
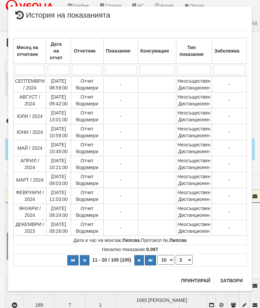
scroll to position [0, 0]
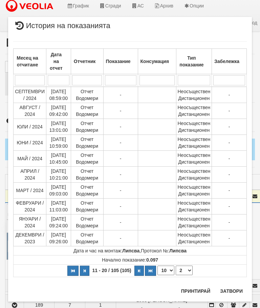
click at [184, 270] on select "1 2 3 4 5 6 7 8 9 10 11" at bounding box center [184, 270] width 17 height 9
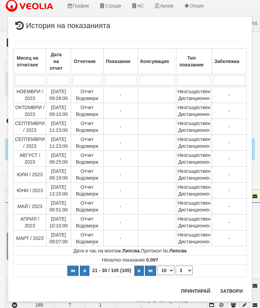
click at [187, 270] on select "1 2 3 4 5 6 7 8 9 10 11" at bounding box center [184, 270] width 17 height 9
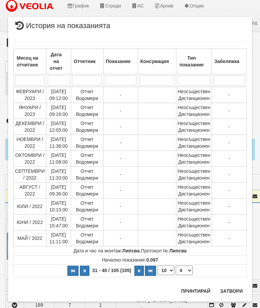
click at [187, 267] on select "1 2 3 4 5 6 7 8 9 10 11" at bounding box center [184, 270] width 17 height 9
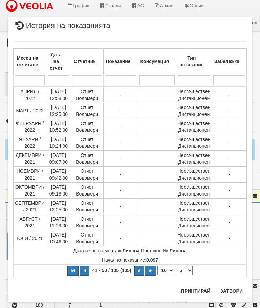
click at [187, 270] on select "1 2 3 4 5 6 7 8 9 10 11" at bounding box center [184, 270] width 17 height 9
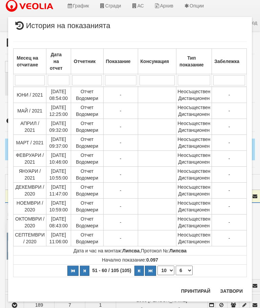
click at [186, 270] on select "1 2 3 4 5 6 7 8 9 10 11" at bounding box center [184, 270] width 17 height 9
select select "7"
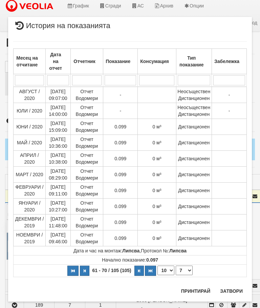
click at [233, 286] on button "Затвори" at bounding box center [231, 291] width 31 height 11
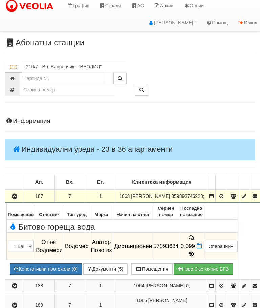
click at [16, 199] on icon "button" at bounding box center [15, 196] width 8 height 5
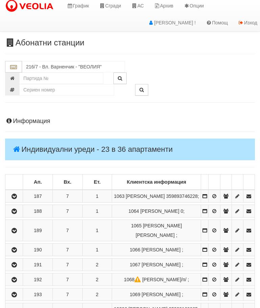
click at [18, 216] on button "button" at bounding box center [13, 211] width 15 height 10
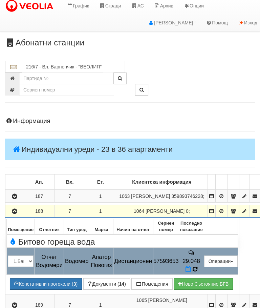
click at [198, 269] on icon at bounding box center [195, 269] width 5 height 6
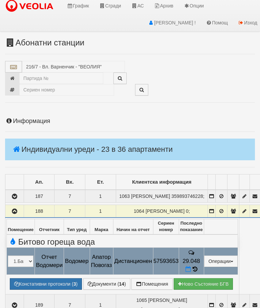
select select "10"
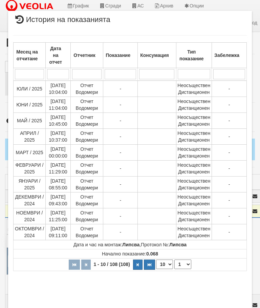
scroll to position [417, 0]
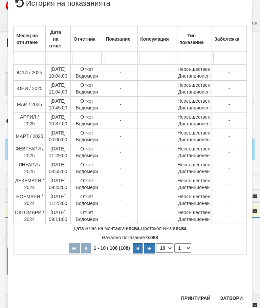
click at [185, 248] on select "1 2 3 4 5 6 7 8 9 10 11" at bounding box center [183, 247] width 17 height 9
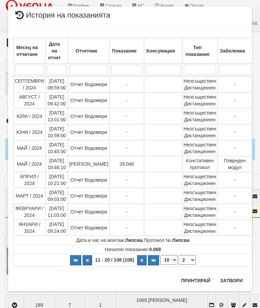
scroll to position [0, 0]
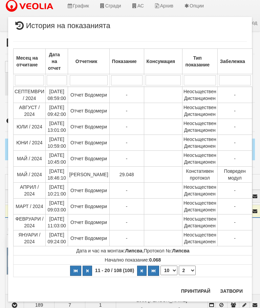
click at [185, 269] on select "1 2 3 4 5 6 7 8 9 10 11" at bounding box center [187, 270] width 17 height 9
select select "3"
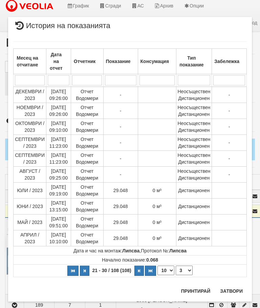
click at [230, 293] on button "Затвори" at bounding box center [231, 291] width 31 height 11
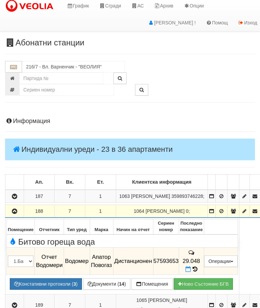
click at [10, 216] on button "button" at bounding box center [14, 211] width 16 height 10
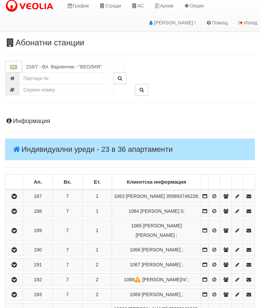
click at [20, 236] on button "button" at bounding box center [13, 230] width 15 height 10
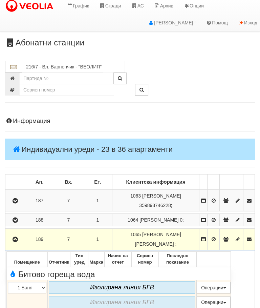
click at [16, 242] on icon "button" at bounding box center [15, 239] width 8 height 5
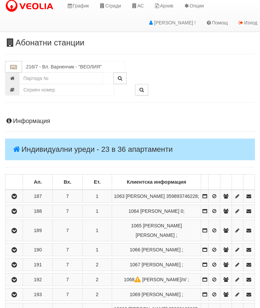
click at [18, 253] on icon "button" at bounding box center [14, 250] width 8 height 5
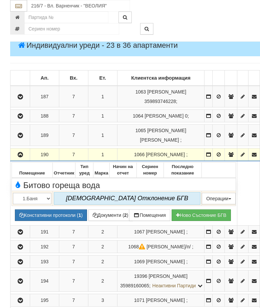
scroll to position [130, 0]
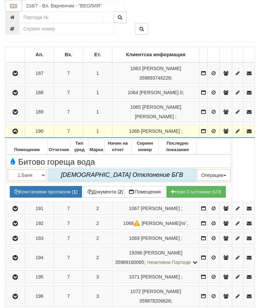
click at [17, 134] on icon "button" at bounding box center [15, 131] width 8 height 5
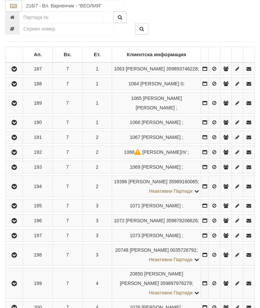
click at [14, 140] on icon "button" at bounding box center [14, 137] width 8 height 5
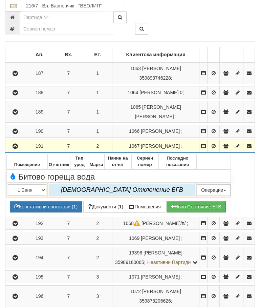
click at [16, 149] on icon "button" at bounding box center [15, 146] width 8 height 5
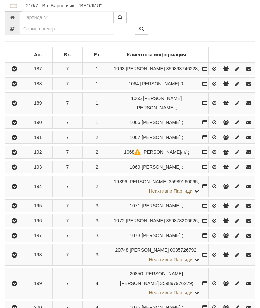
click at [17, 155] on icon "button" at bounding box center [14, 152] width 8 height 5
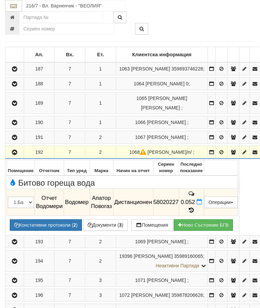
click at [12, 150] on icon "button" at bounding box center [15, 152] width 8 height 5
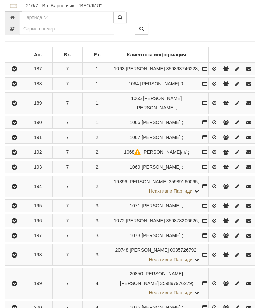
click at [18, 170] on icon "button" at bounding box center [14, 167] width 8 height 5
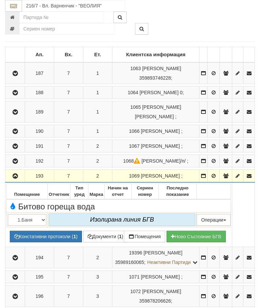
click at [16, 181] on button "button" at bounding box center [14, 176] width 17 height 10
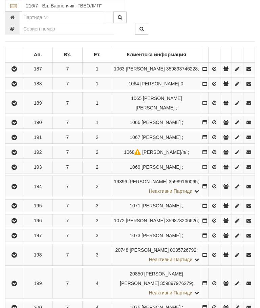
click at [14, 189] on icon "button" at bounding box center [14, 186] width 8 height 5
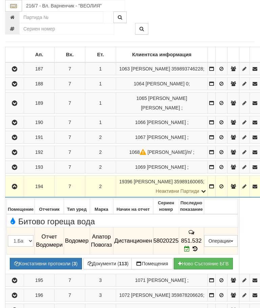
click at [14, 185] on button "button" at bounding box center [14, 186] width 16 height 10
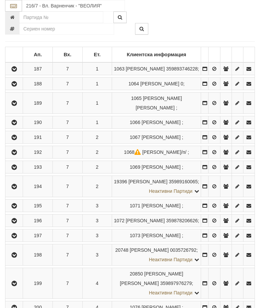
click at [18, 208] on icon "button" at bounding box center [14, 206] width 8 height 5
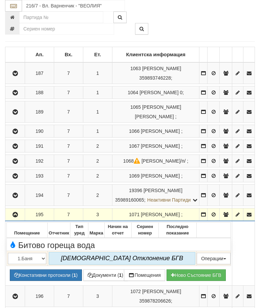
click at [13, 217] on icon "button" at bounding box center [15, 215] width 8 height 5
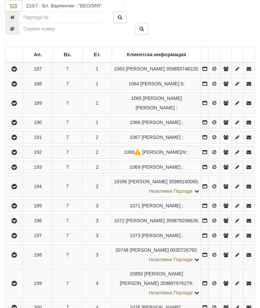
click at [17, 223] on icon "button" at bounding box center [14, 221] width 8 height 5
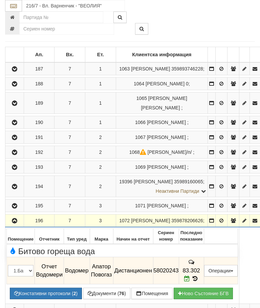
click at [15, 219] on icon "button" at bounding box center [15, 221] width 8 height 5
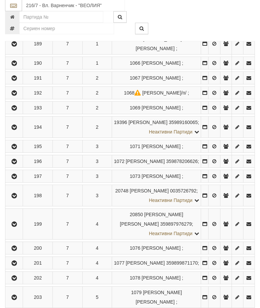
scroll to position [263, 0]
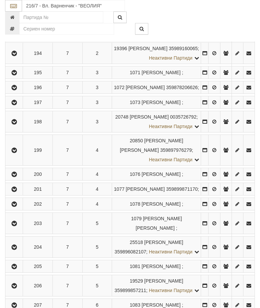
click at [7, 155] on button "button" at bounding box center [13, 150] width 15 height 10
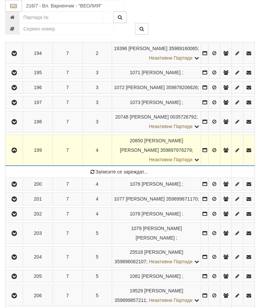
click at [18, 105] on icon "button" at bounding box center [14, 102] width 8 height 5
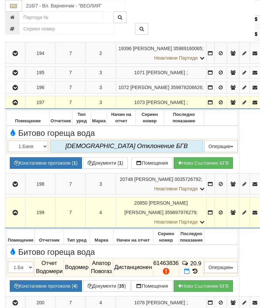
click at [199, 268] on icon at bounding box center [195, 271] width 7 height 6
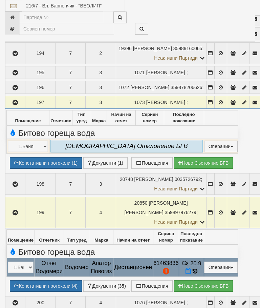
select select "10"
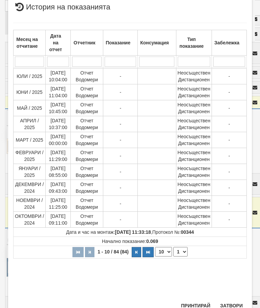
scroll to position [252, 0]
click at [185, 248] on select "1 2 3 4 5 6 7 8 9" at bounding box center [181, 251] width 14 height 9
select select "2"
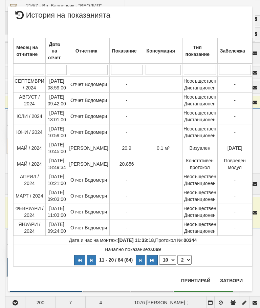
scroll to position [0, 0]
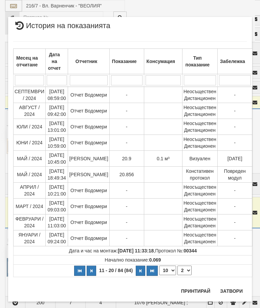
click at [232, 290] on button "Затвори" at bounding box center [231, 291] width 31 height 11
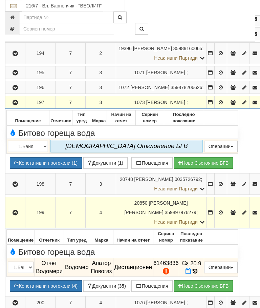
click at [0, 0] on button "Редакция / Протокол" at bounding box center [0, 0] width 0 height 0
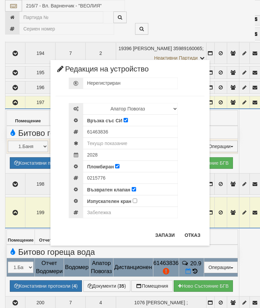
click at [195, 235] on button "Отказ" at bounding box center [193, 235] width 24 height 11
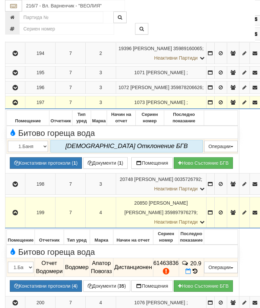
click at [12, 105] on icon "button" at bounding box center [15, 102] width 8 height 5
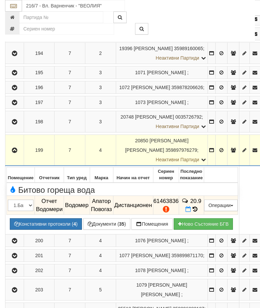
click at [198, 206] on icon at bounding box center [195, 209] width 5 height 6
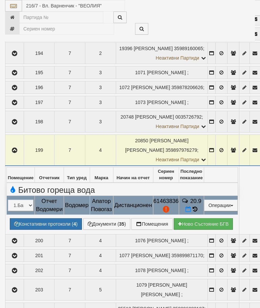
select select "10"
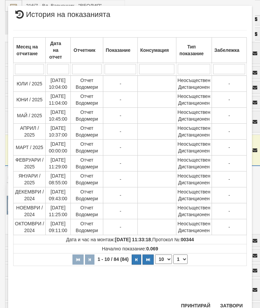
scroll to position [350, 0]
click at [180, 260] on select "1 2 3 4 5 6 7 8 9" at bounding box center [181, 259] width 14 height 9
select select "2"
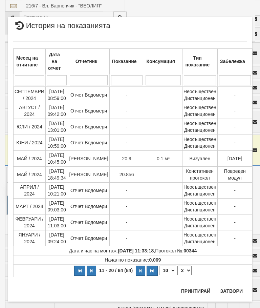
scroll to position [0, 0]
click at [230, 286] on button "Затвори" at bounding box center [231, 291] width 31 height 11
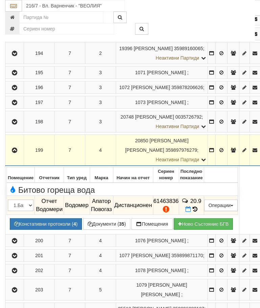
click at [13, 149] on icon "button" at bounding box center [15, 150] width 8 height 5
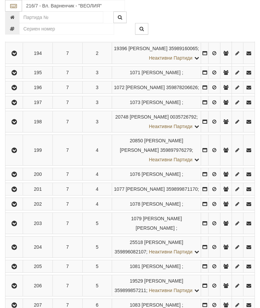
click at [17, 177] on icon "button" at bounding box center [14, 174] width 8 height 5
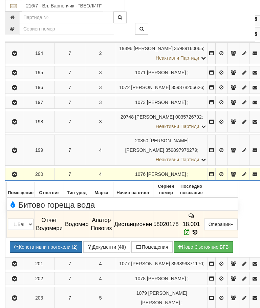
click at [9, 169] on button "button" at bounding box center [14, 174] width 16 height 10
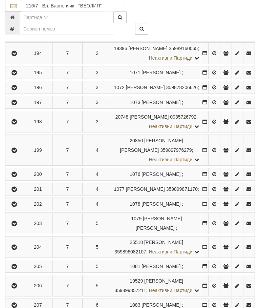
click at [18, 192] on icon "button" at bounding box center [14, 189] width 8 height 5
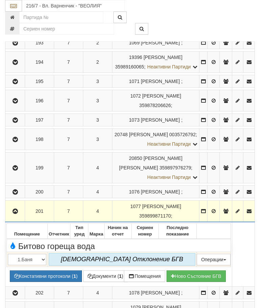
click at [18, 214] on icon "button" at bounding box center [15, 211] width 8 height 5
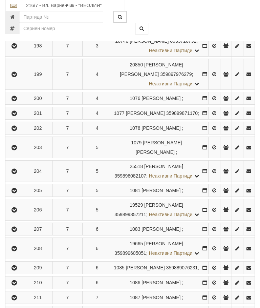
click at [19, 134] on button "button" at bounding box center [13, 128] width 15 height 10
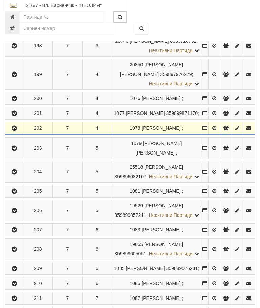
scroll to position [339, 0]
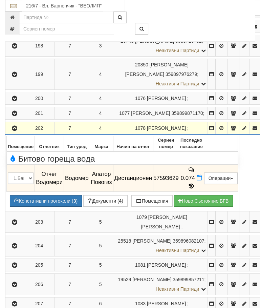
click at [17, 130] on icon "button" at bounding box center [15, 128] width 8 height 5
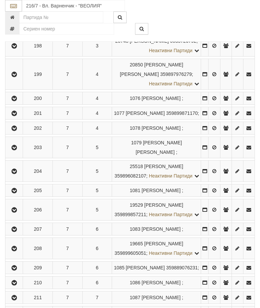
click at [17, 150] on icon "button" at bounding box center [14, 147] width 8 height 5
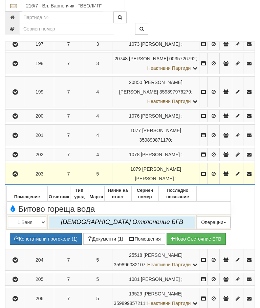
click at [16, 177] on icon "button" at bounding box center [15, 174] width 8 height 5
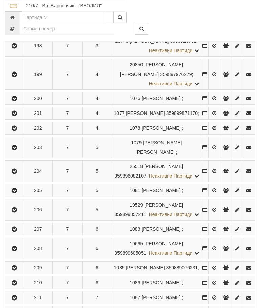
click at [21, 176] on button "button" at bounding box center [13, 171] width 15 height 10
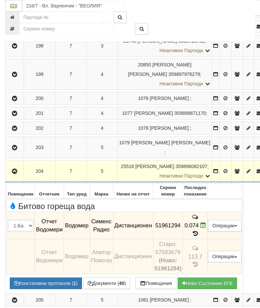
click at [12, 169] on icon "button" at bounding box center [15, 171] width 8 height 5
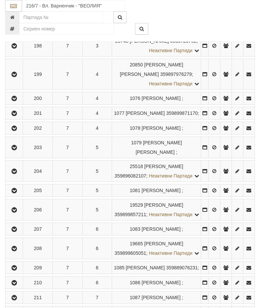
click at [16, 193] on icon "button" at bounding box center [14, 190] width 8 height 5
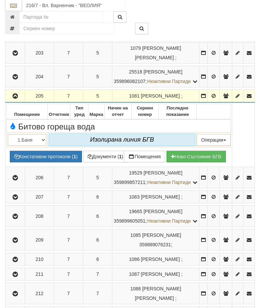
scroll to position [499, 0]
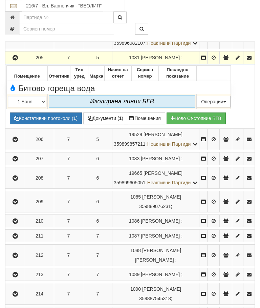
click at [15, 63] on button "button" at bounding box center [14, 58] width 17 height 10
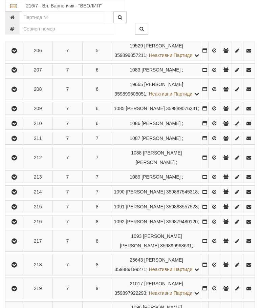
click at [12, 53] on icon "button" at bounding box center [14, 50] width 8 height 5
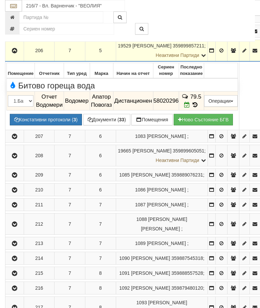
click at [14, 48] on icon "button" at bounding box center [15, 50] width 8 height 5
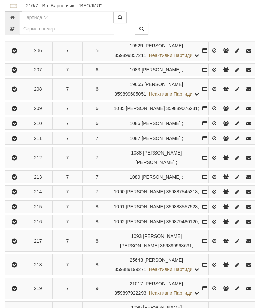
click at [18, 73] on icon "button" at bounding box center [14, 70] width 8 height 5
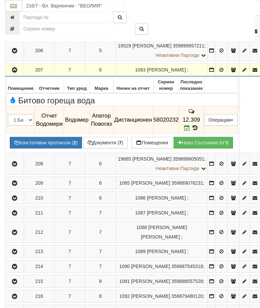
click at [21, 65] on button "button" at bounding box center [14, 70] width 16 height 10
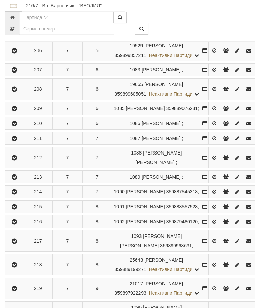
click at [14, 92] on icon "button" at bounding box center [14, 89] width 8 height 5
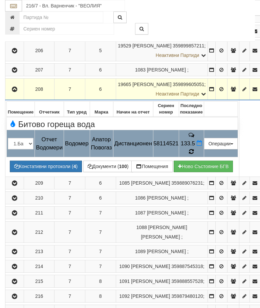
click at [204, 132] on td "133.5" at bounding box center [191, 143] width 25 height 27
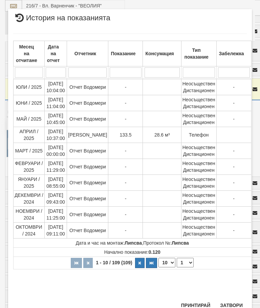
scroll to position [538, 0]
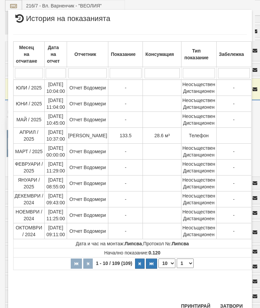
click at [235, 302] on button "Затвори" at bounding box center [231, 306] width 31 height 11
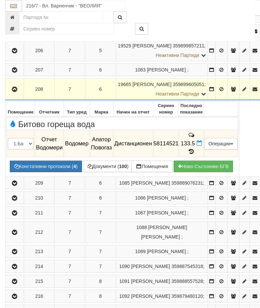
click at [9, 84] on button "button" at bounding box center [14, 89] width 16 height 10
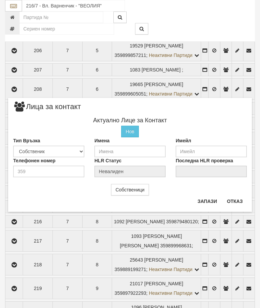
click at [240, 198] on button "Отказ" at bounding box center [235, 201] width 24 height 11
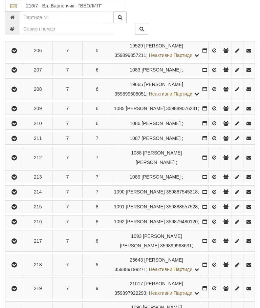
click at [16, 111] on icon "button" at bounding box center [14, 108] width 8 height 5
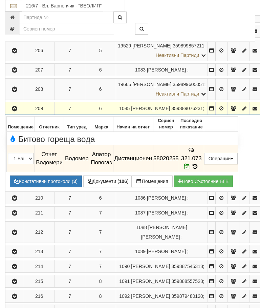
click at [17, 106] on icon "button" at bounding box center [15, 108] width 8 height 5
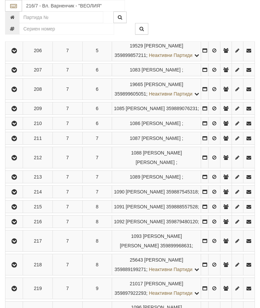
click at [18, 126] on icon "button" at bounding box center [14, 123] width 8 height 5
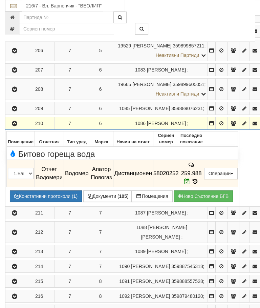
click at [18, 118] on button "button" at bounding box center [14, 123] width 16 height 10
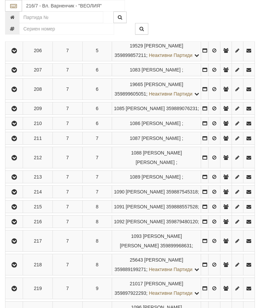
click at [15, 141] on icon "button" at bounding box center [14, 138] width 8 height 5
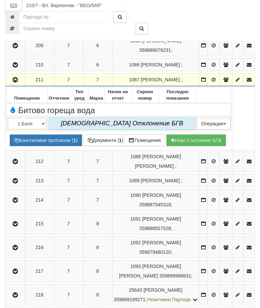
scroll to position [592, 0]
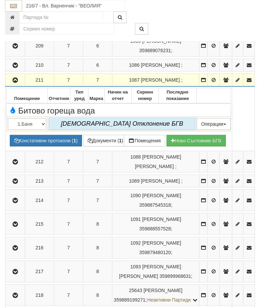
click at [15, 83] on icon "button" at bounding box center [15, 80] width 8 height 5
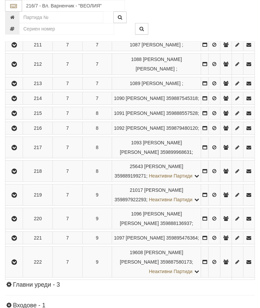
click at [18, 67] on icon "button" at bounding box center [14, 64] width 8 height 5
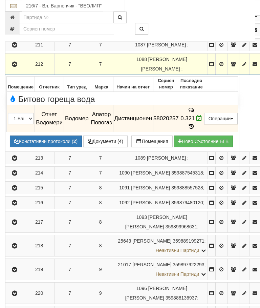
click at [13, 62] on icon "button" at bounding box center [15, 64] width 8 height 5
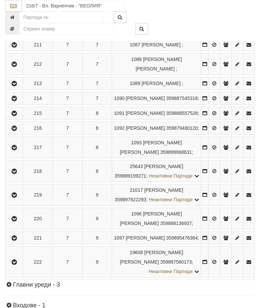
click at [16, 86] on icon "button" at bounding box center [14, 83] width 8 height 5
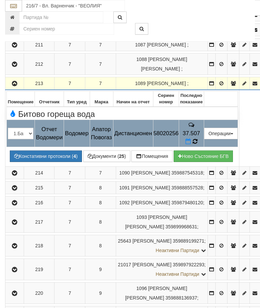
click at [198, 138] on span at bounding box center [195, 141] width 5 height 6
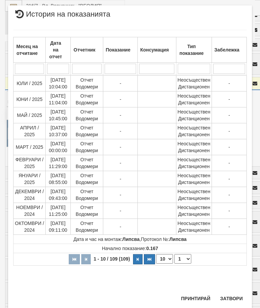
scroll to position [586, 0]
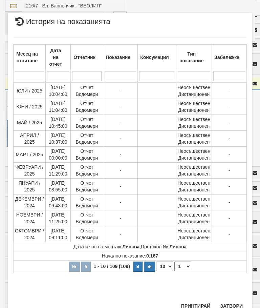
click at [184, 266] on select "1 2 3 4 5 6 7 8 9 10 11" at bounding box center [183, 266] width 17 height 9
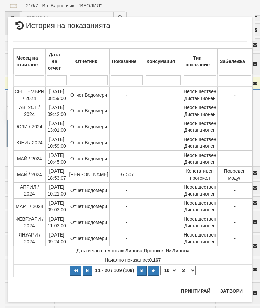
scroll to position [0, 0]
click at [183, 268] on select "1 2 3 4 5 6 7 8 9 10 11" at bounding box center [187, 270] width 17 height 9
select select "3"
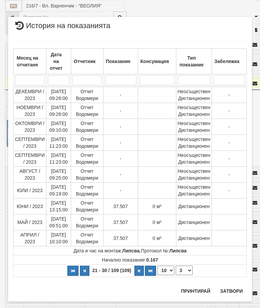
click at [237, 287] on button "Затвори" at bounding box center [231, 291] width 31 height 11
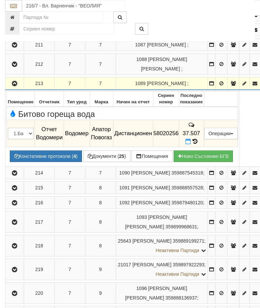
click at [14, 78] on button "button" at bounding box center [14, 83] width 16 height 10
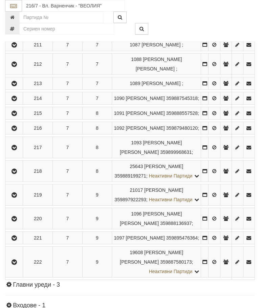
click at [18, 101] on icon "button" at bounding box center [14, 98] width 8 height 5
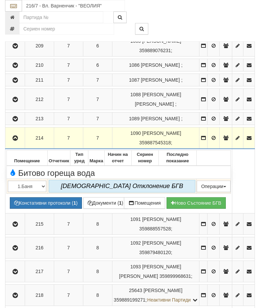
click at [16, 141] on icon "button" at bounding box center [15, 138] width 8 height 5
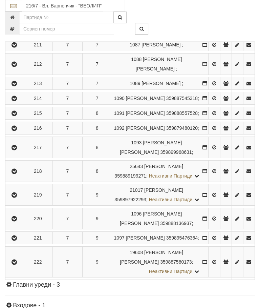
click at [19, 118] on button "button" at bounding box center [13, 113] width 15 height 10
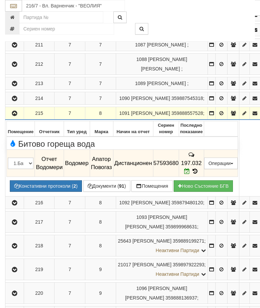
click at [14, 111] on icon "button" at bounding box center [15, 113] width 8 height 5
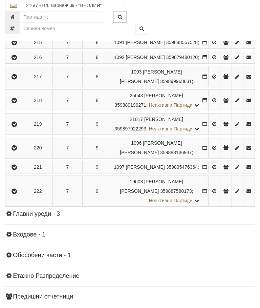
click at [22, 63] on button "button" at bounding box center [13, 58] width 15 height 10
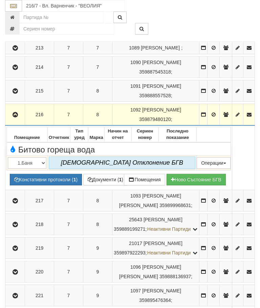
click at [15, 117] on icon "button" at bounding box center [15, 115] width 8 height 5
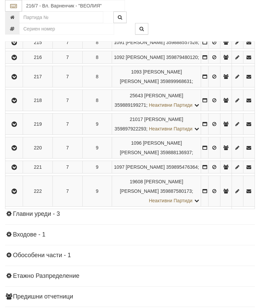
click at [17, 79] on icon "button" at bounding box center [14, 77] width 8 height 5
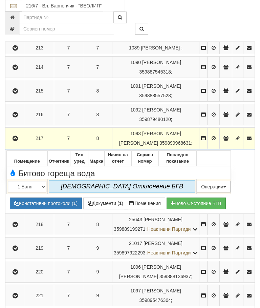
click at [16, 141] on icon "button" at bounding box center [15, 138] width 8 height 5
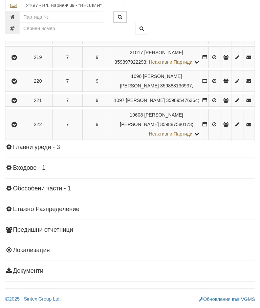
scroll to position [754, 0]
click at [20, 39] on button "button" at bounding box center [13, 34] width 15 height 10
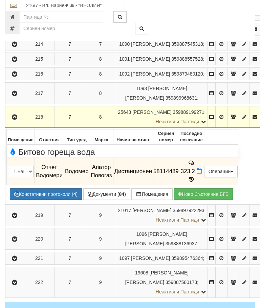
scroll to position [646, 0]
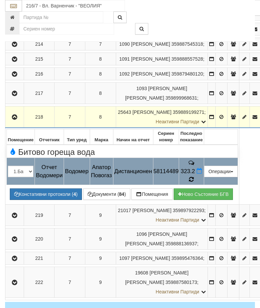
click at [194, 176] on icon at bounding box center [191, 179] width 5 height 6
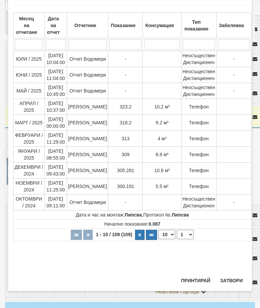
scroll to position [511, 0]
click at [238, 285] on button "Затвори" at bounding box center [231, 280] width 31 height 11
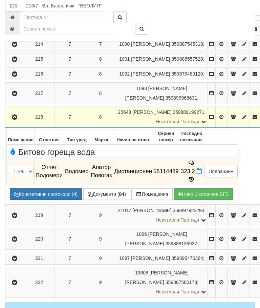
click at [17, 115] on icon "button" at bounding box center [15, 117] width 8 height 5
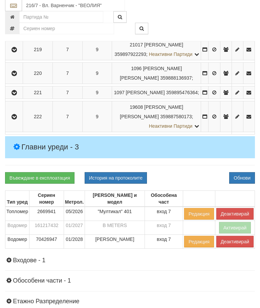
scroll to position [741, 0]
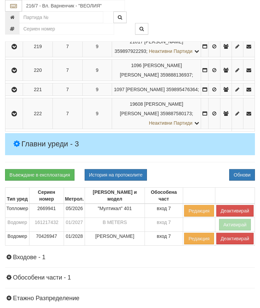
click at [20, 52] on button "button" at bounding box center [13, 46] width 15 height 10
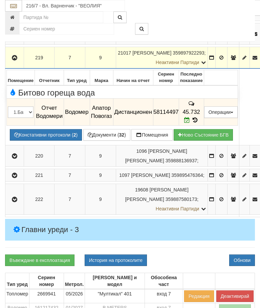
scroll to position [730, 0]
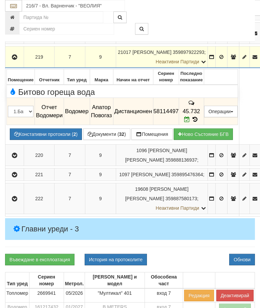
click at [16, 55] on icon "button" at bounding box center [15, 57] width 8 height 5
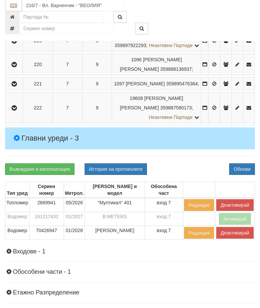
scroll to position [746, 0]
click at [15, 67] on icon "button" at bounding box center [14, 64] width 8 height 5
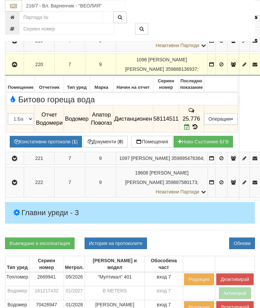
click at [16, 62] on icon "button" at bounding box center [15, 64] width 8 height 5
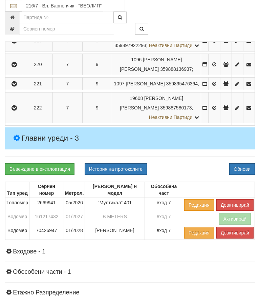
click at [17, 86] on icon "button" at bounding box center [14, 84] width 8 height 5
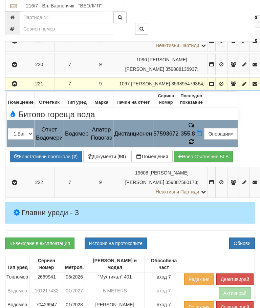
click at [194, 139] on icon at bounding box center [191, 142] width 5 height 6
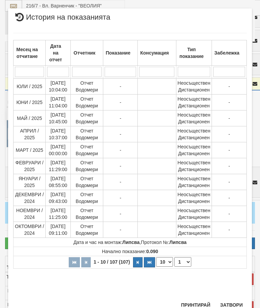
click at [184, 266] on select "1 2 3 4 5 6 7 8 9 10 11" at bounding box center [183, 261] width 17 height 9
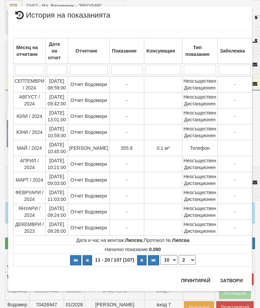
scroll to position [0, 0]
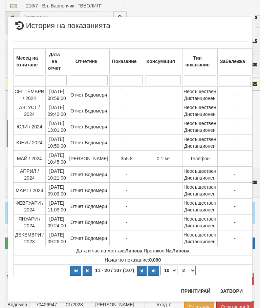
click at [186, 267] on select "1 2 3 4 5 6 7 8 9 10 11" at bounding box center [187, 270] width 17 height 9
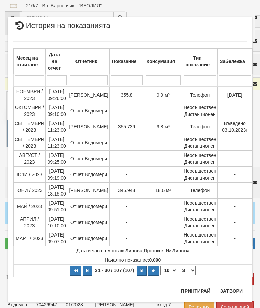
click at [187, 272] on select "1 2 3 4 5 6 7 8 9 10 11" at bounding box center [187, 270] width 17 height 9
select select "2"
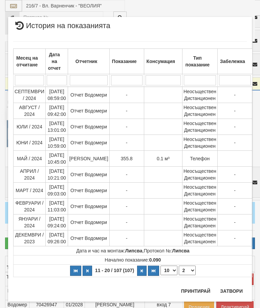
click at [235, 286] on button "Затвори" at bounding box center [231, 291] width 31 height 11
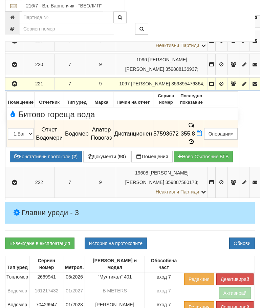
click at [15, 82] on icon "button" at bounding box center [15, 84] width 8 height 5
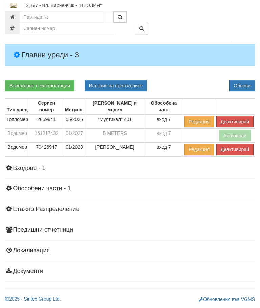
scroll to position [897, 0]
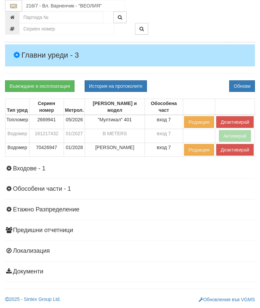
click at [16, 27] on icon "button" at bounding box center [14, 25] width 8 height 5
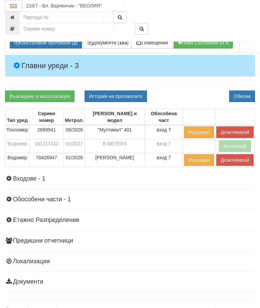
scroll to position [846, 0]
